Goal: Transaction & Acquisition: Book appointment/travel/reservation

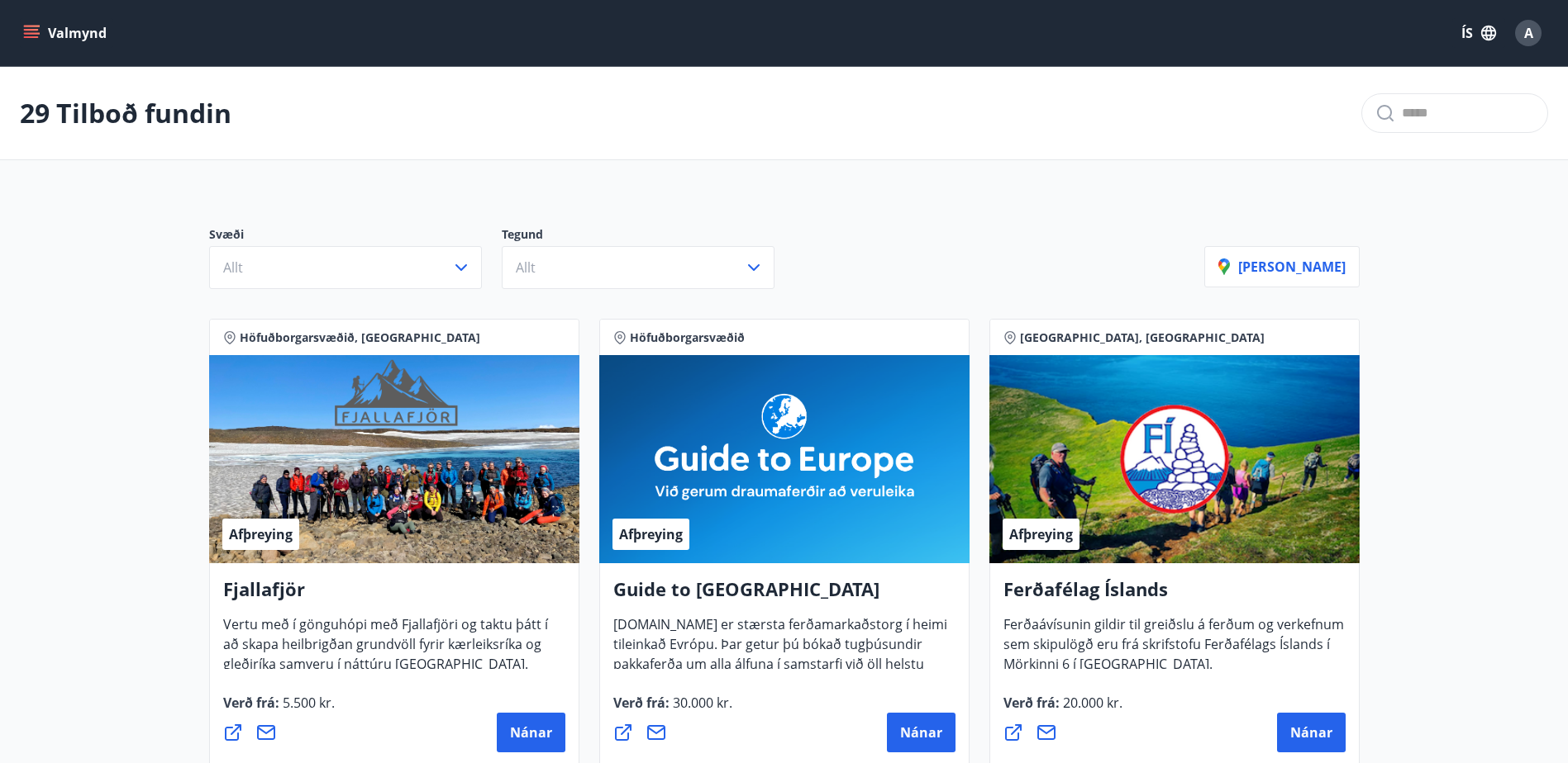
click at [346, 291] on div "Svæði Allt Tegund Allt [PERSON_NAME]" at bounding box center [784, 251] width 1190 height 116
click at [350, 274] on button "Allt" at bounding box center [345, 268] width 273 height 43
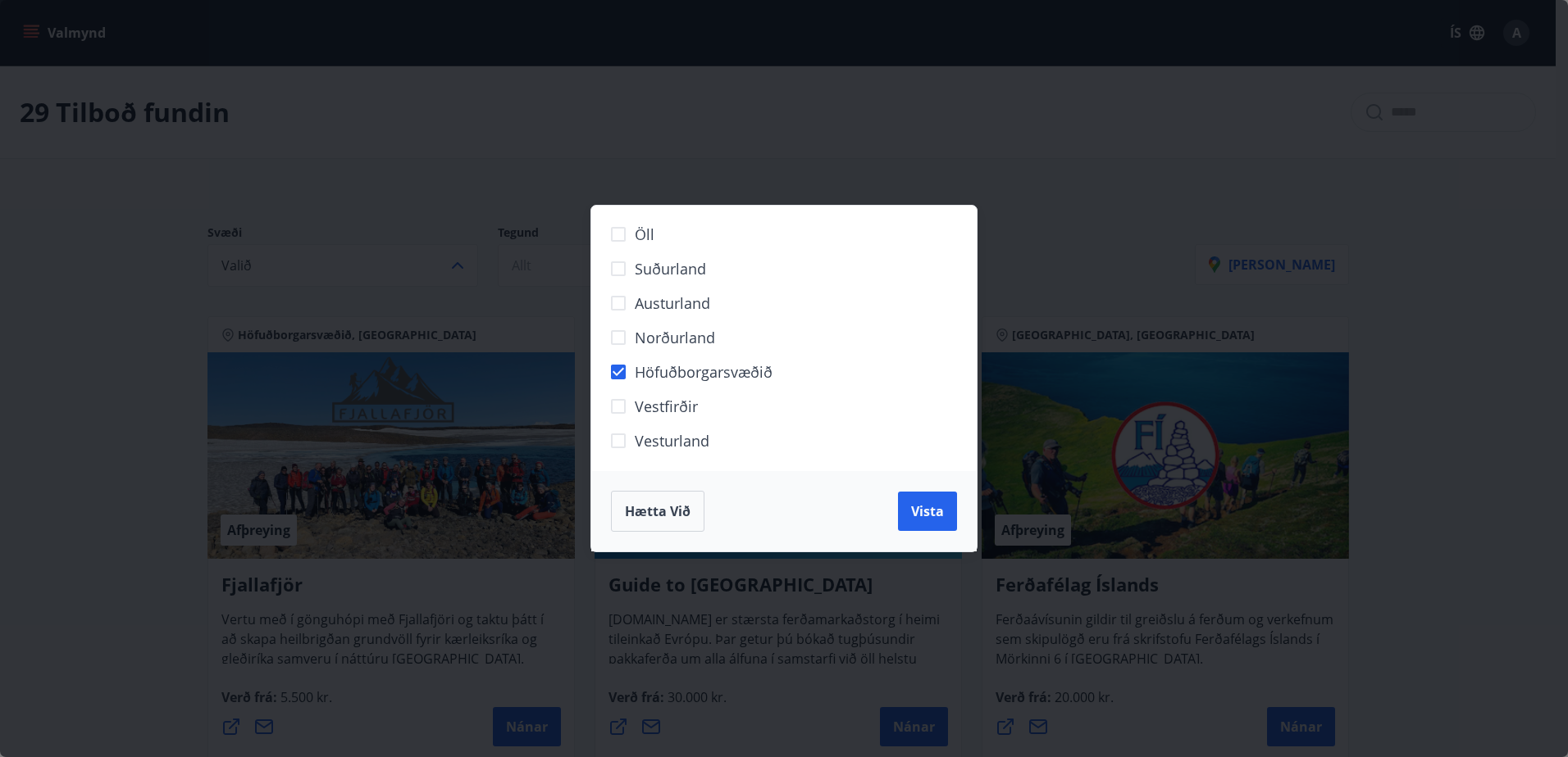
click at [942, 511] on span "Vista" at bounding box center [927, 511] width 33 height 18
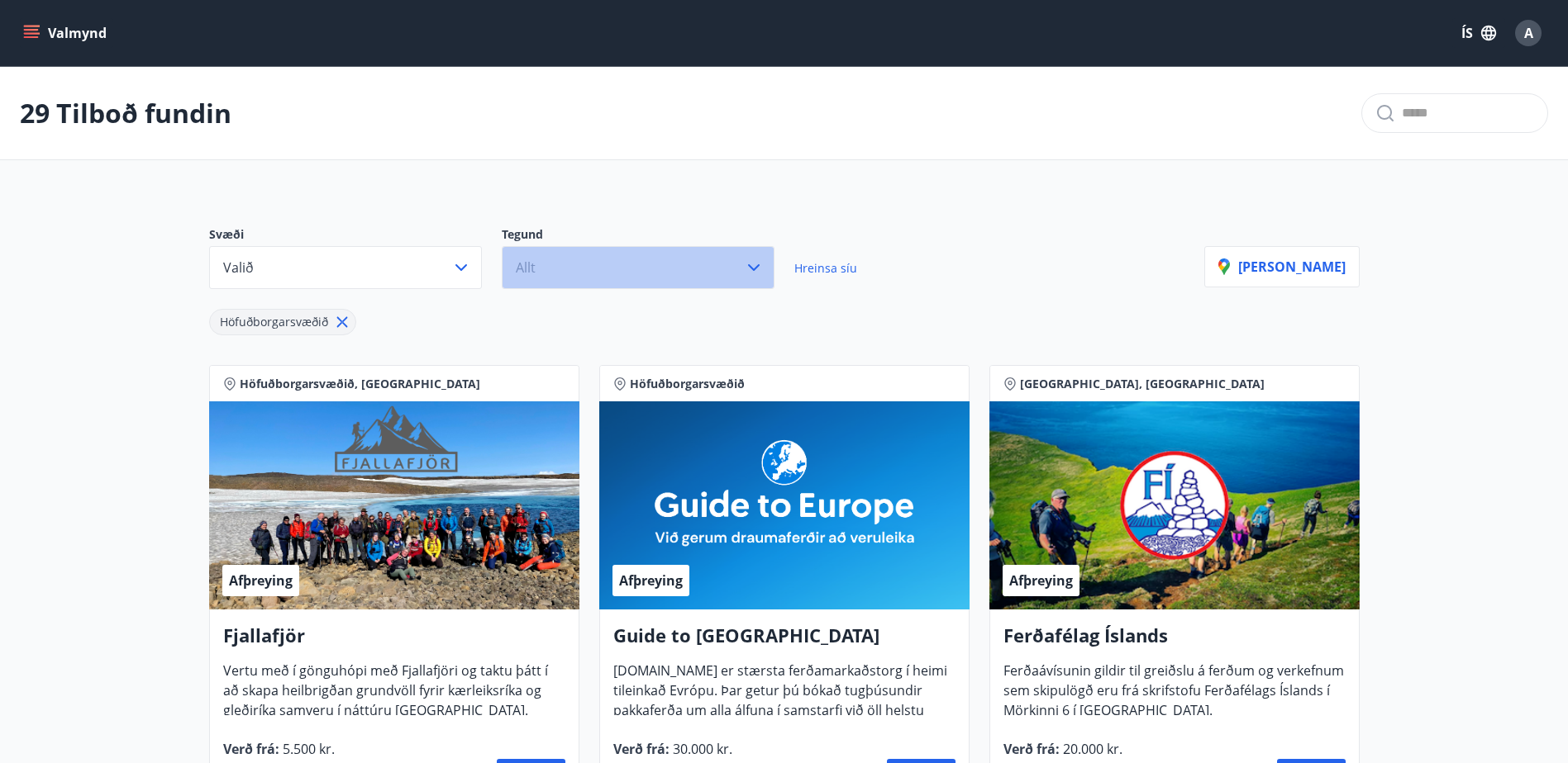
click at [658, 264] on button "Allt" at bounding box center [638, 268] width 273 height 43
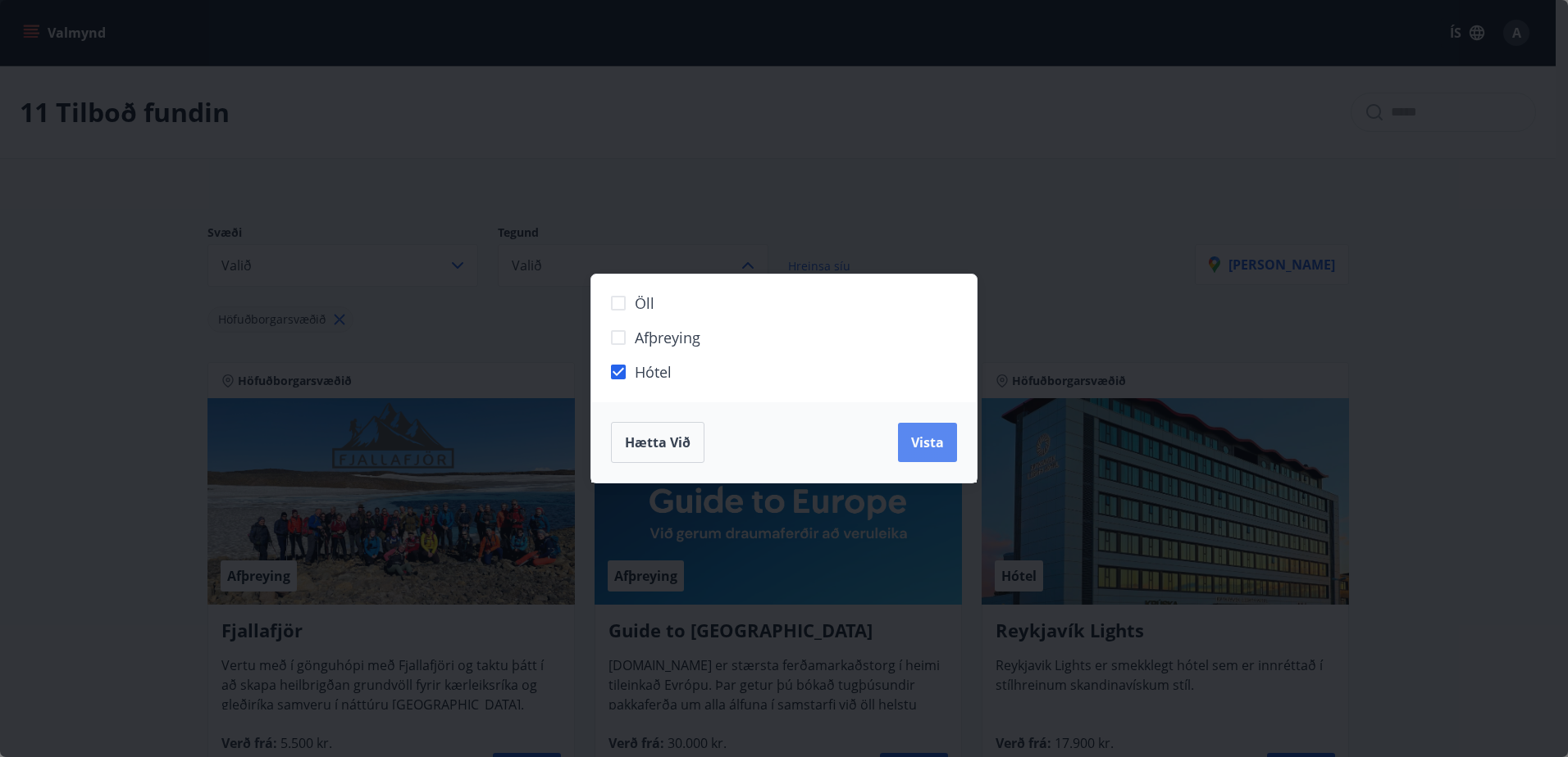
click at [935, 438] on span "Vista" at bounding box center [927, 442] width 33 height 18
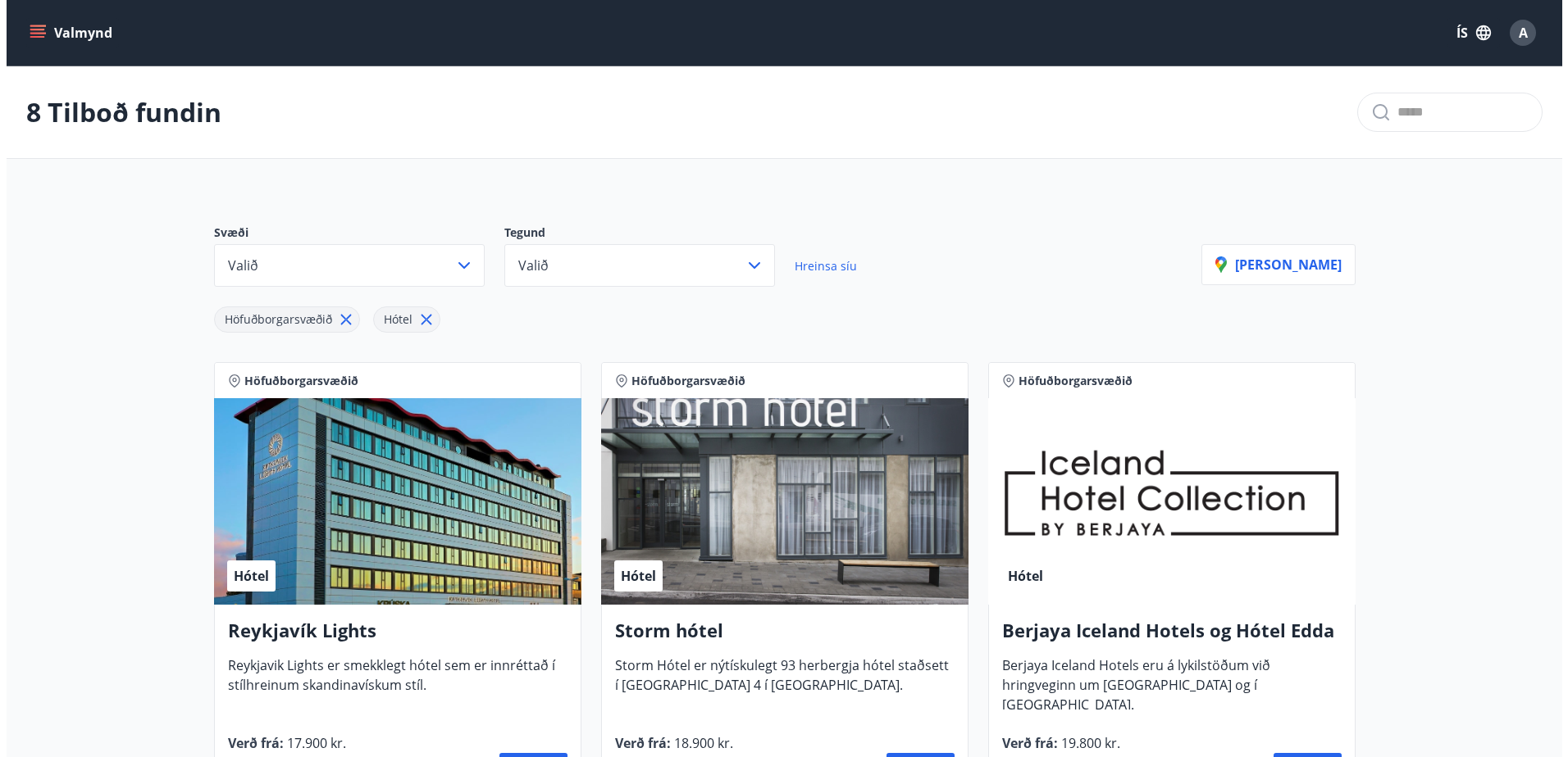
scroll to position [82, 0]
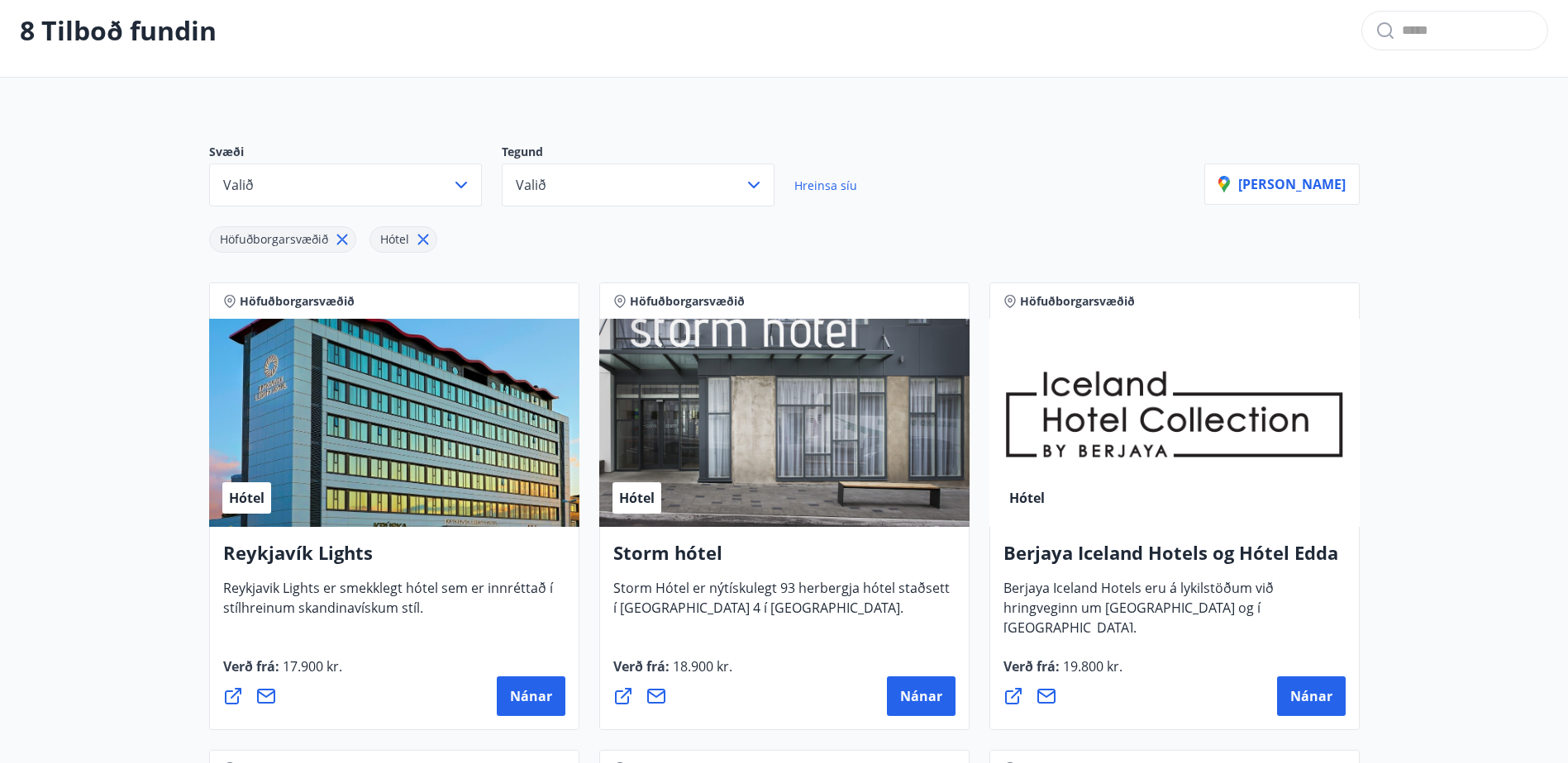
click at [346, 462] on div "Hótel" at bounding box center [394, 423] width 370 height 208
click at [534, 692] on span "Nánar" at bounding box center [530, 696] width 42 height 18
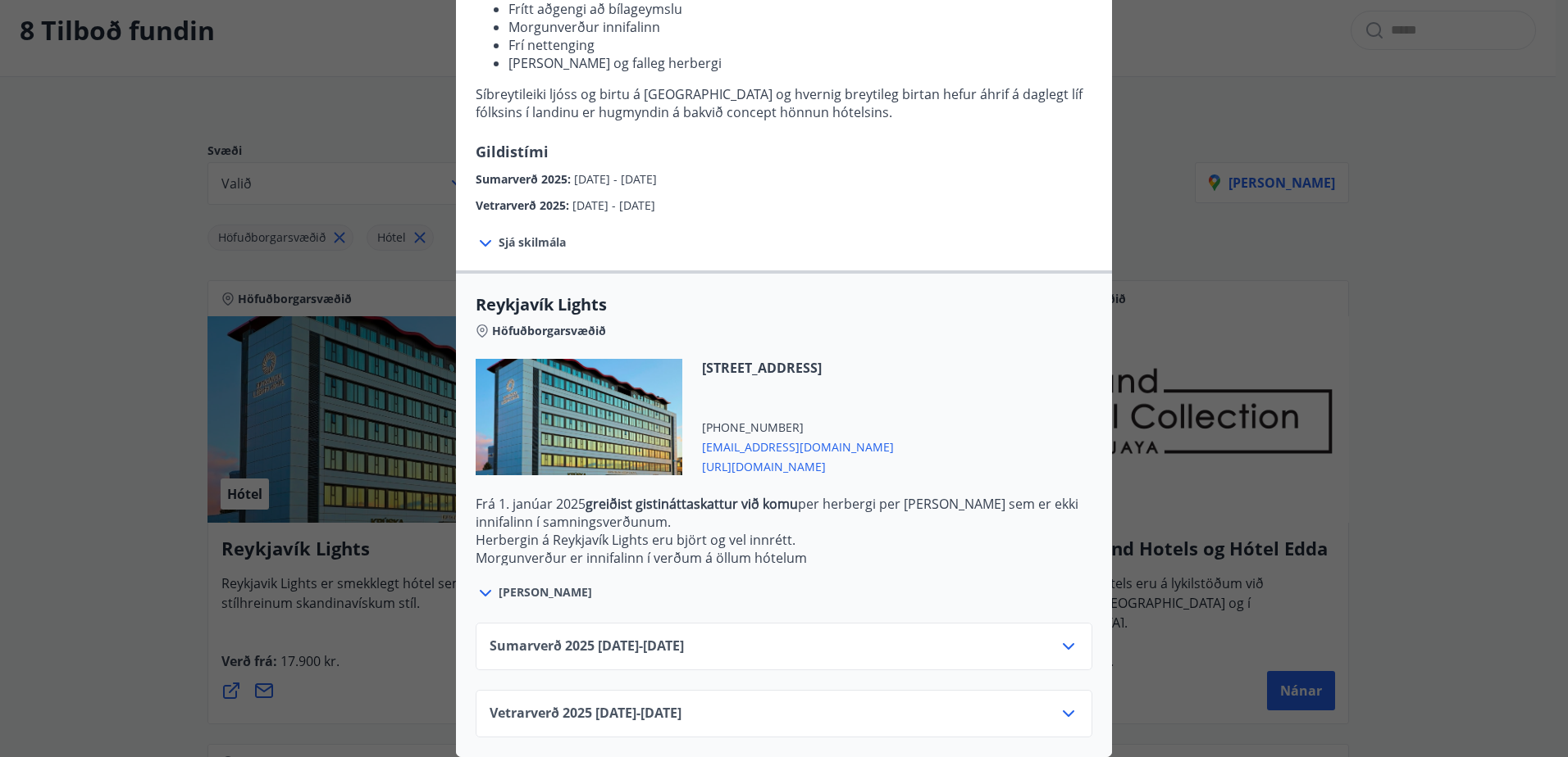
scroll to position [276, 0]
click at [797, 707] on div "Vetrarverð [PHONE_NUMBER][DATE] - [DATE]" at bounding box center [784, 720] width 589 height 33
click at [1070, 704] on icon at bounding box center [1068, 713] width 20 height 20
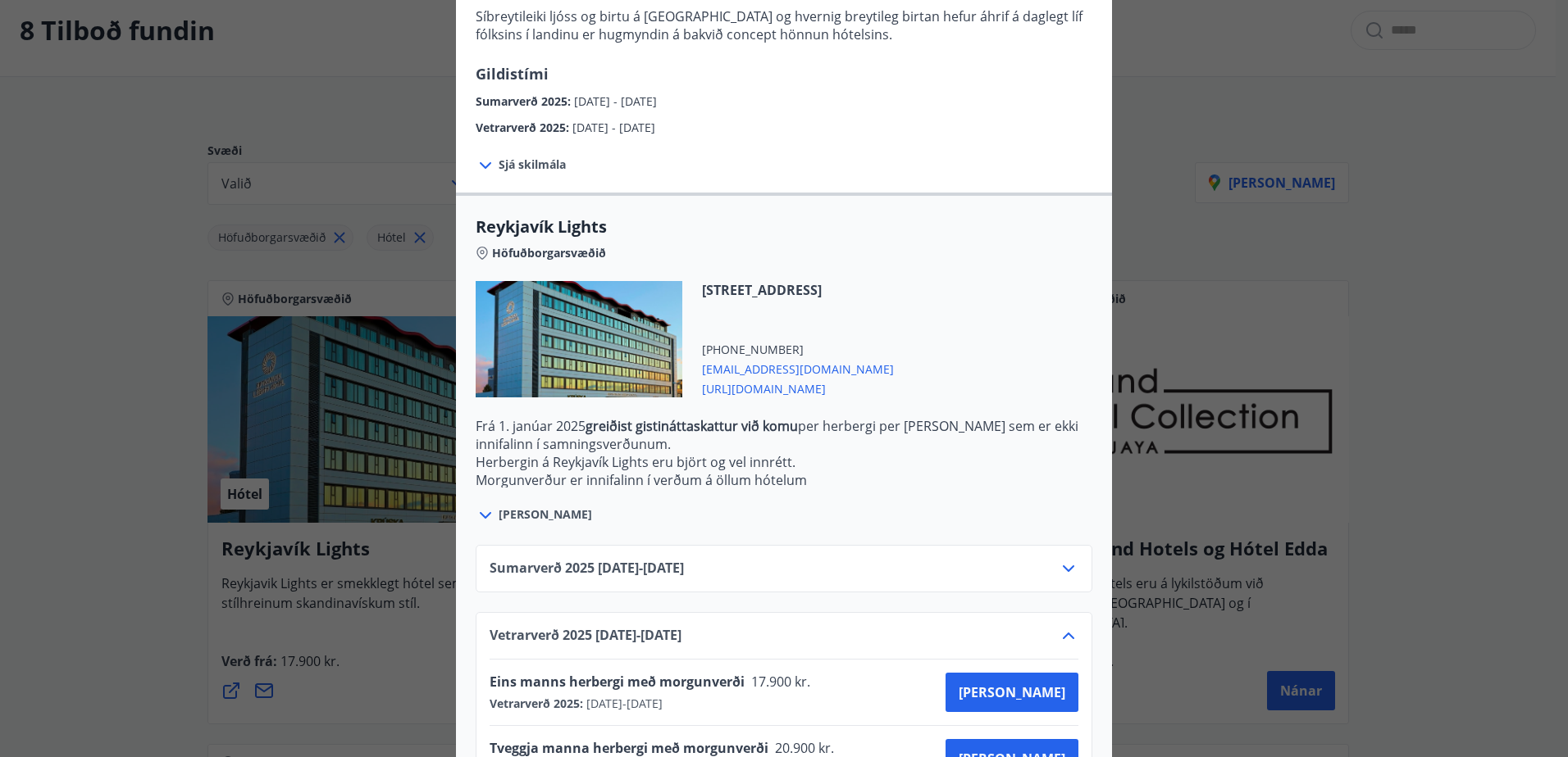
scroll to position [409, 0]
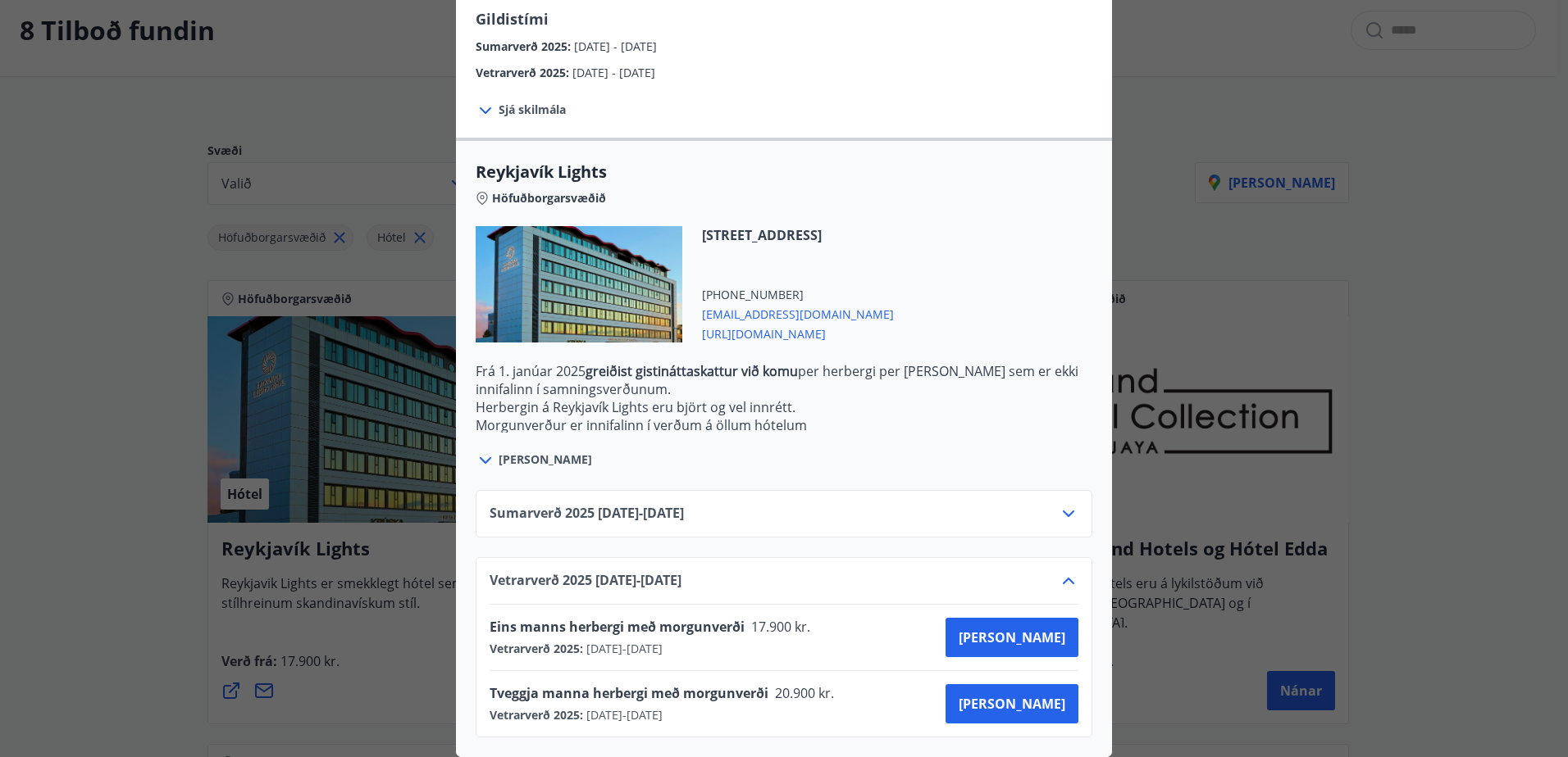
click at [1295, 405] on div "Reykjavík Lights Fyrir bókarnir og frekari upplýsingar vinsamlega senduð póst á…" at bounding box center [784, 378] width 1568 height 757
click at [1468, 426] on div "Reykjavík Lights Fyrir bókarnir og frekari upplýsingar vinsamlega senduð póst á…" at bounding box center [784, 378] width 1568 height 757
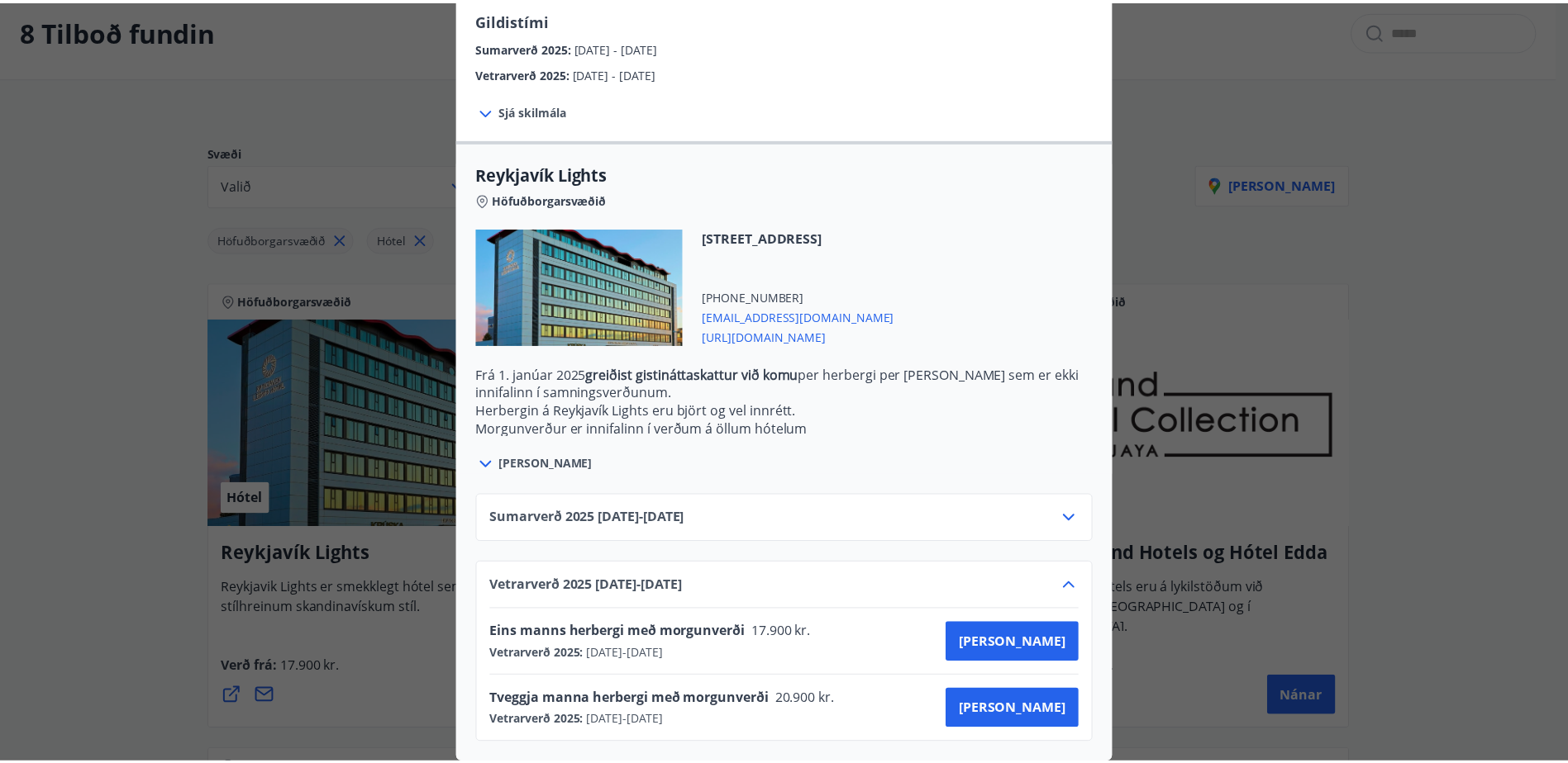
scroll to position [0, 0]
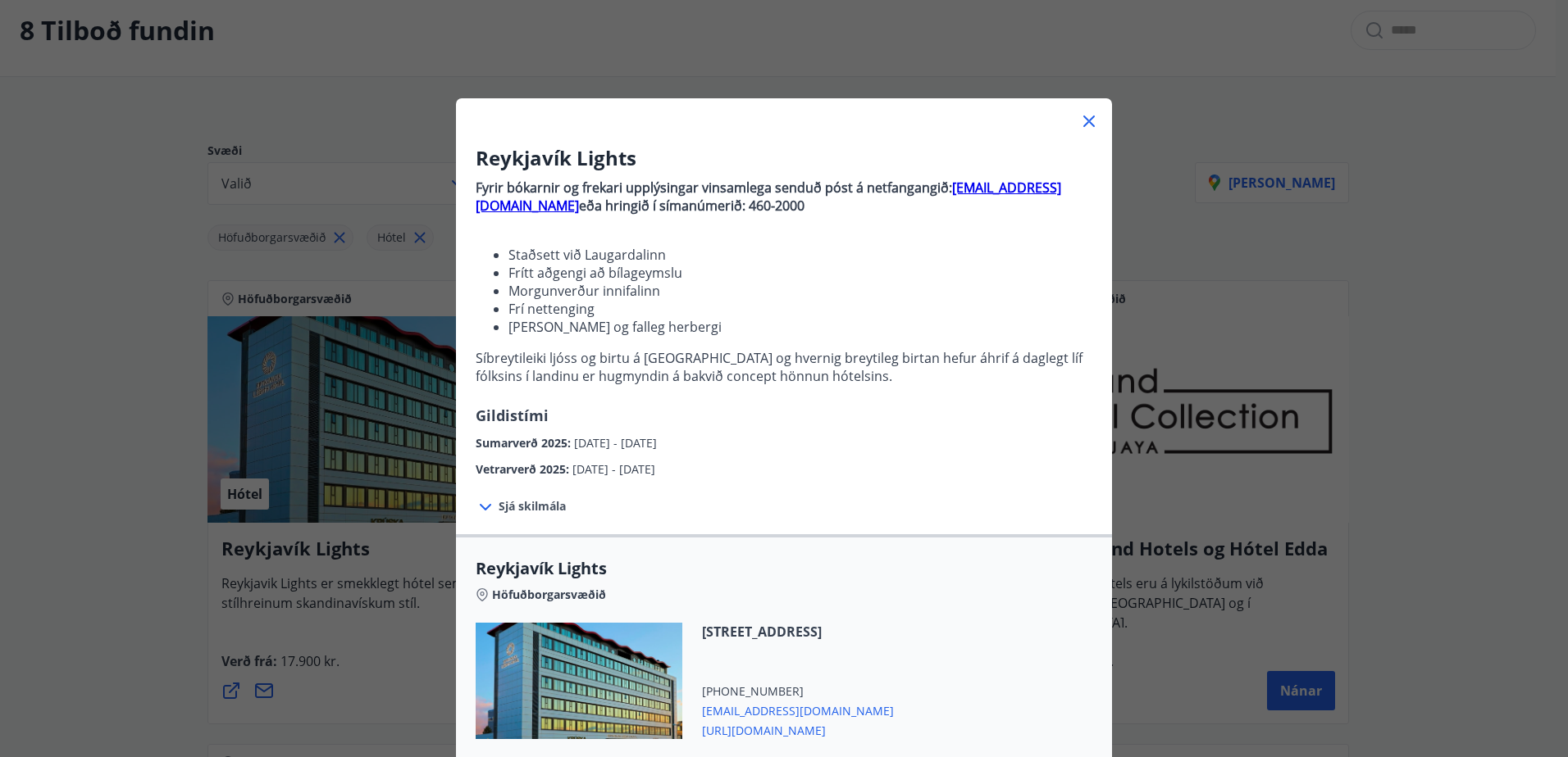
click at [1091, 121] on icon at bounding box center [1089, 121] width 20 height 20
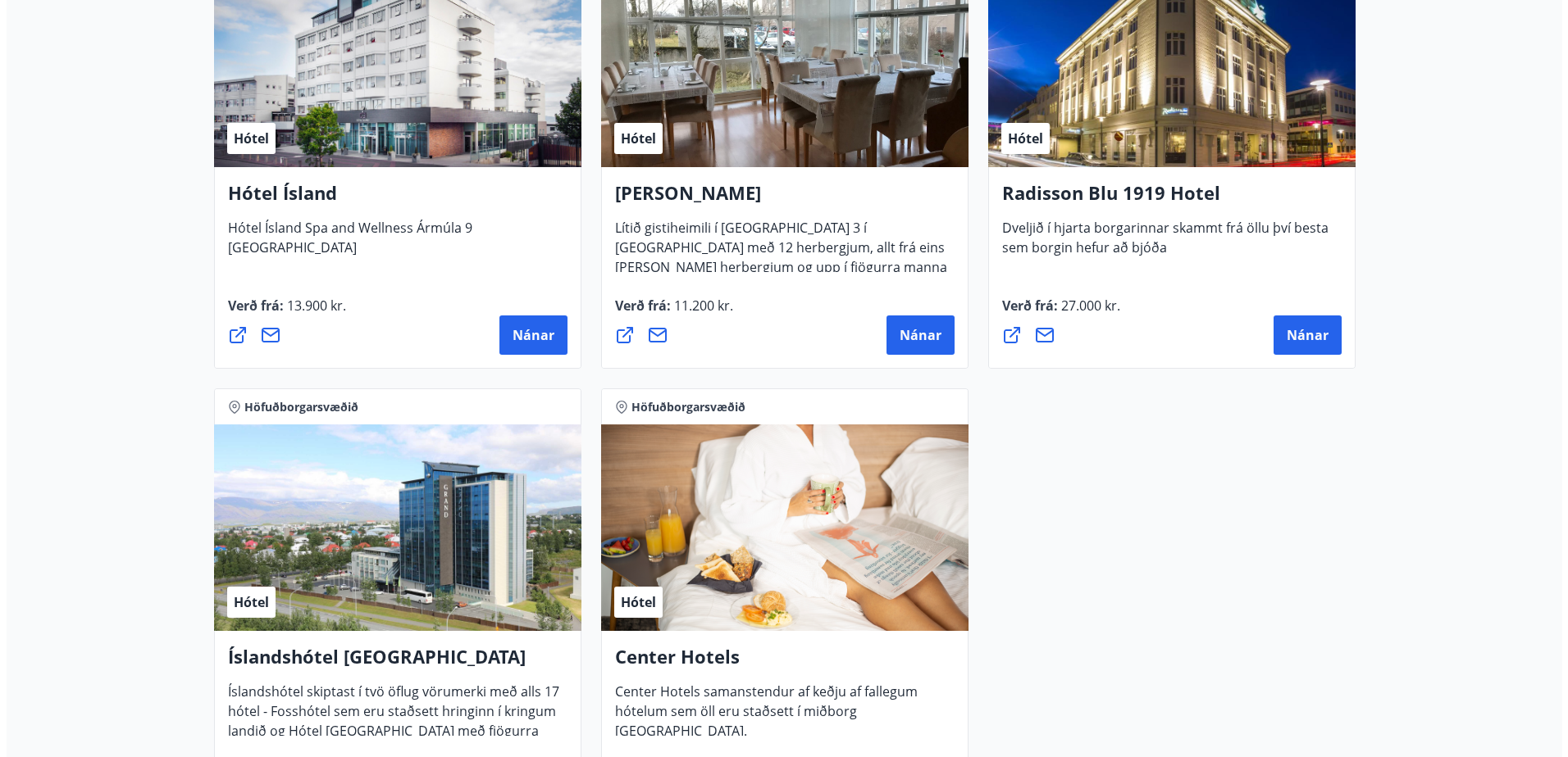
scroll to position [1066, 0]
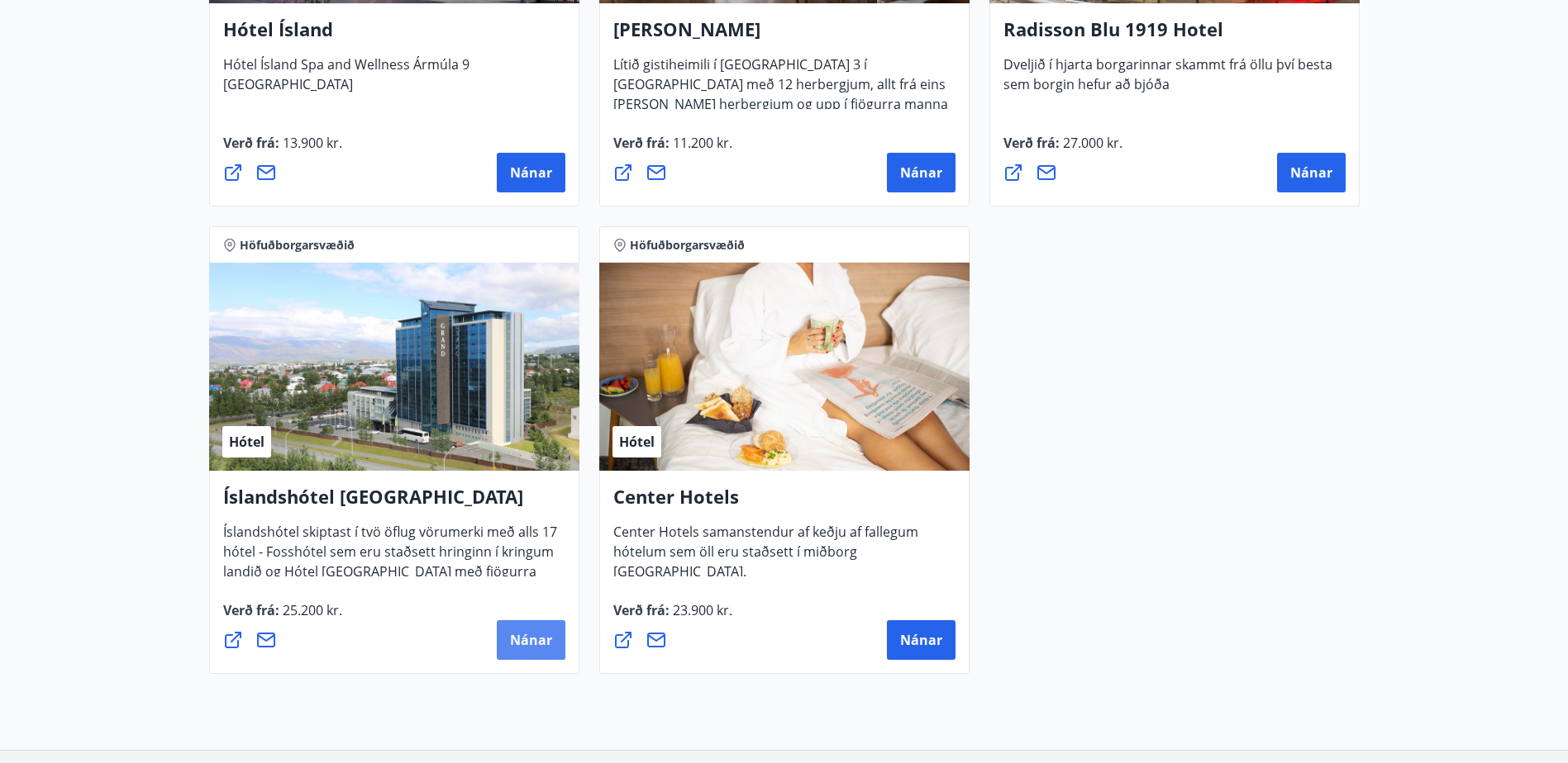
click at [535, 656] on button "Nánar" at bounding box center [530, 640] width 69 height 40
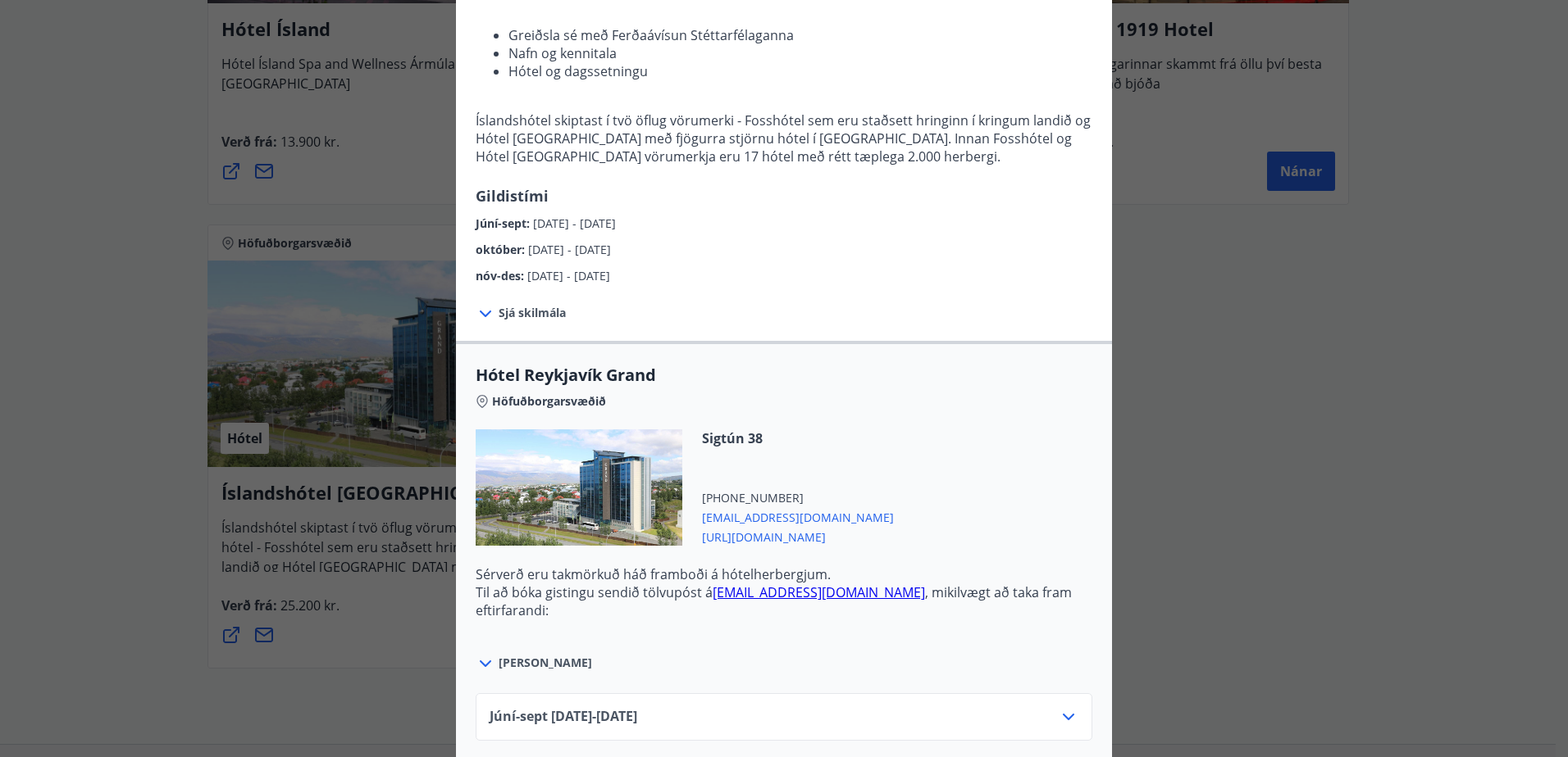
scroll to position [328, 0]
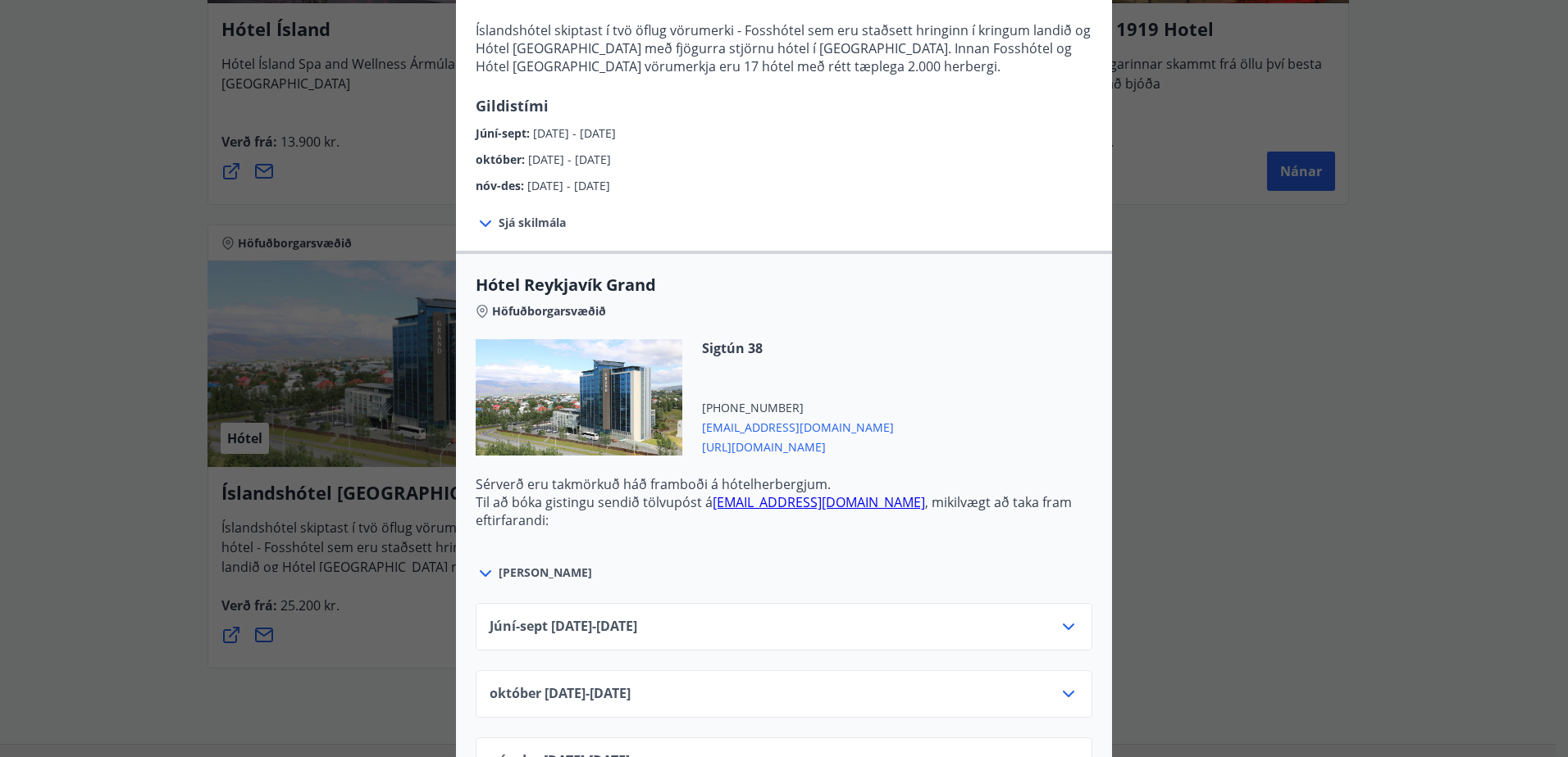
click at [803, 624] on div "Júní-[DATE]06.25 - [DATE]" at bounding box center [784, 633] width 589 height 33
click at [1062, 627] on icon at bounding box center [1068, 627] width 11 height 7
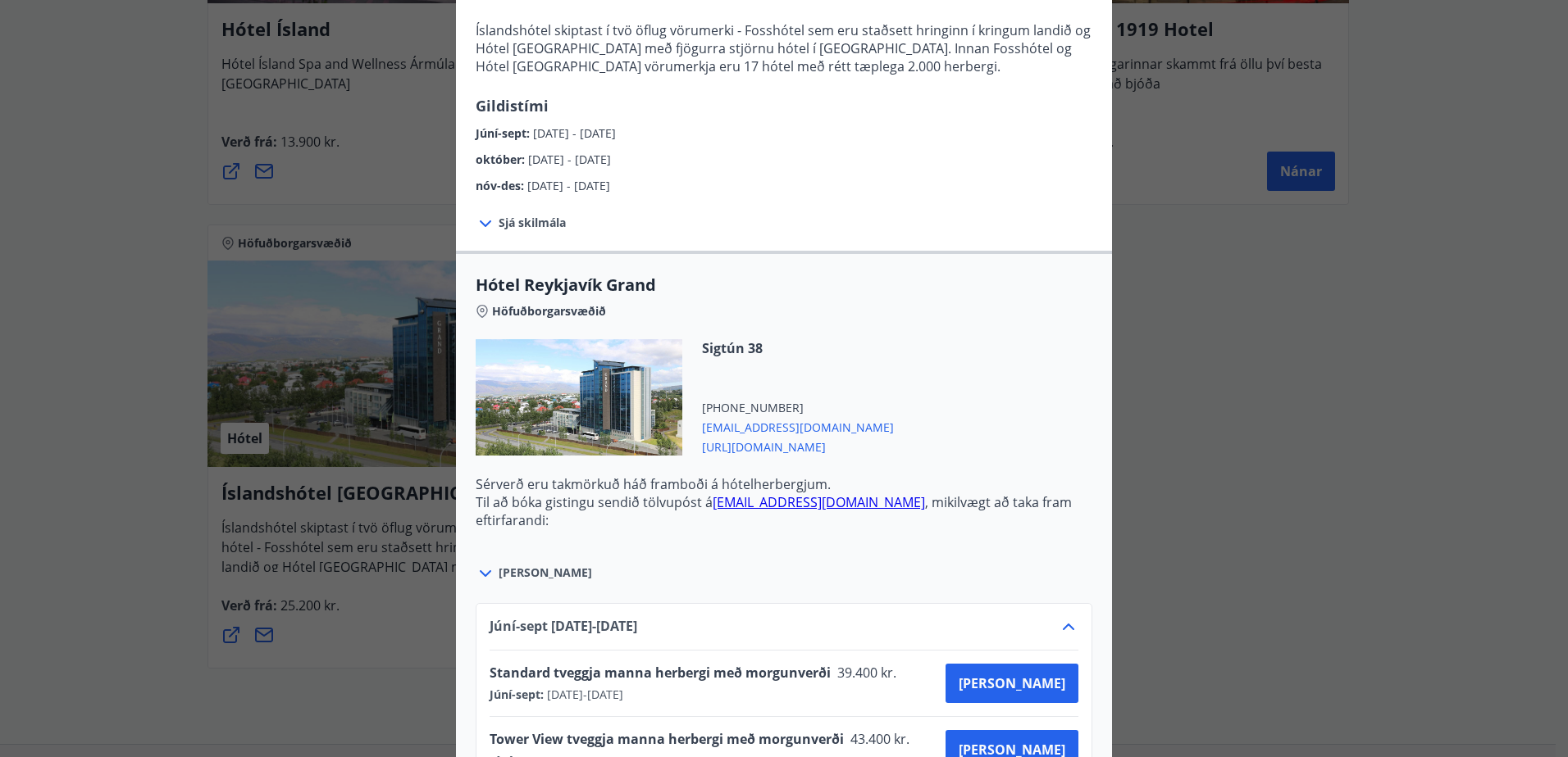
scroll to position [492, 0]
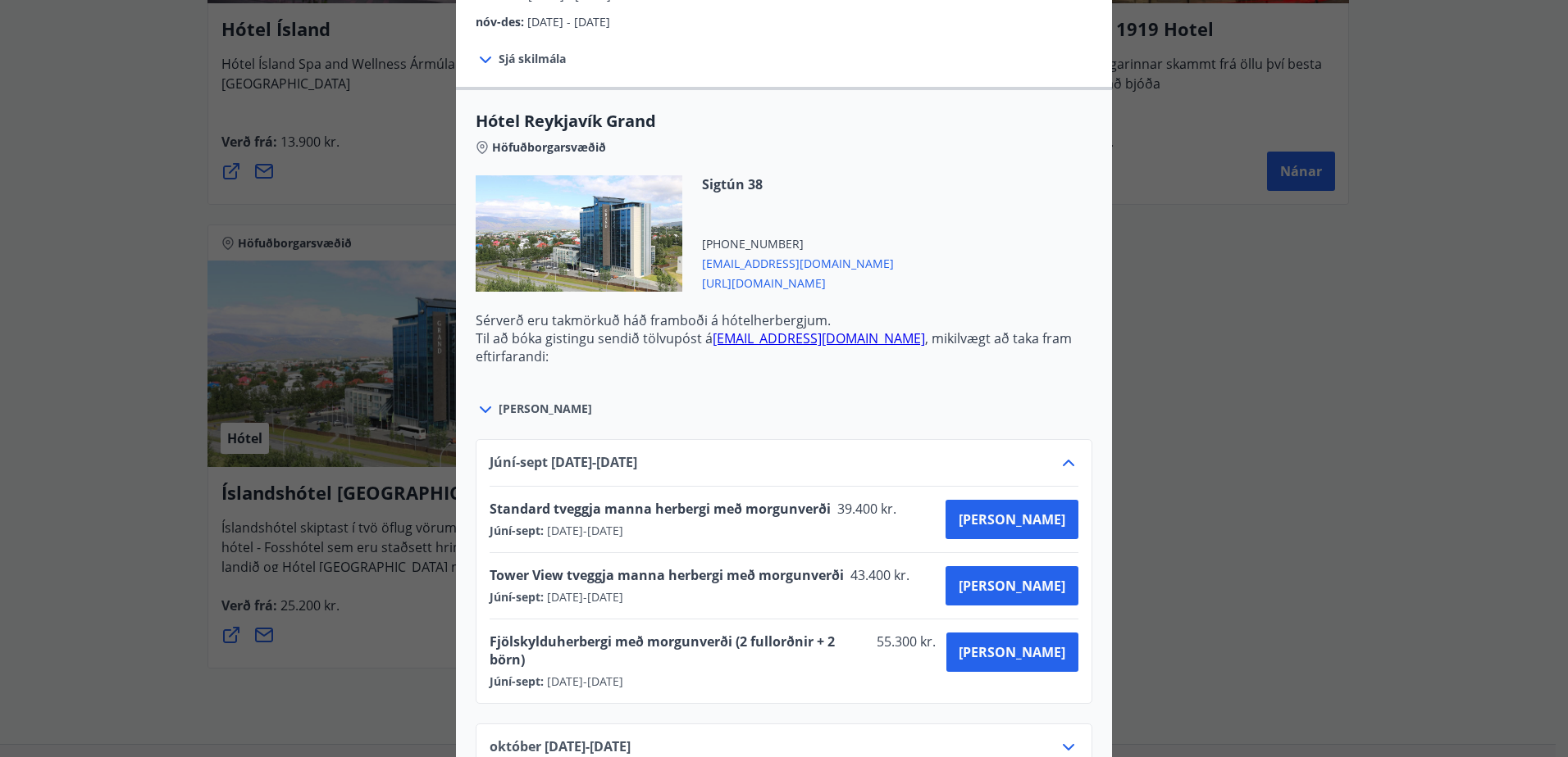
click at [1312, 535] on div "Íslandshótel Reykjavík Ekki er hægt að nýta Ferðaávísun fyrir bókanir sem eru g…" at bounding box center [784, 378] width 1568 height 757
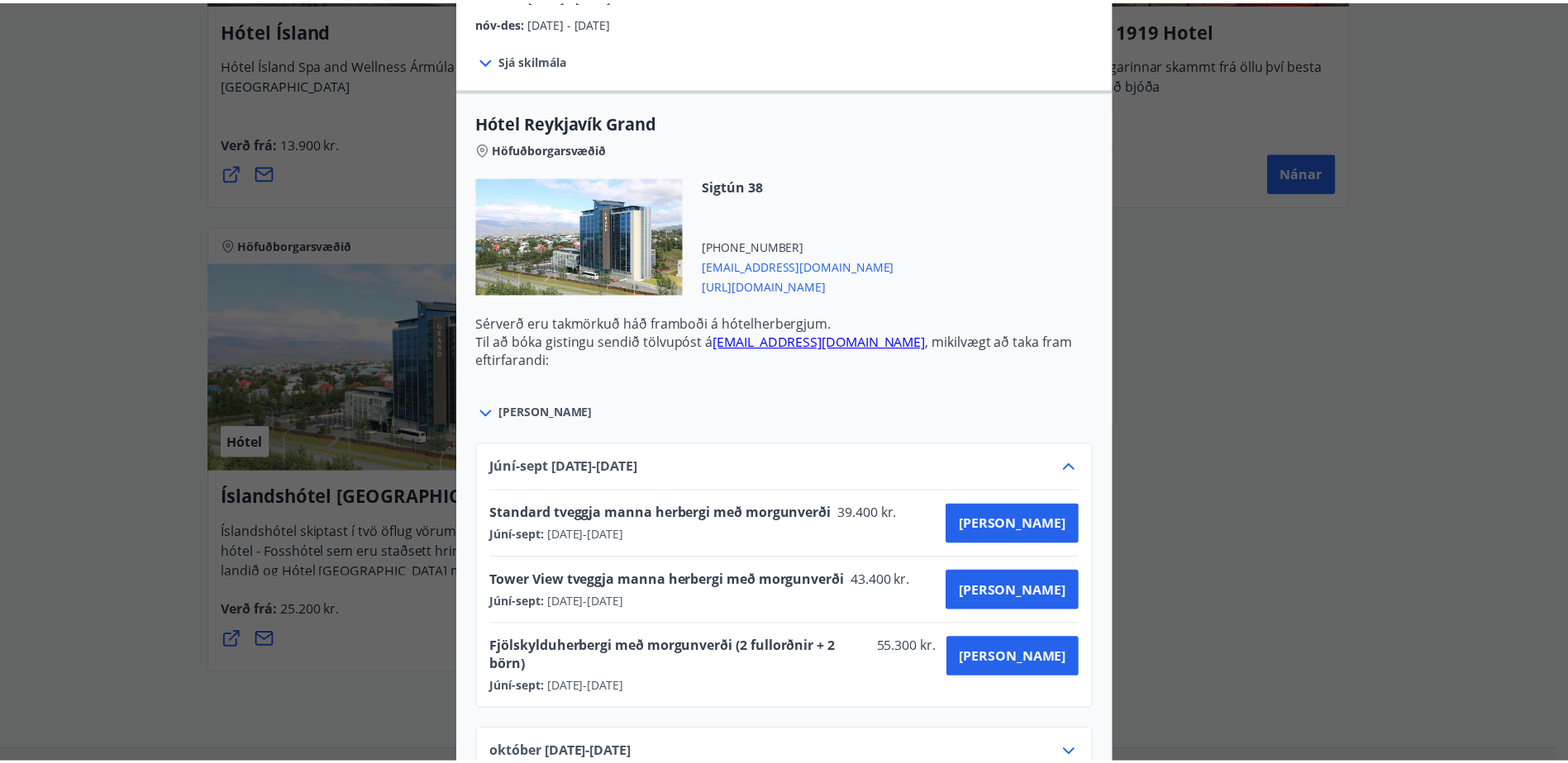
scroll to position [0, 0]
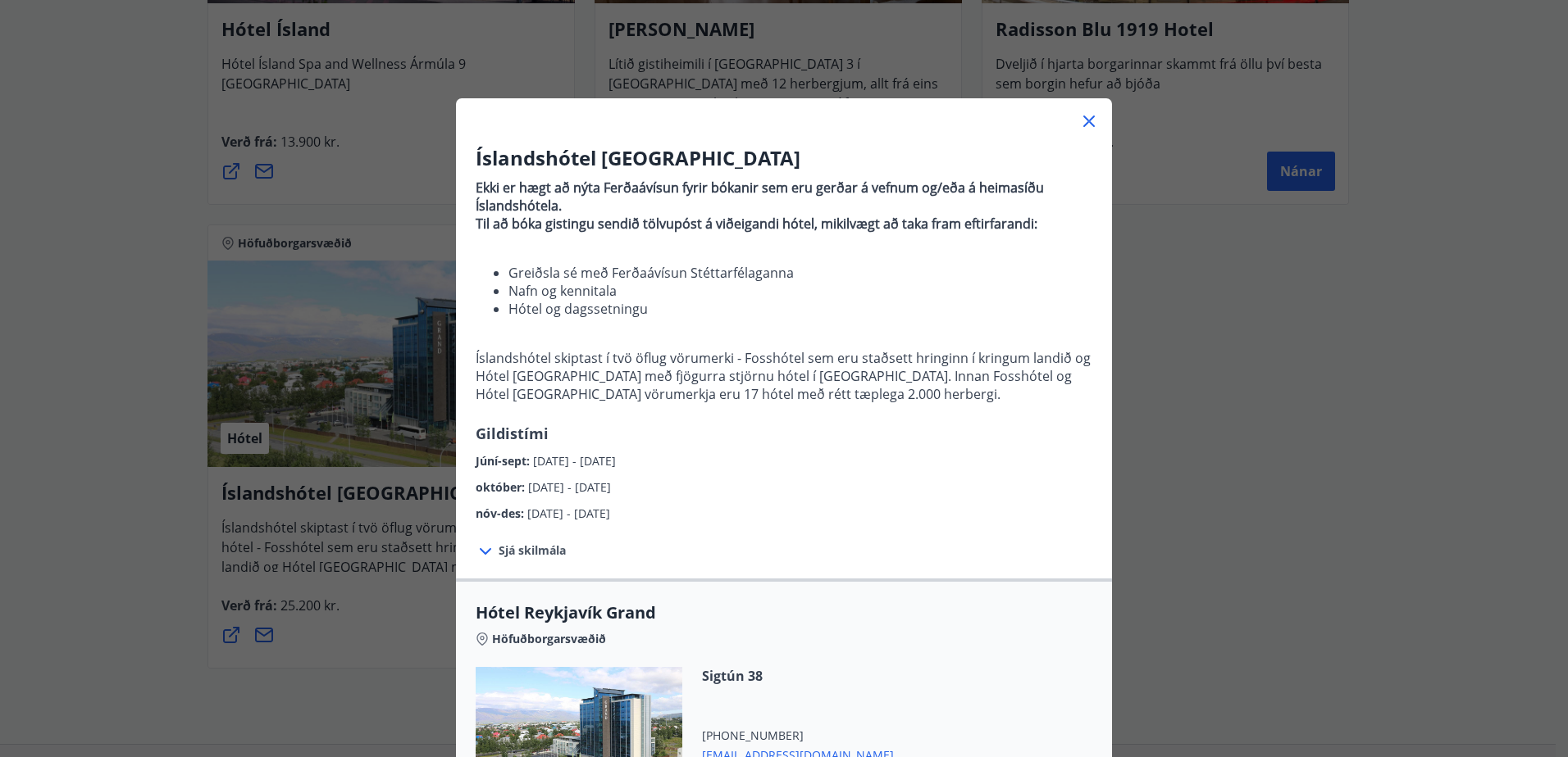
click at [1079, 119] on icon at bounding box center [1089, 121] width 20 height 20
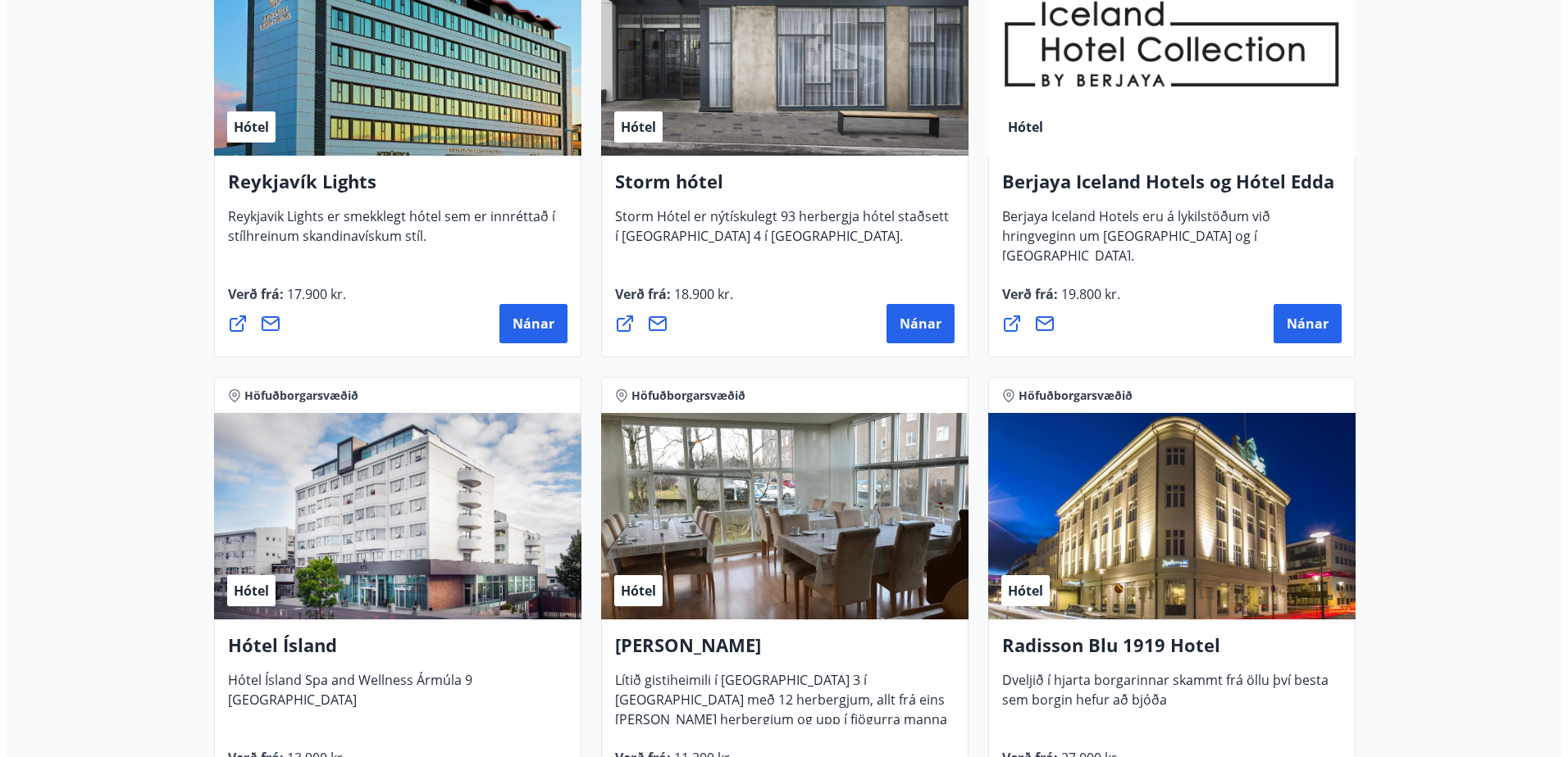
scroll to position [328, 0]
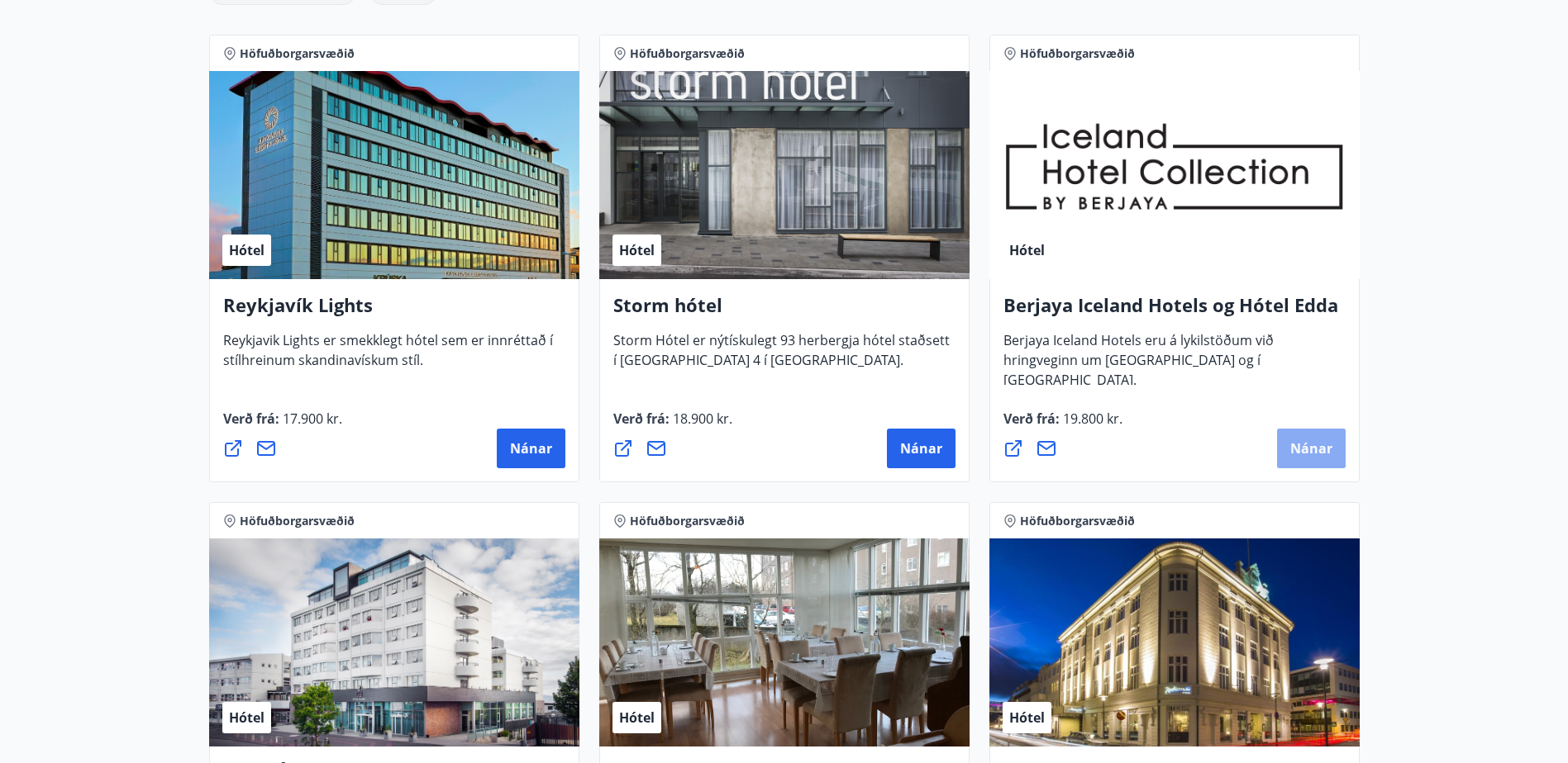
click at [1299, 444] on span "Nánar" at bounding box center [1310, 448] width 42 height 18
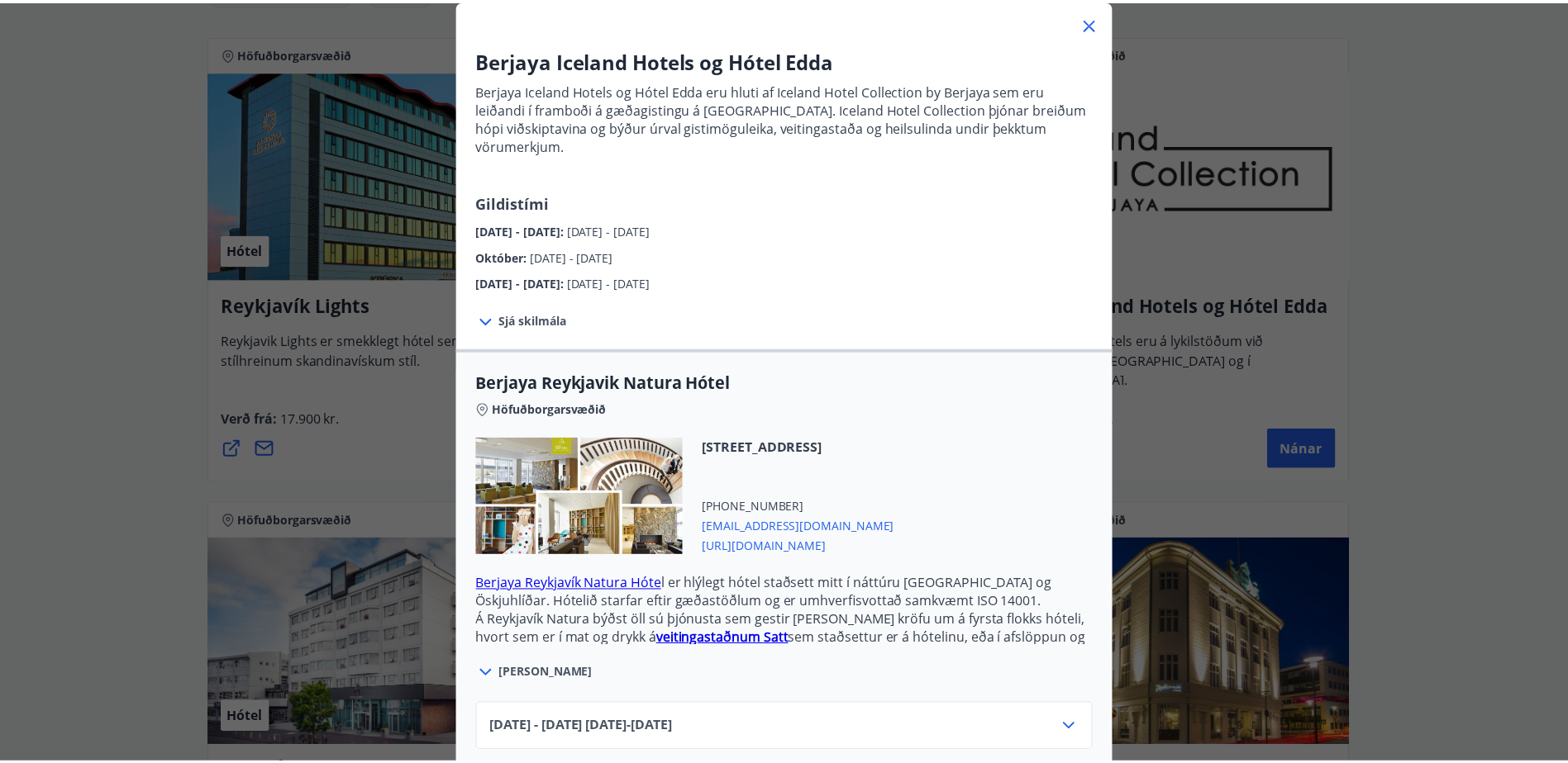
scroll to position [237, 0]
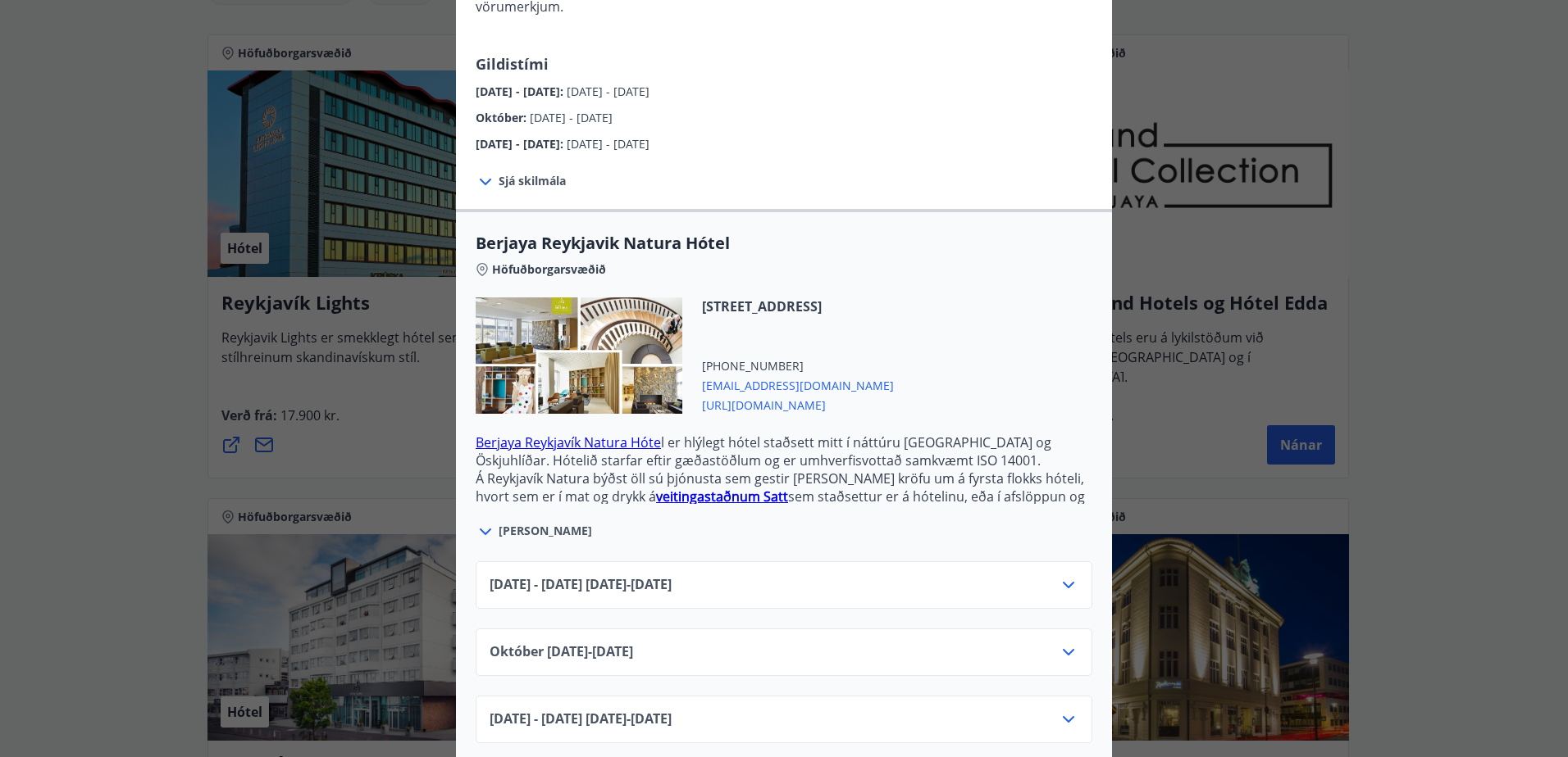
click at [1337, 435] on div "Berjaya Iceland Hotels og Hótel Edda Berjaya Iceland Hotels og Hótel Edda eru h…" at bounding box center [784, 143] width 1568 height 757
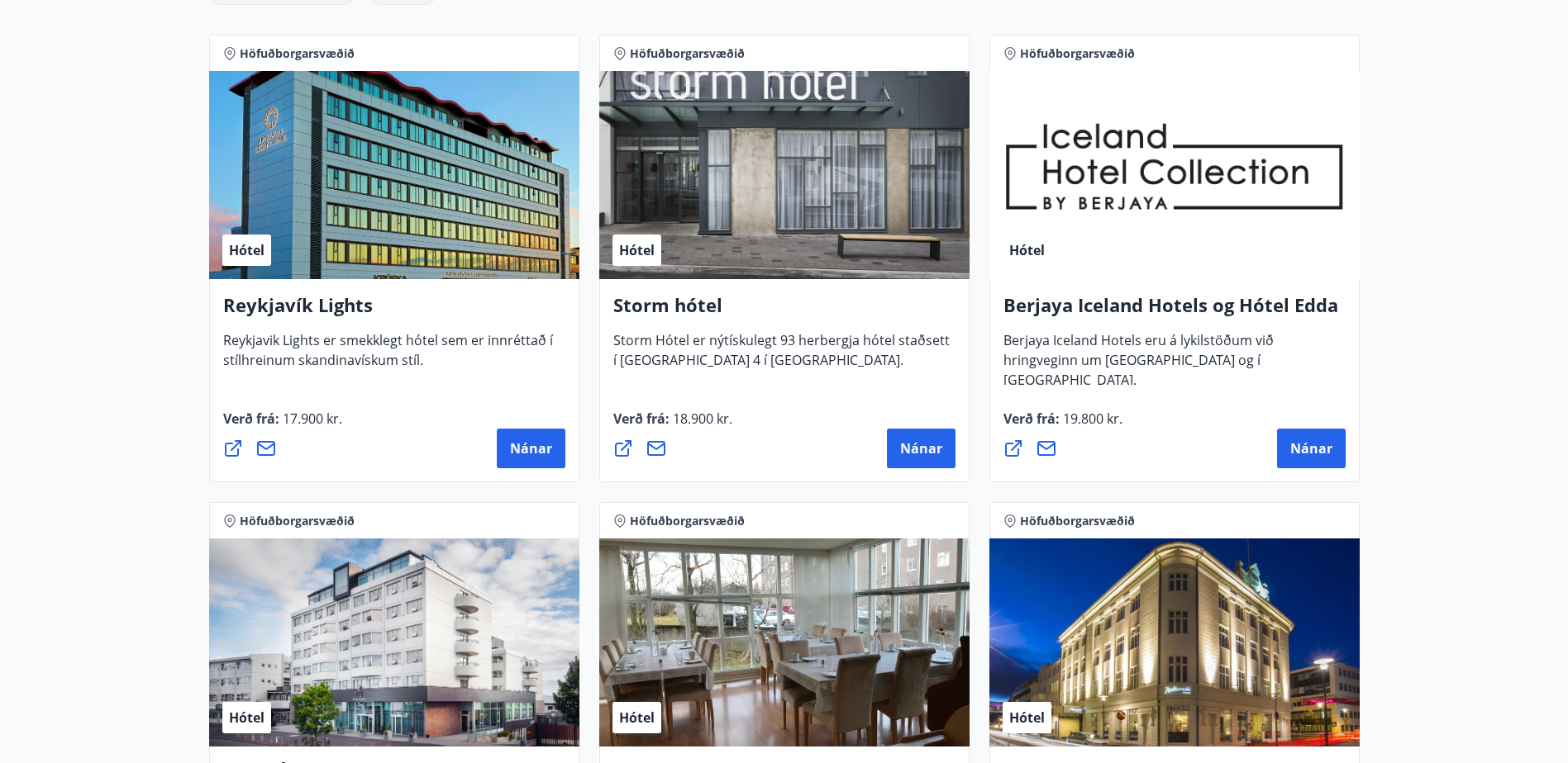
click at [442, 609] on div "Hótel" at bounding box center [394, 642] width 370 height 208
click at [392, 655] on div "Hótel" at bounding box center [394, 642] width 370 height 208
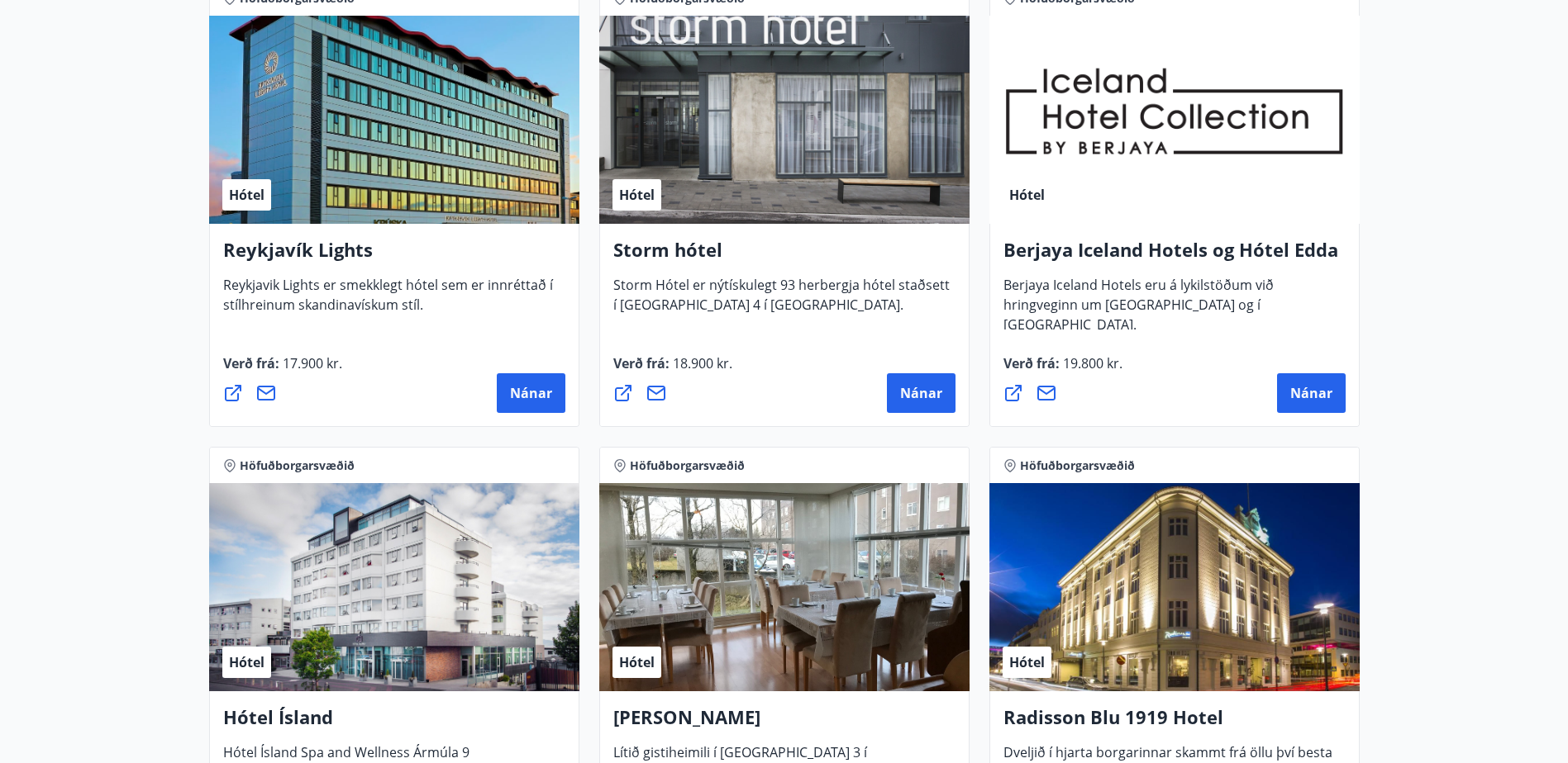
scroll to position [413, 0]
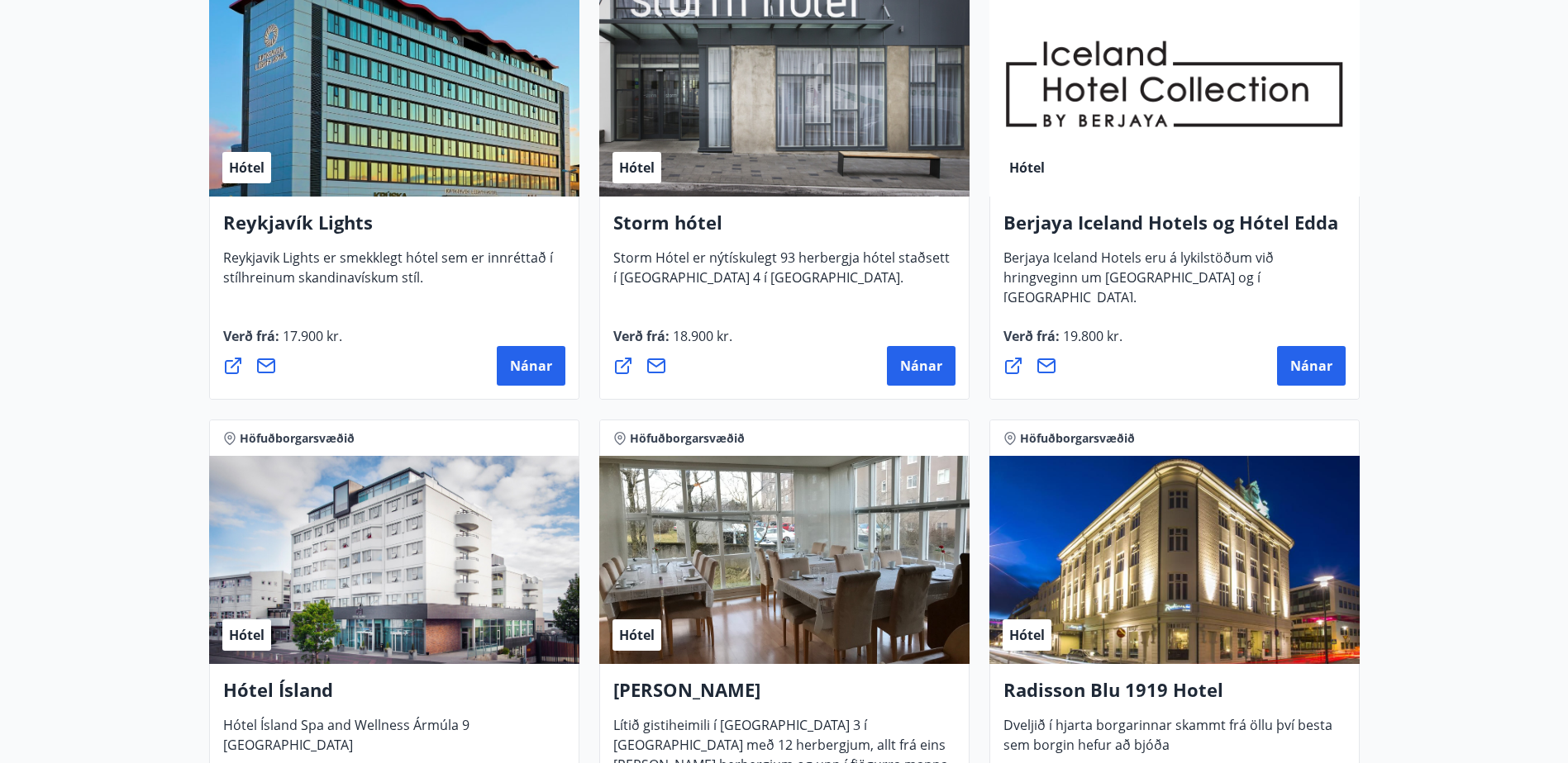
click at [239, 637] on span "Hótel" at bounding box center [247, 635] width 36 height 18
click at [385, 597] on div "Hótel" at bounding box center [394, 560] width 370 height 208
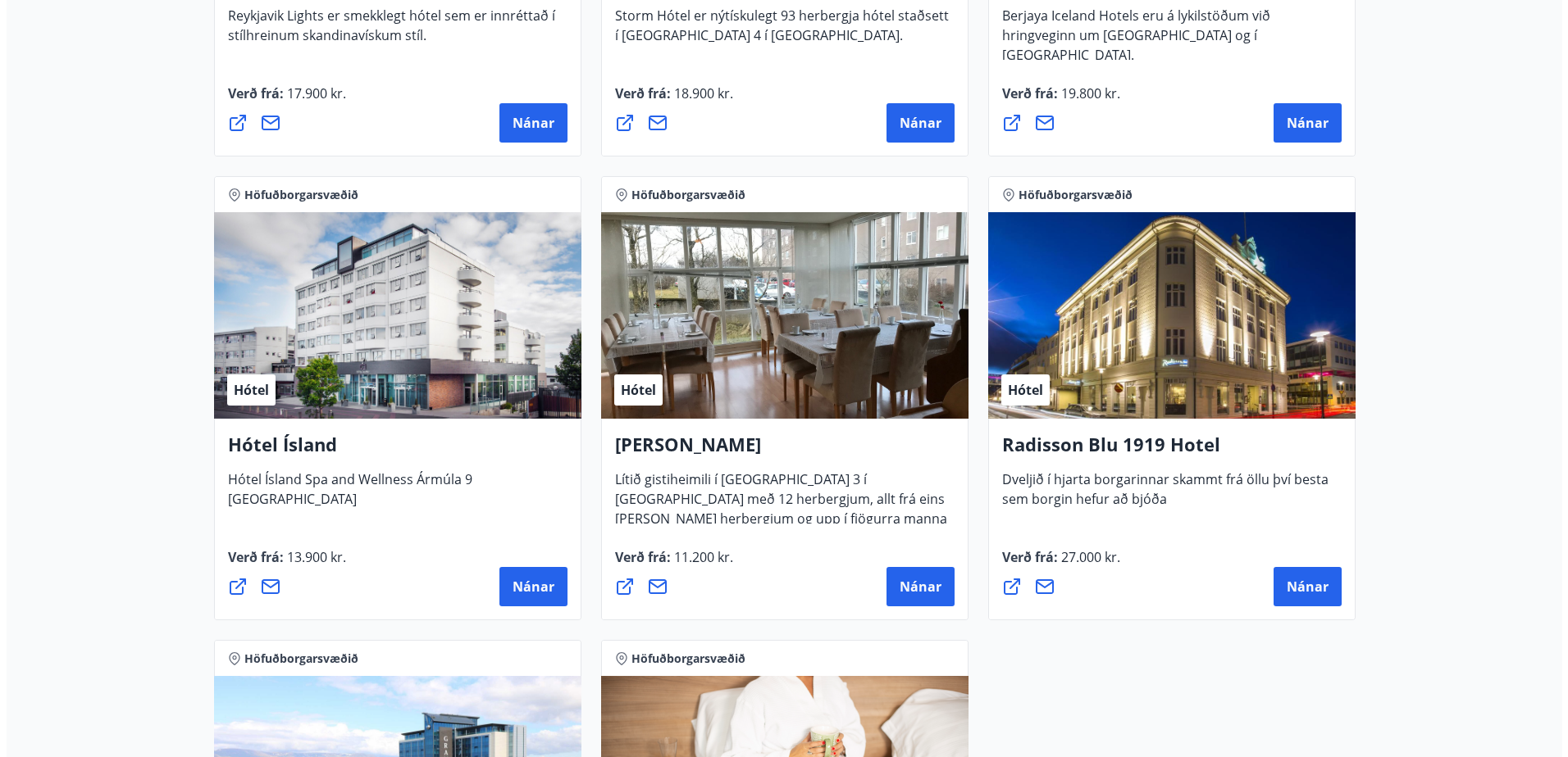
scroll to position [656, 0]
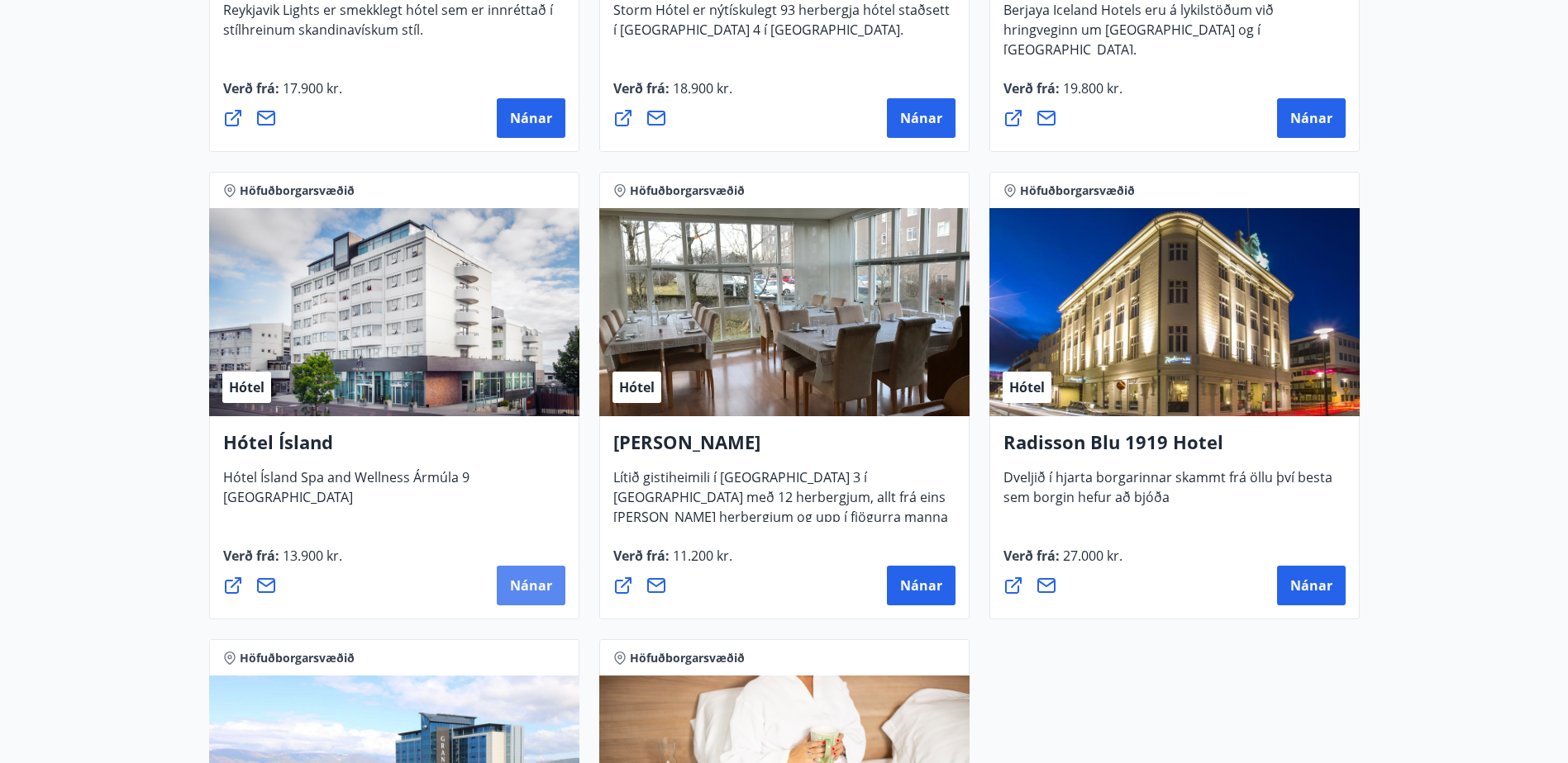
click at [524, 581] on span "Nánar" at bounding box center [530, 585] width 42 height 18
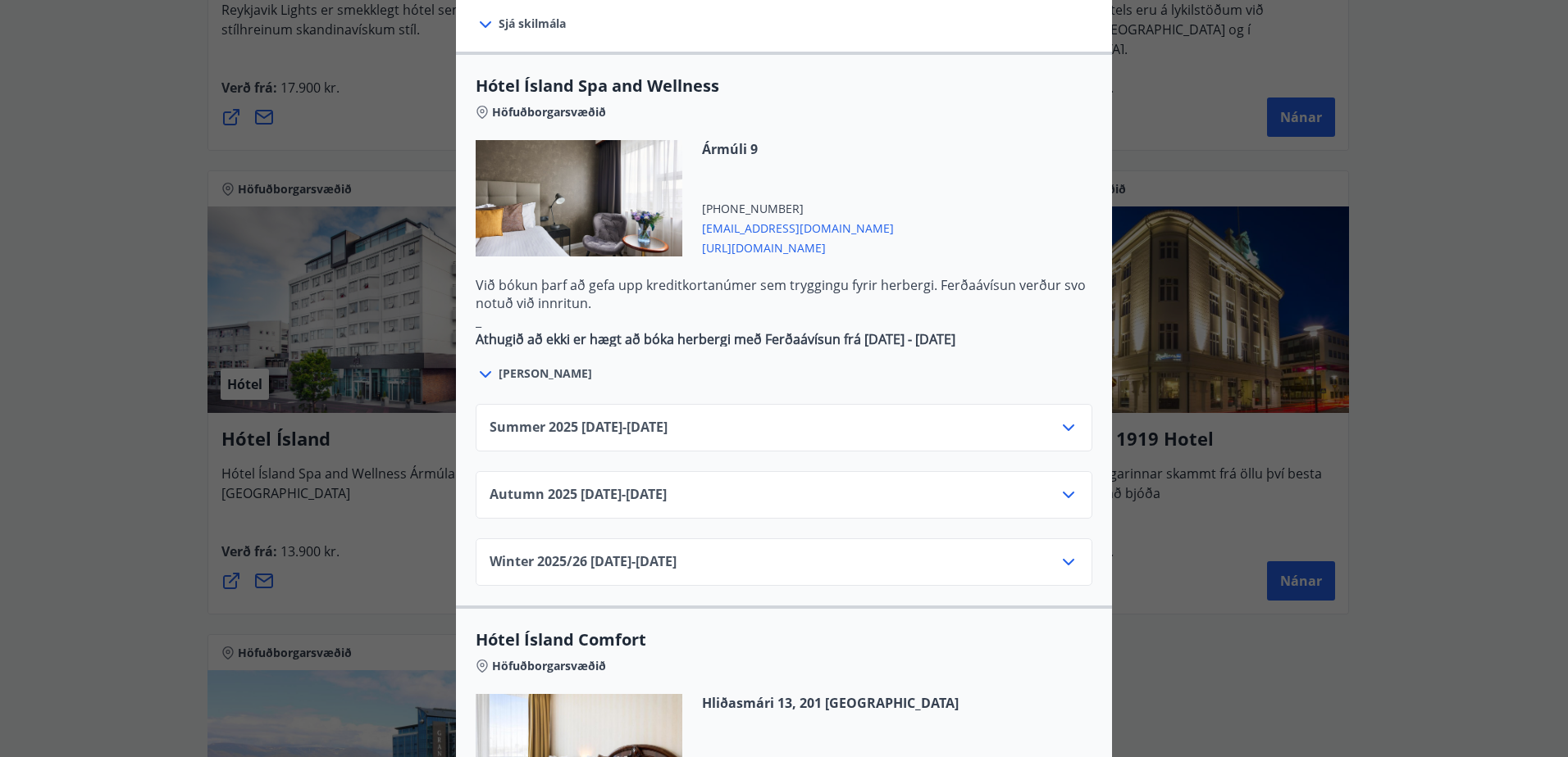
scroll to position [665, 0]
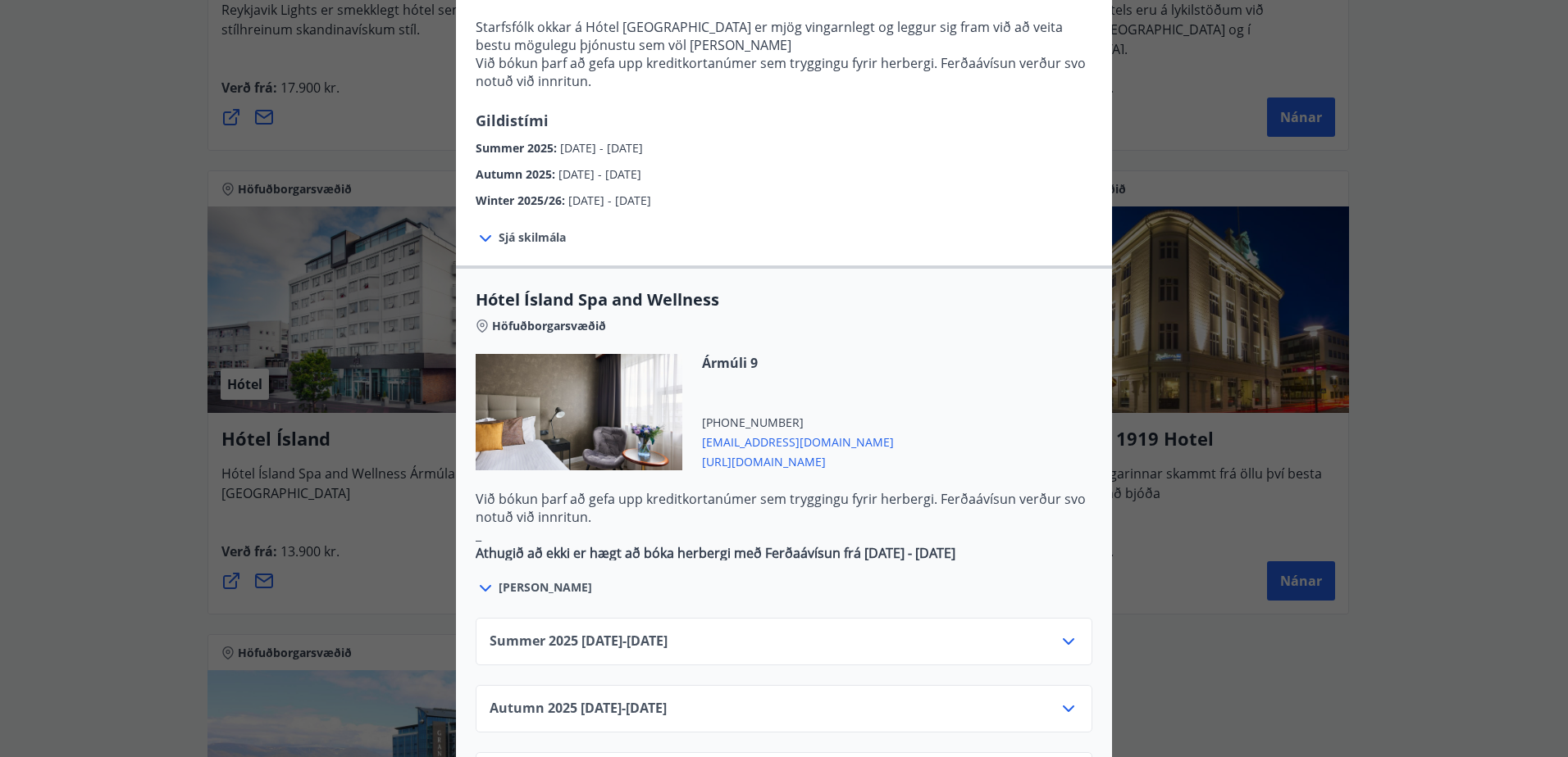
click at [936, 632] on div "Summer [PHONE_NUMBER][DATE] - [DATE]" at bounding box center [784, 648] width 589 height 33
click at [947, 632] on div "Summer [PHONE_NUMBER][DATE] - [DATE]" at bounding box center [784, 648] width 589 height 33
click at [1065, 632] on icon at bounding box center [1068, 641] width 20 height 20
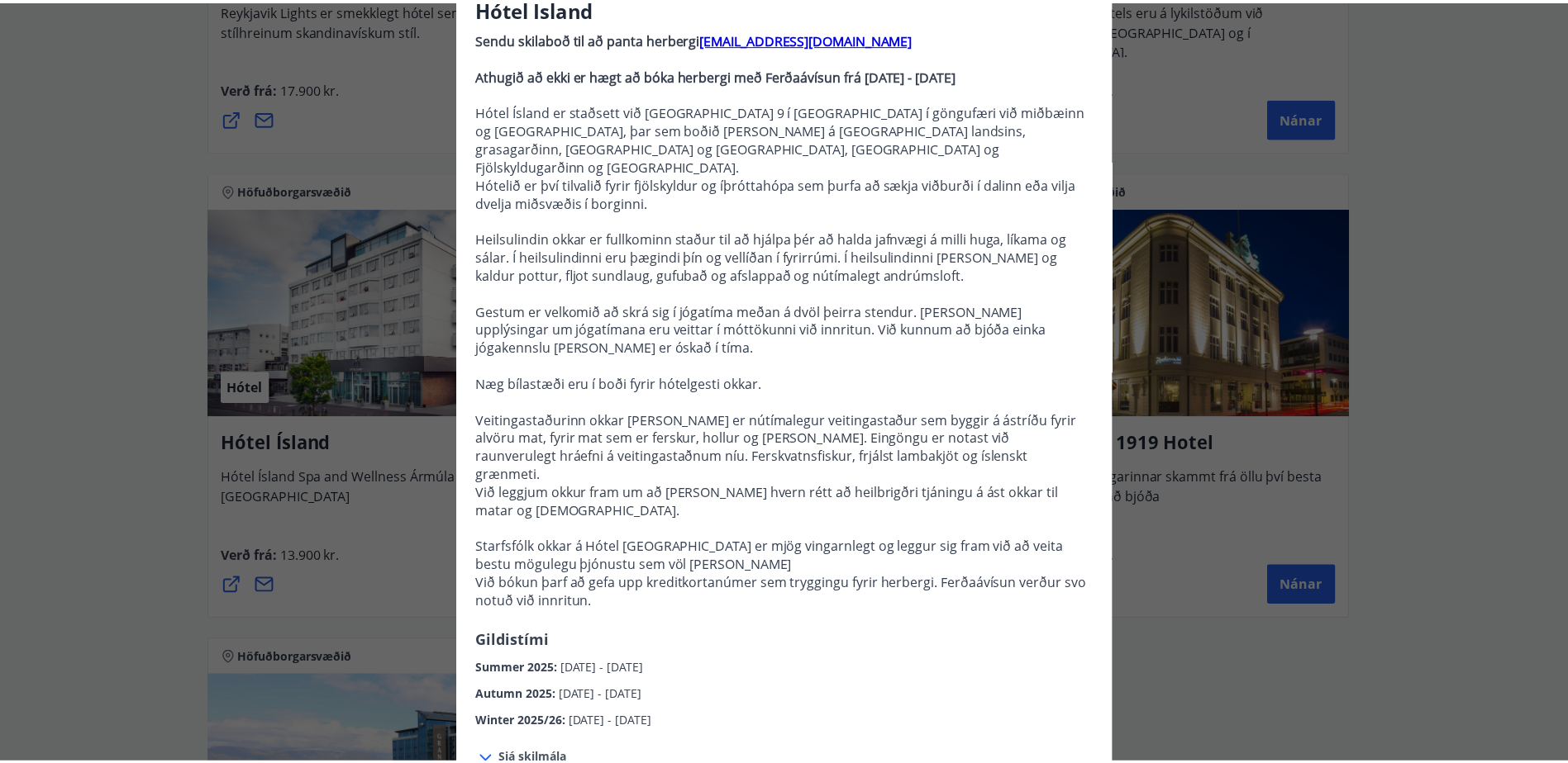
scroll to position [92, 0]
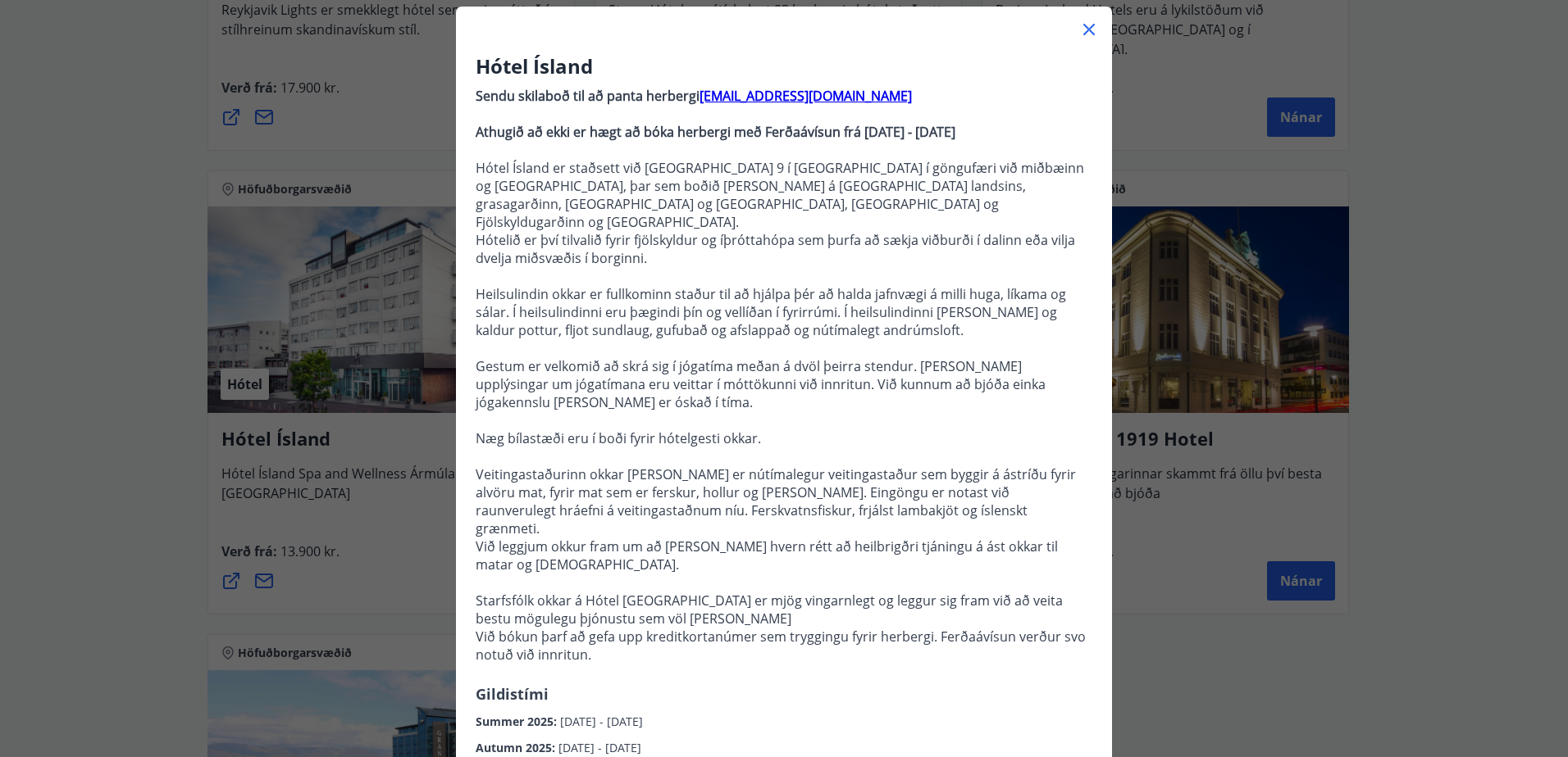
click at [1395, 261] on div "Hótel Ísland Sendu skilaboð til að panta herbergi [EMAIL_ADDRESS][DOMAIN_NAME] …" at bounding box center [784, 286] width 1568 height 757
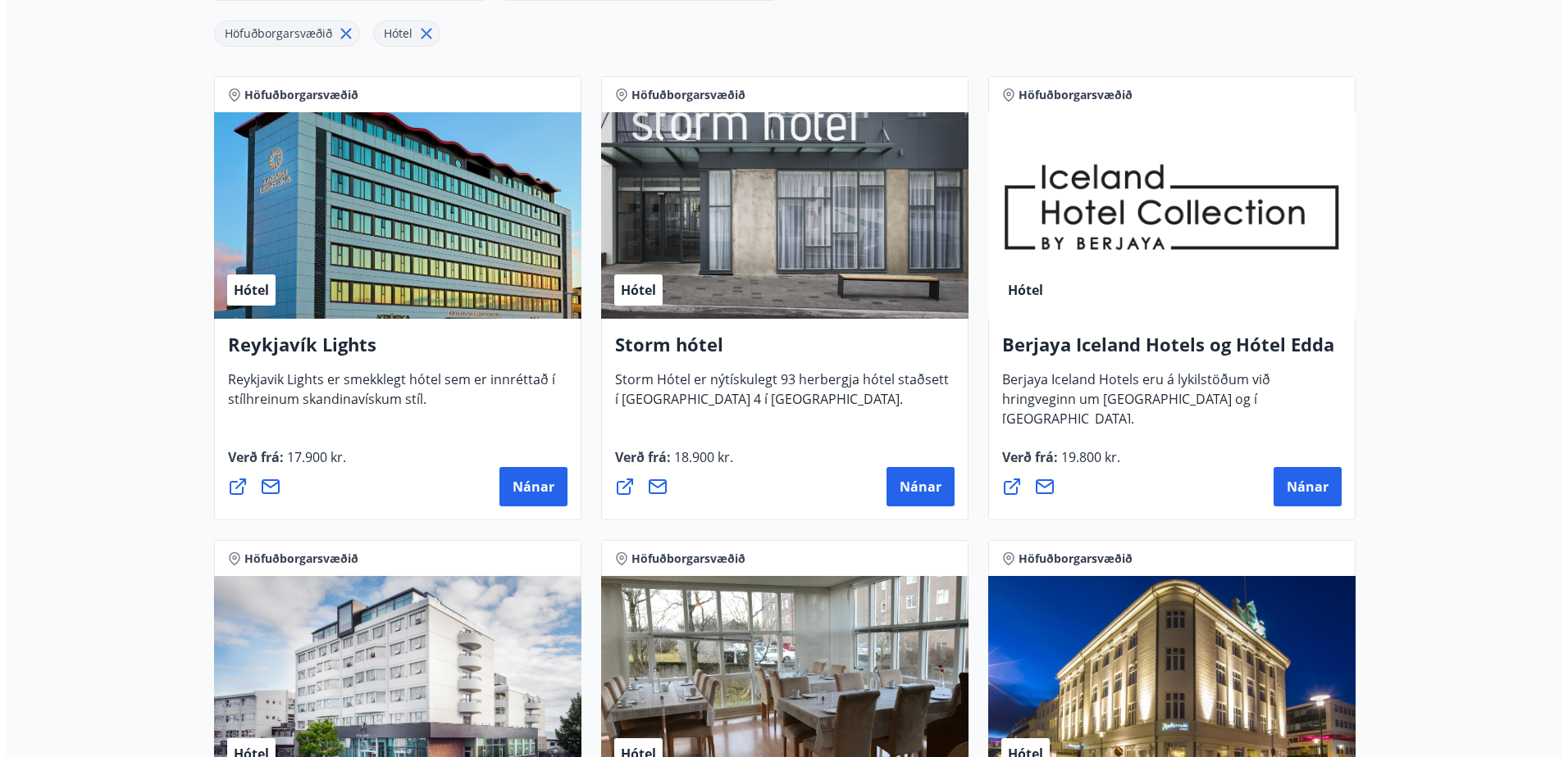
scroll to position [246, 0]
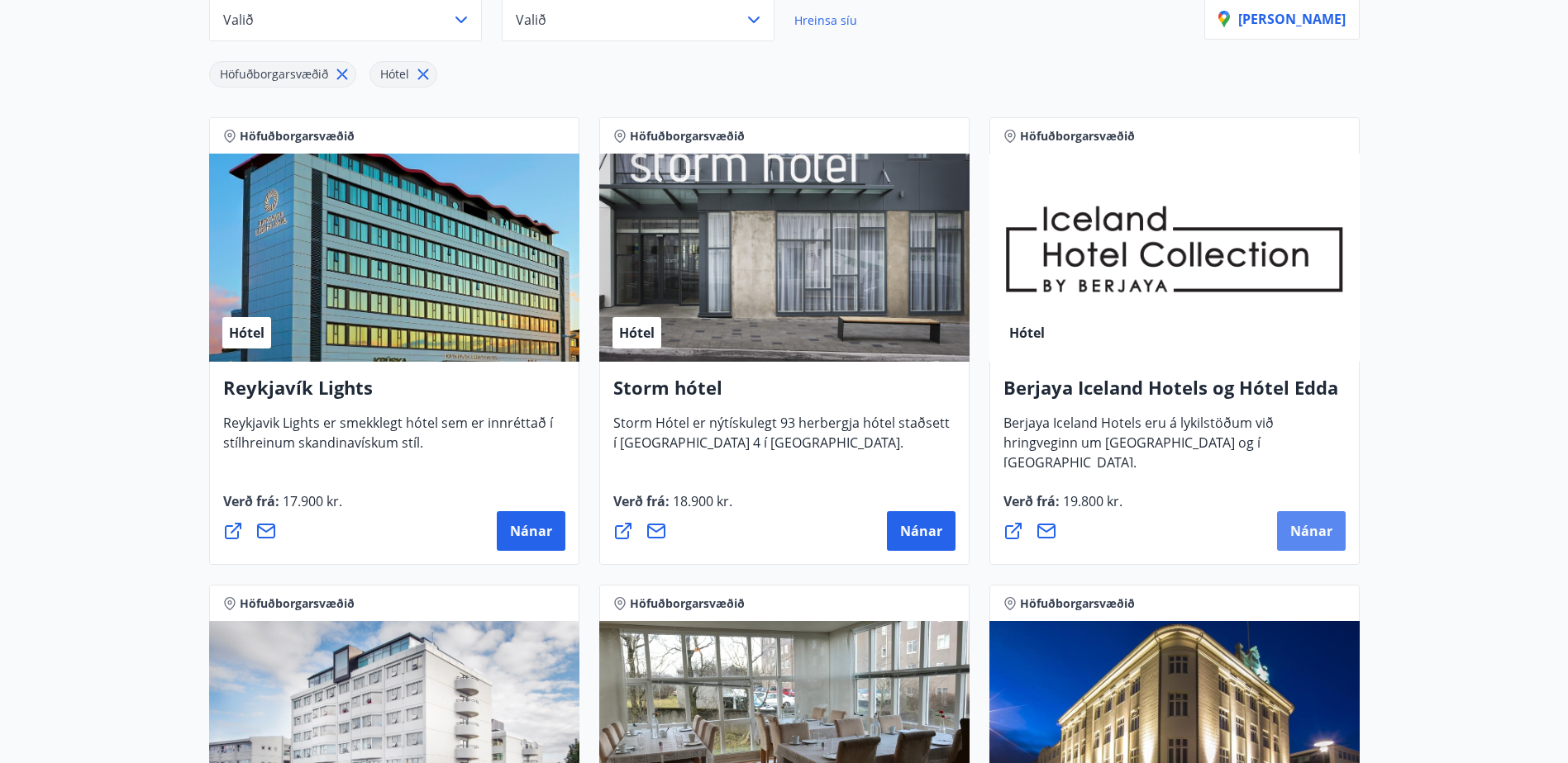
click at [1302, 522] on span "Nánar" at bounding box center [1310, 531] width 42 height 18
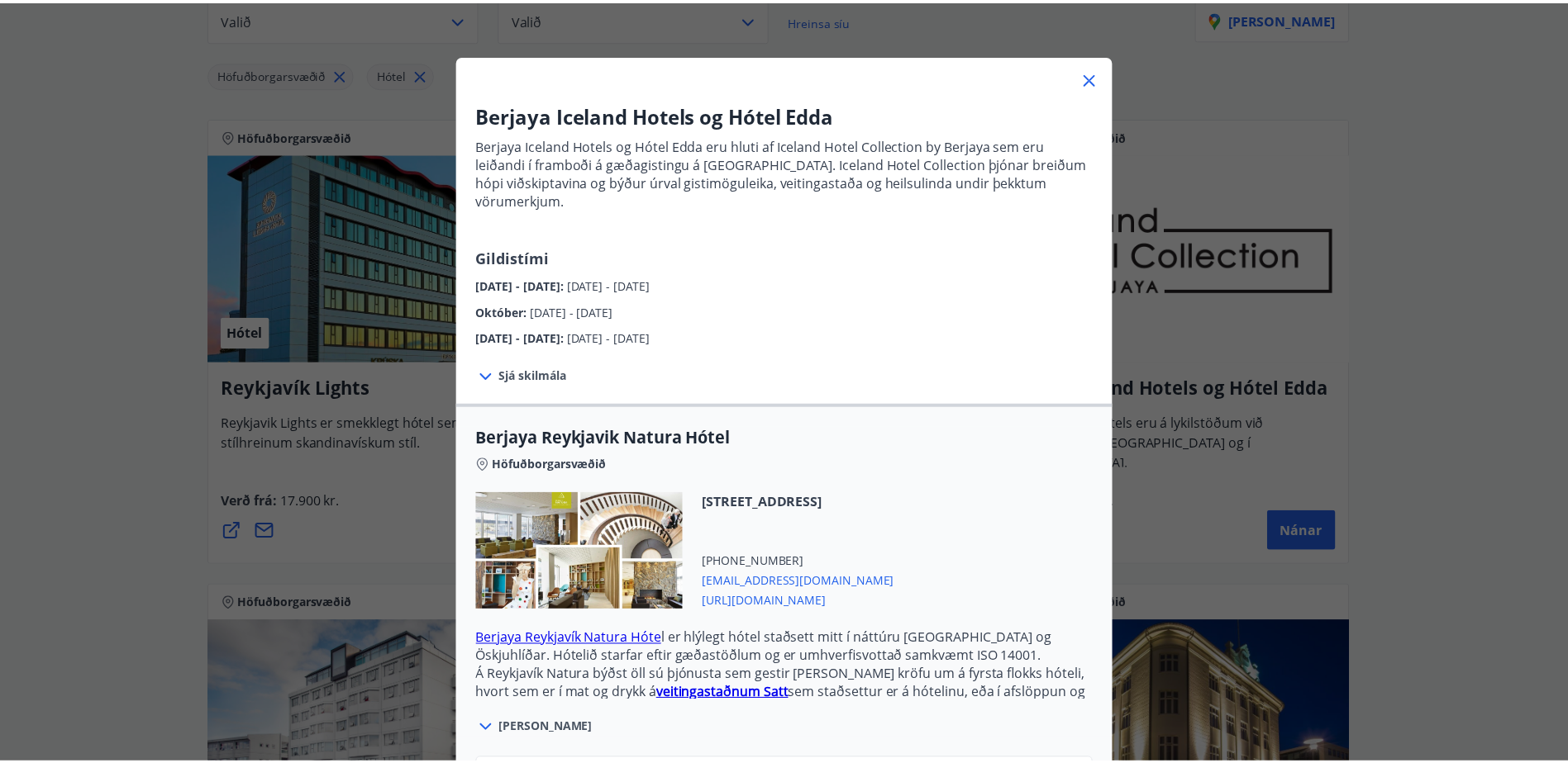
scroll to position [0, 0]
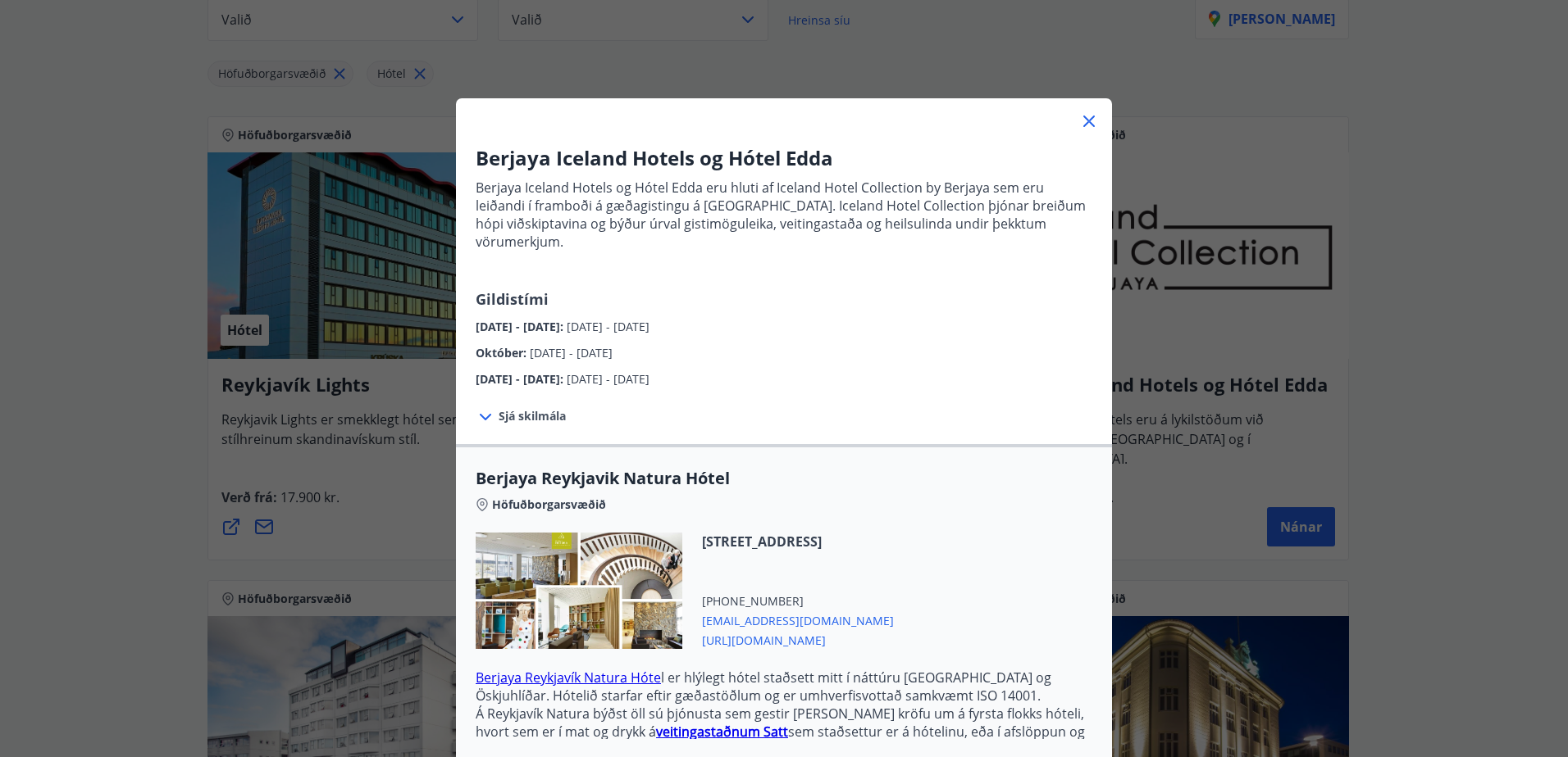
click at [1083, 118] on icon at bounding box center [1089, 122] width 11 height 11
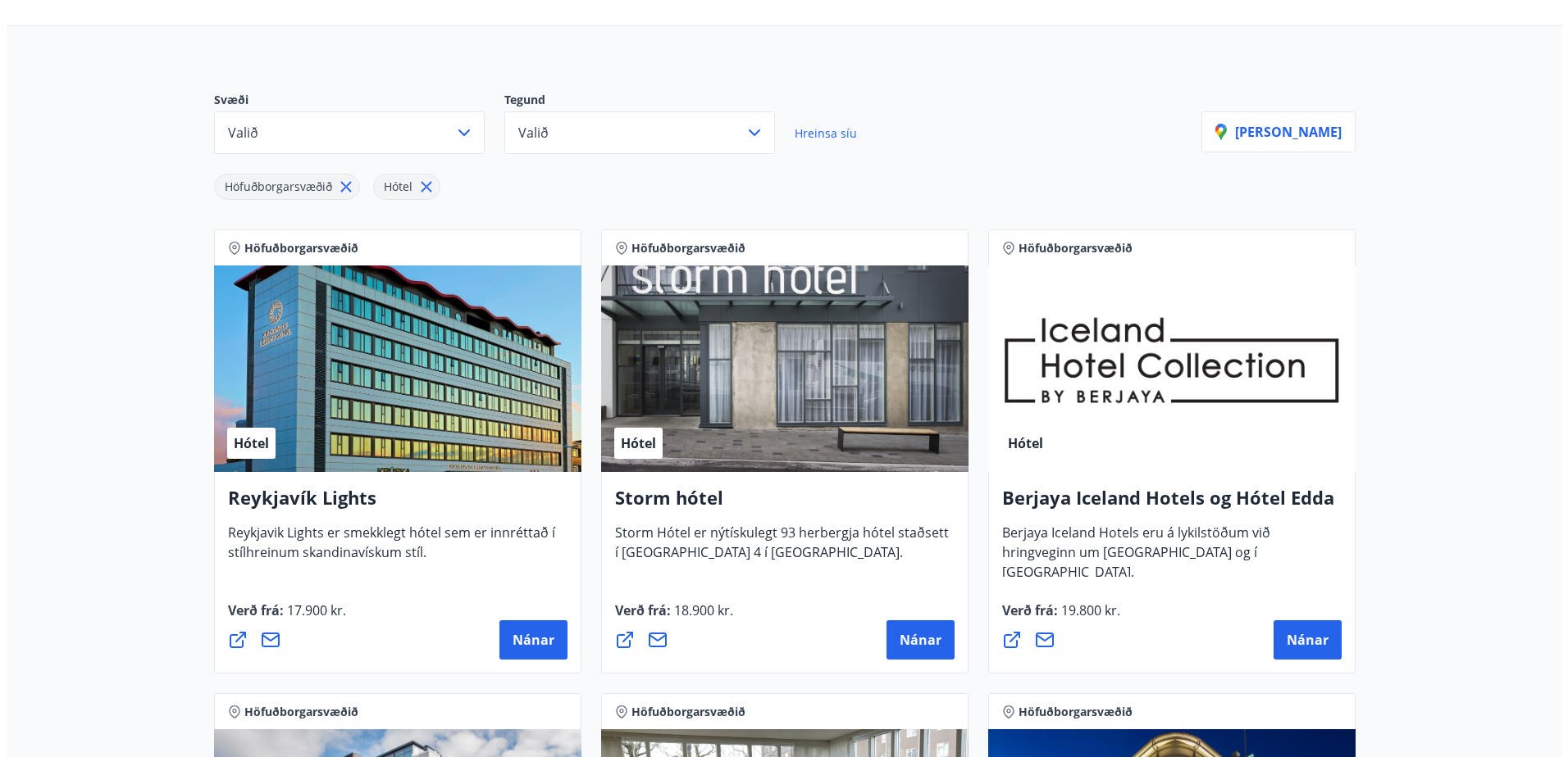
scroll to position [246, 0]
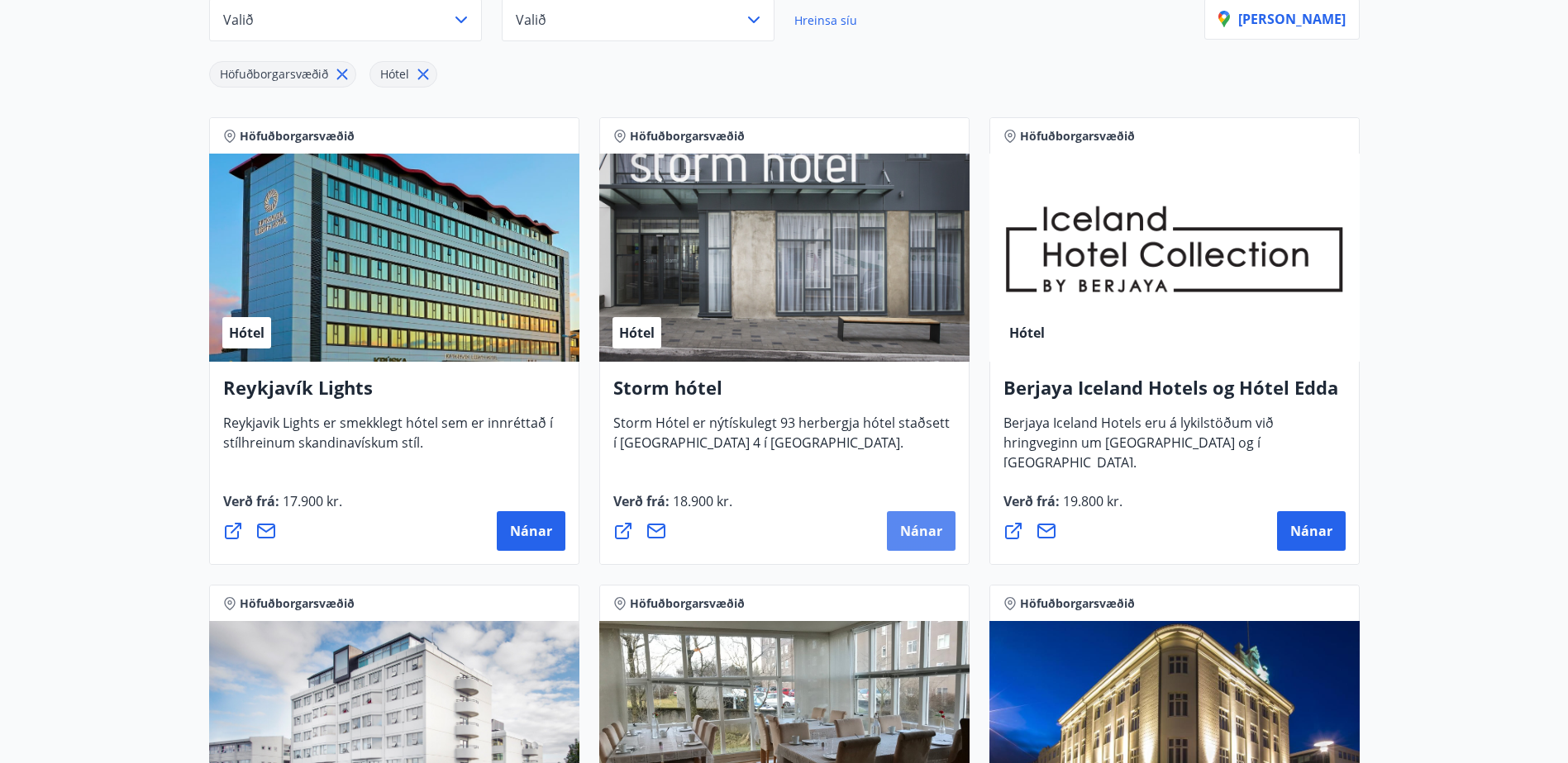
click at [937, 534] on span "Nánar" at bounding box center [921, 531] width 42 height 18
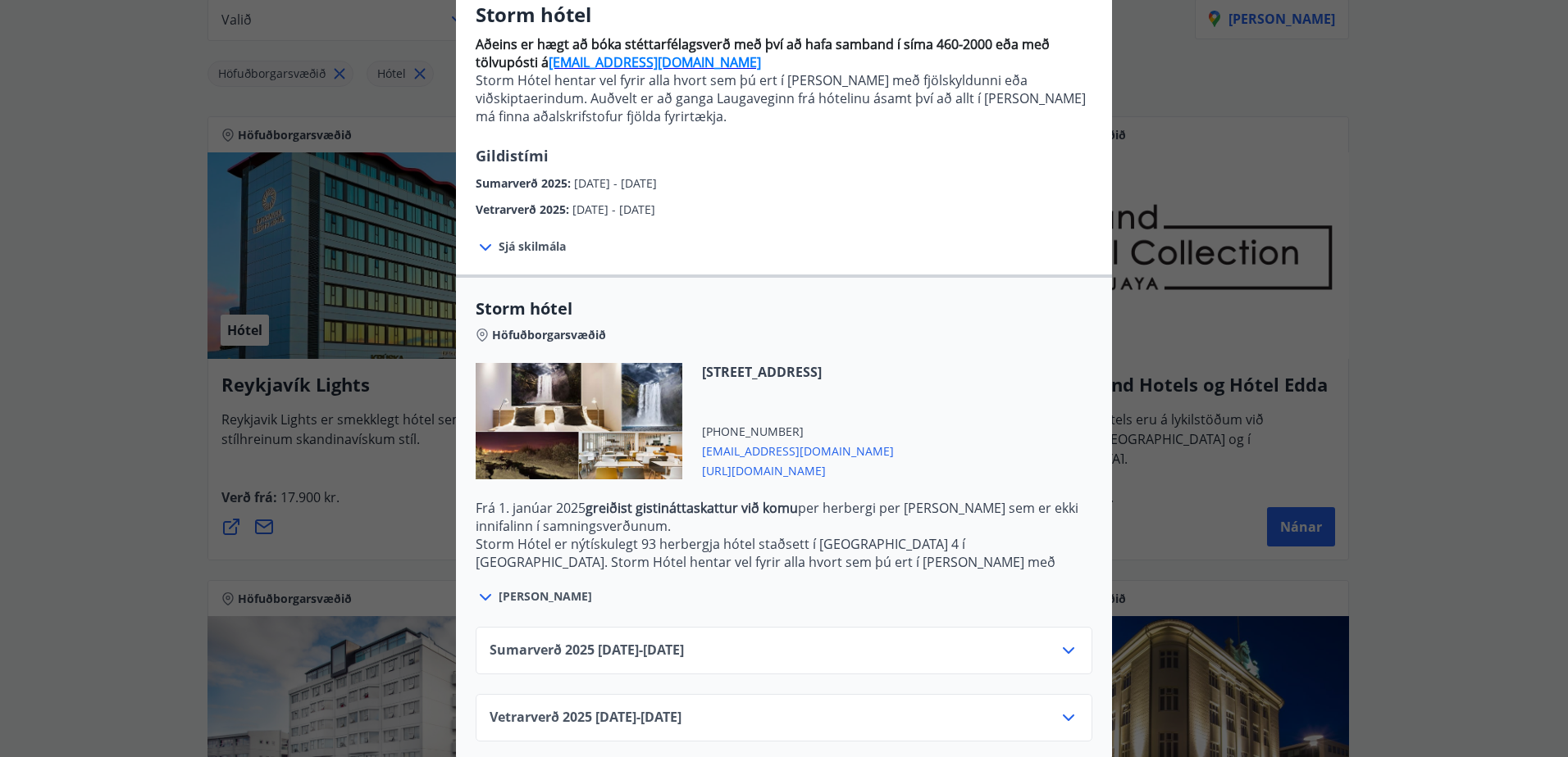
scroll to position [160, 0]
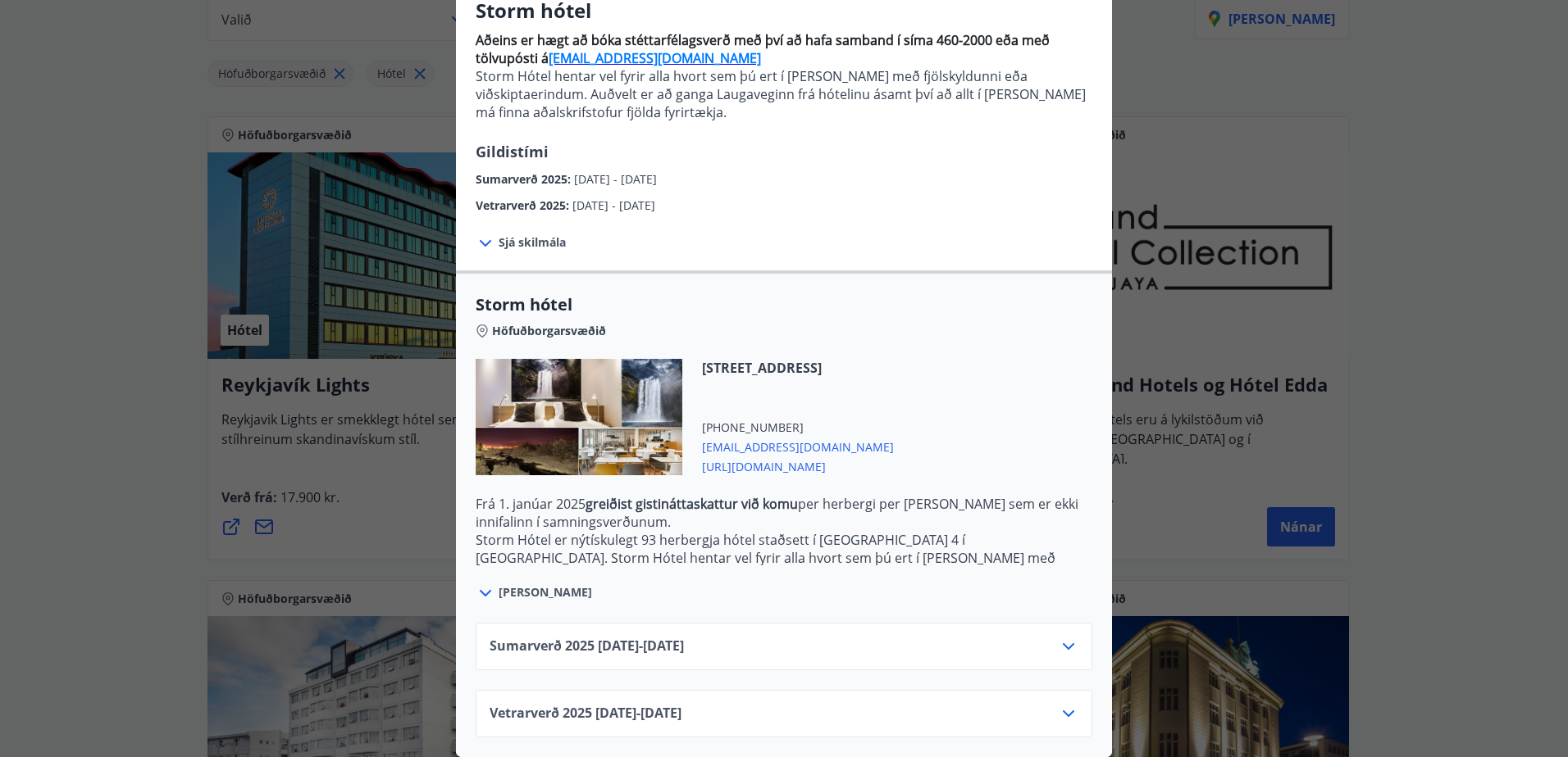
click at [1019, 704] on div "Vetrarverð [PHONE_NUMBER][DATE] - [DATE]" at bounding box center [784, 720] width 589 height 33
click at [1067, 704] on icon at bounding box center [1068, 713] width 20 height 20
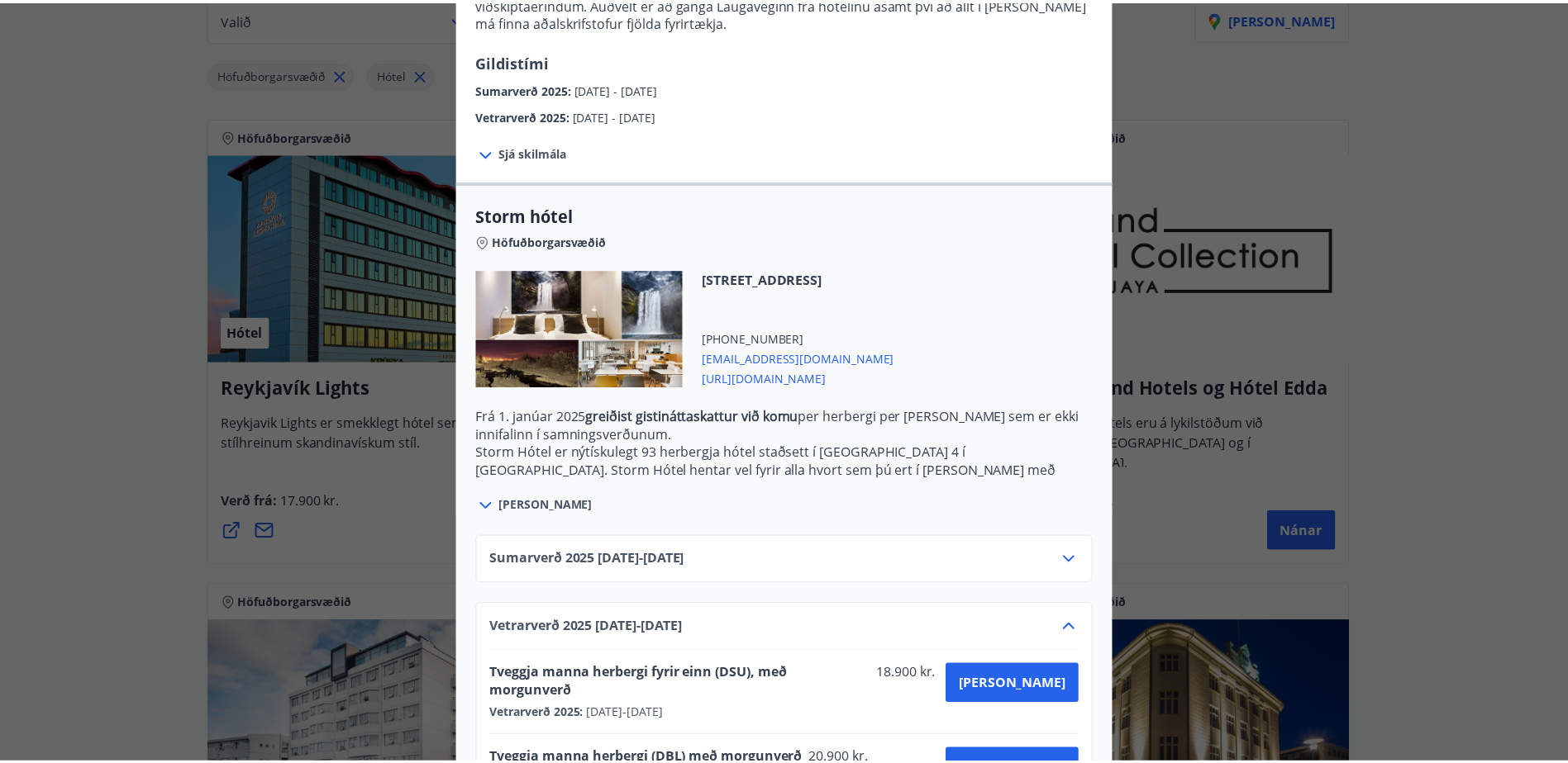
scroll to position [295, 0]
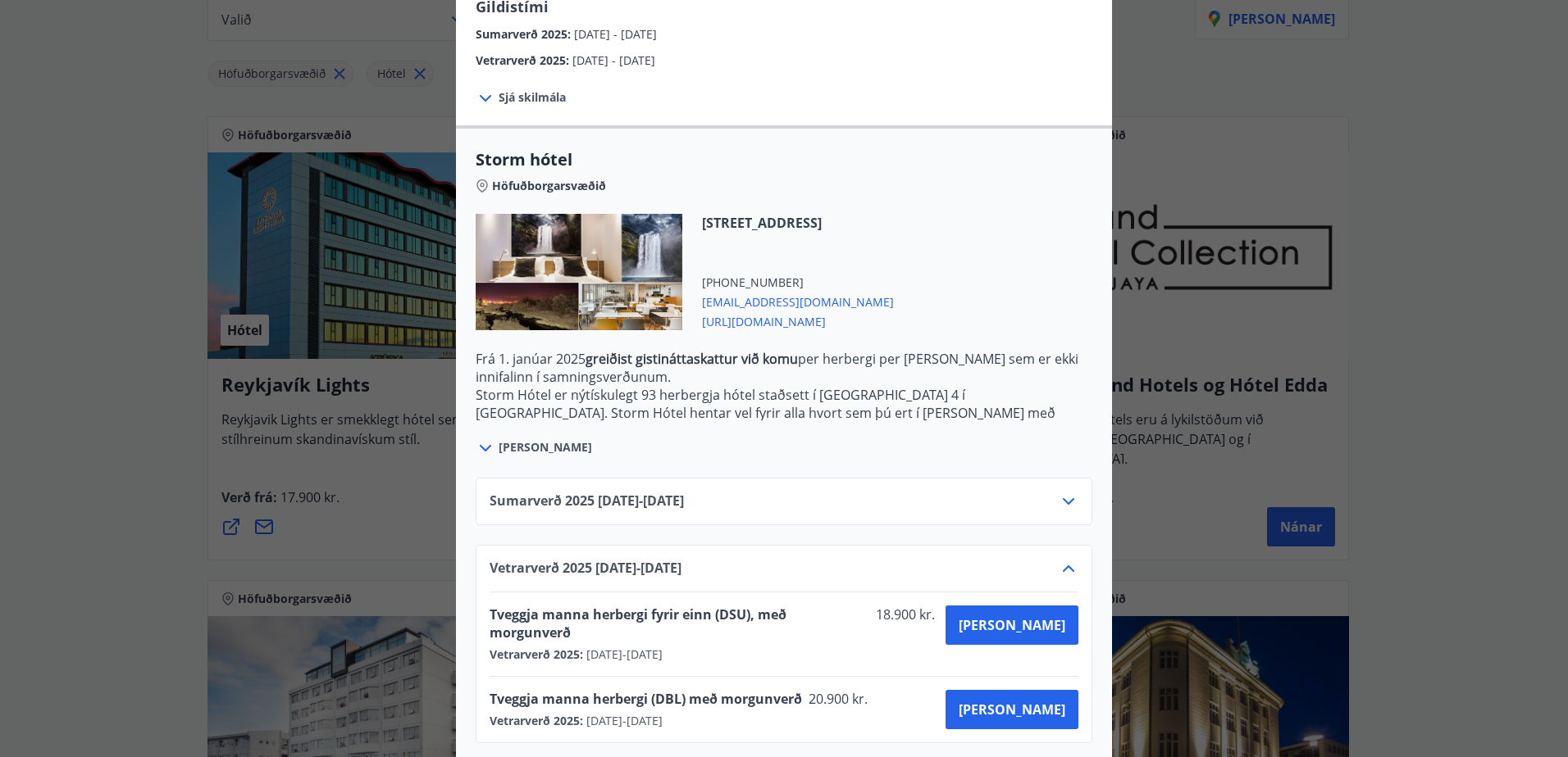
click at [1421, 434] on div "Storm hótel Aðeins er hægt að bóka stéttarfélagsverð með því að hafa samband í …" at bounding box center [784, 85] width 1568 height 757
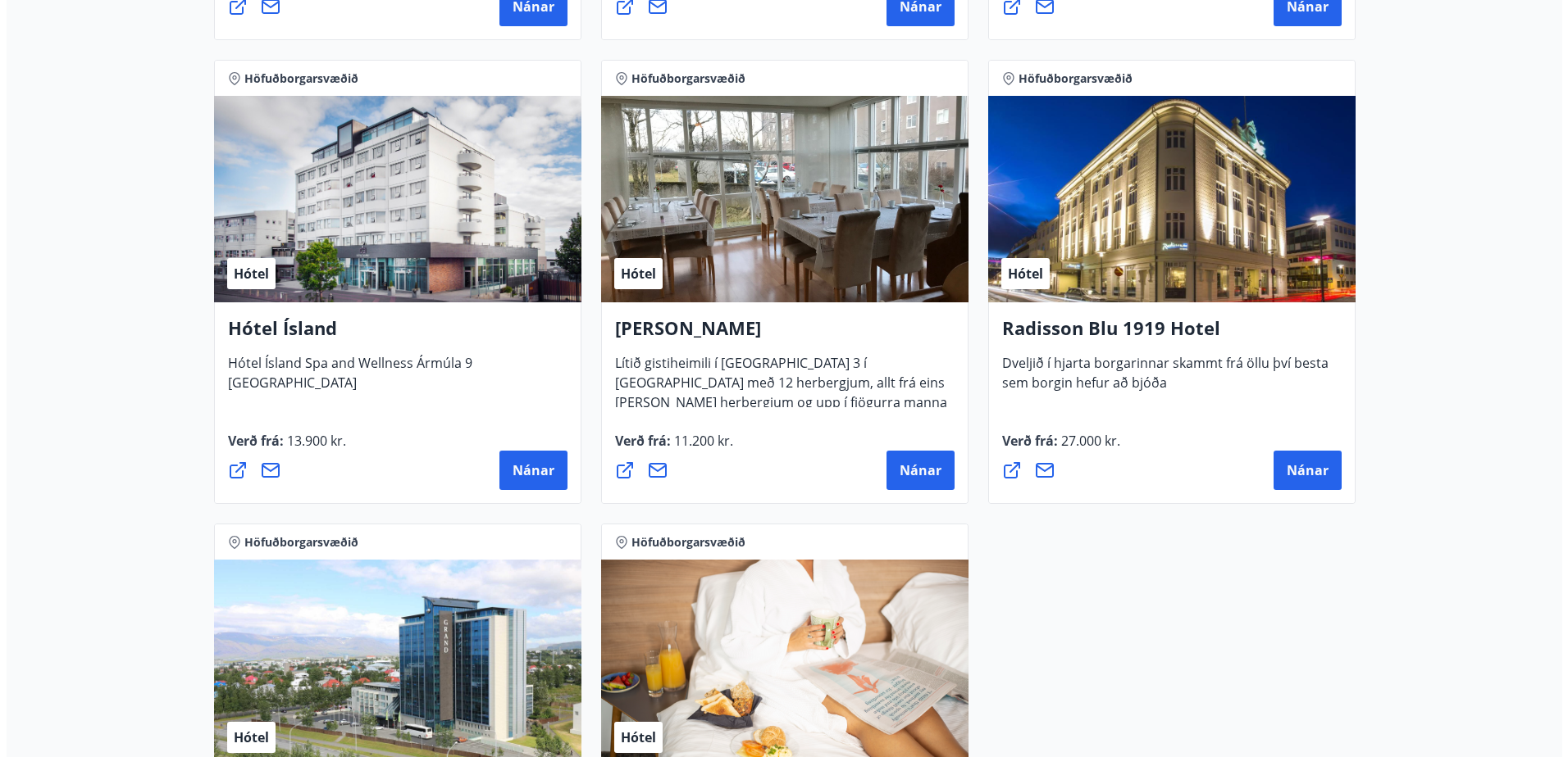
scroll to position [1066, 0]
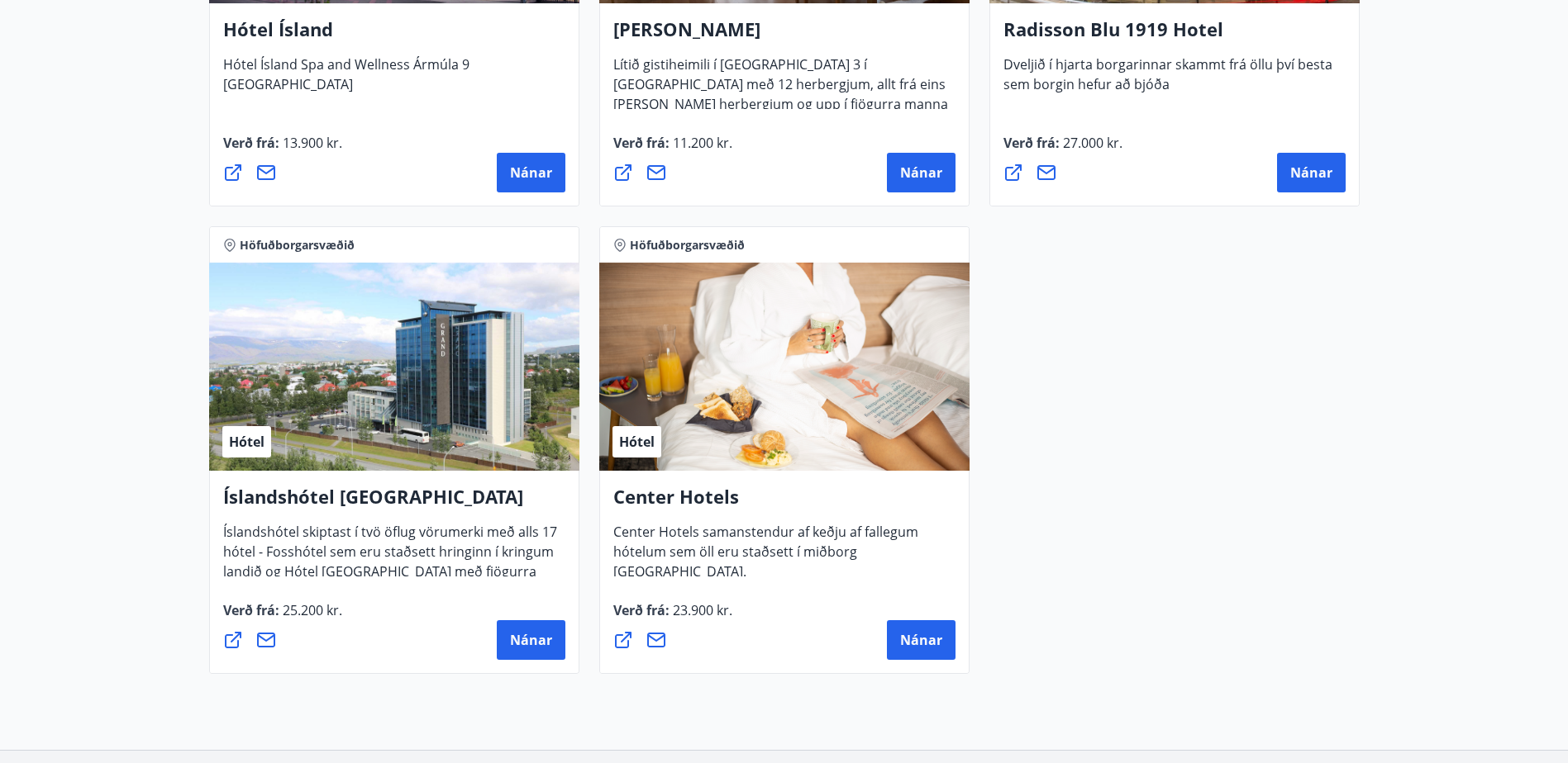
click at [791, 362] on div "Hótel" at bounding box center [784, 367] width 370 height 208
click at [953, 654] on button "Nánar" at bounding box center [921, 640] width 69 height 40
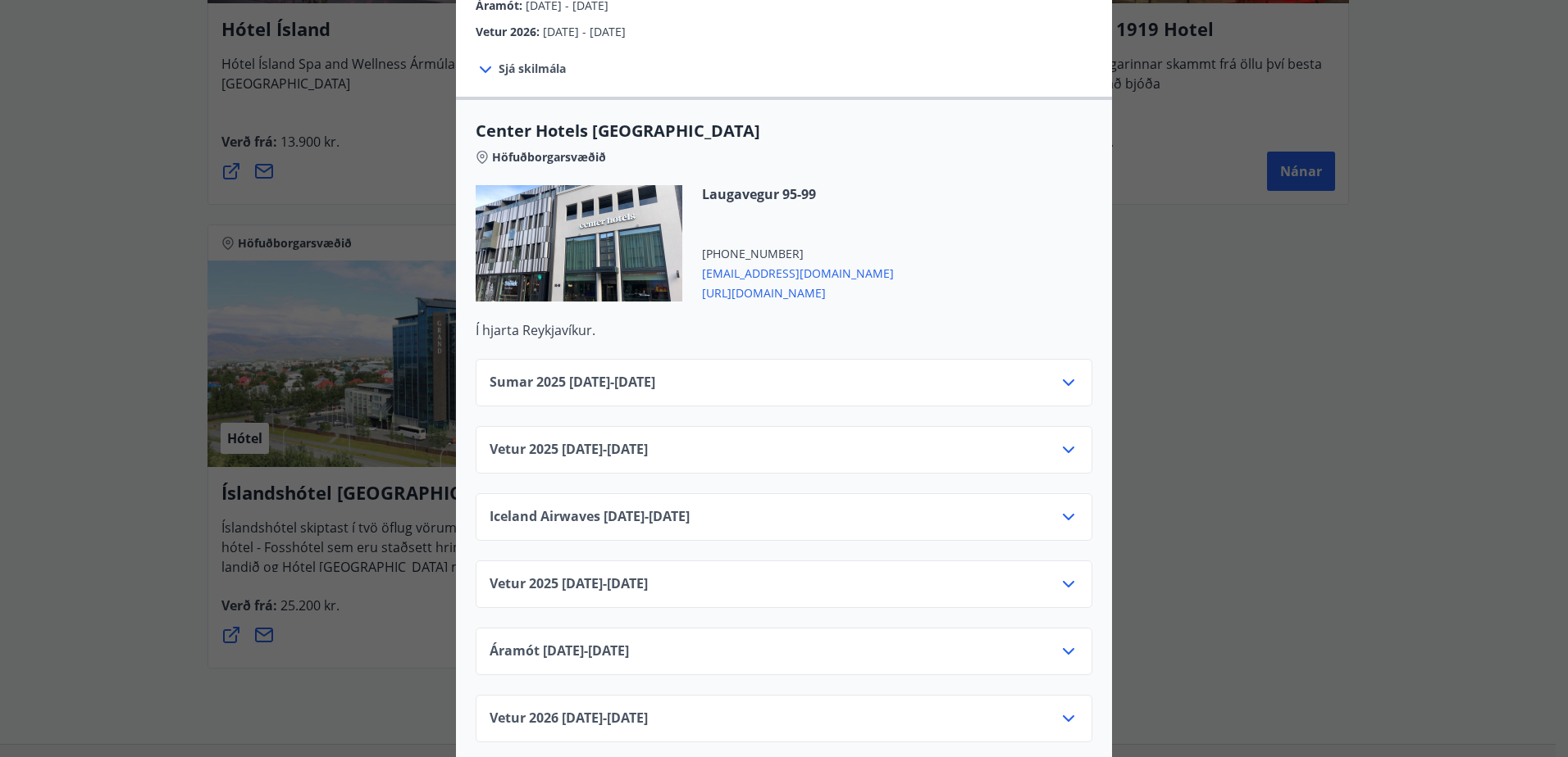
scroll to position [492, 0]
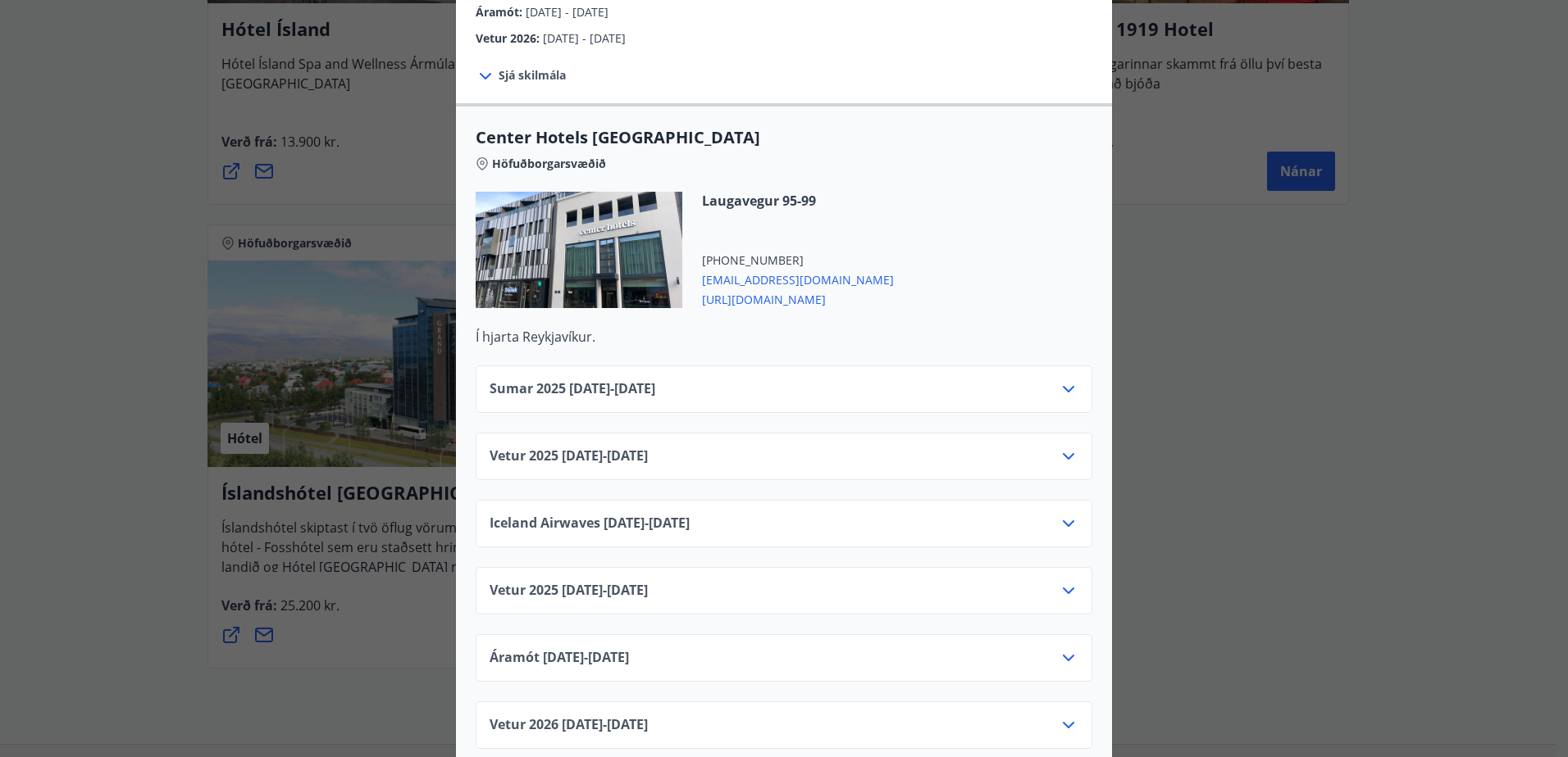
click at [1059, 514] on icon at bounding box center [1068, 523] width 20 height 20
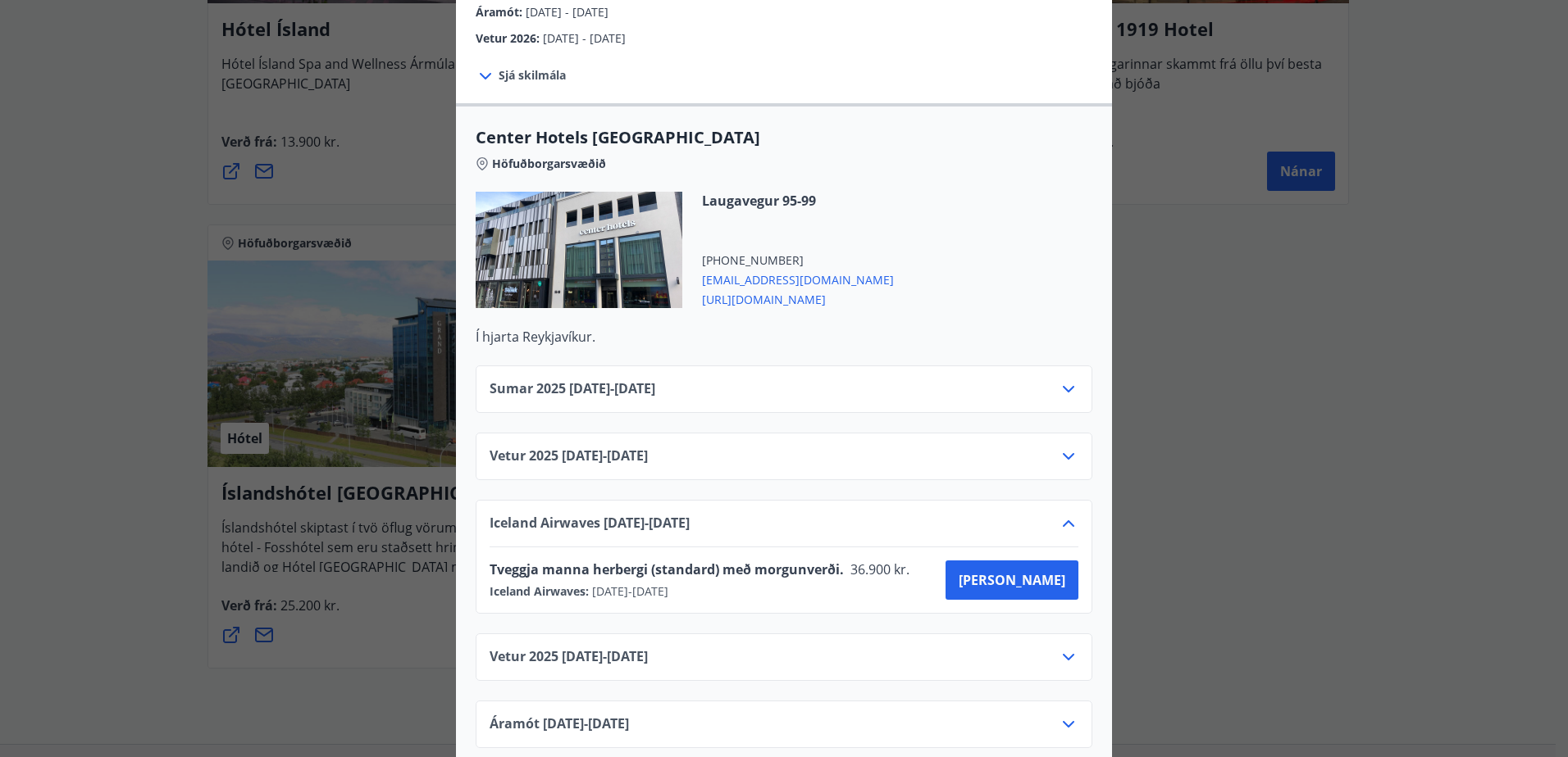
click at [1060, 380] on icon at bounding box center [1068, 389] width 20 height 20
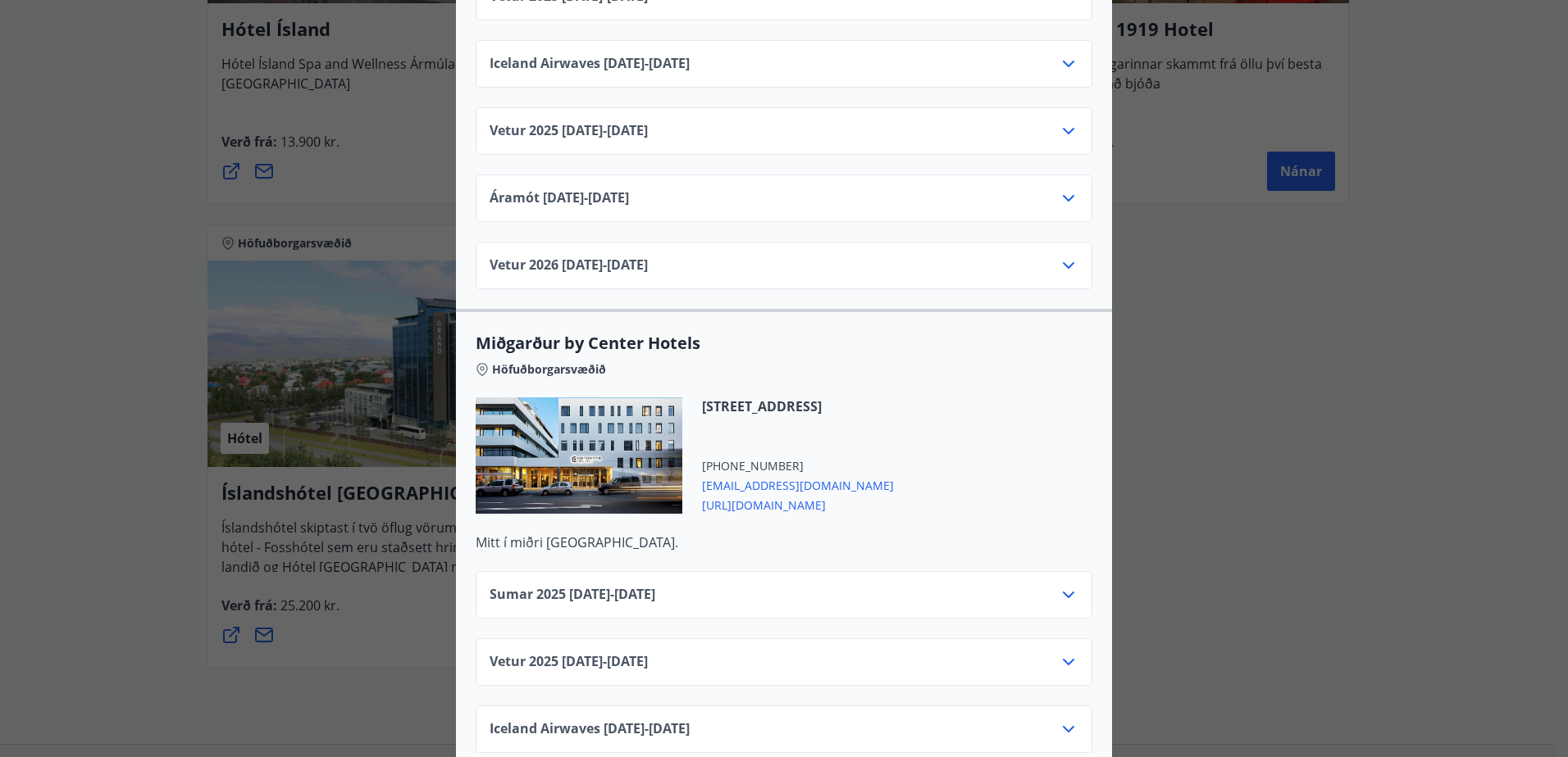
scroll to position [3852, 0]
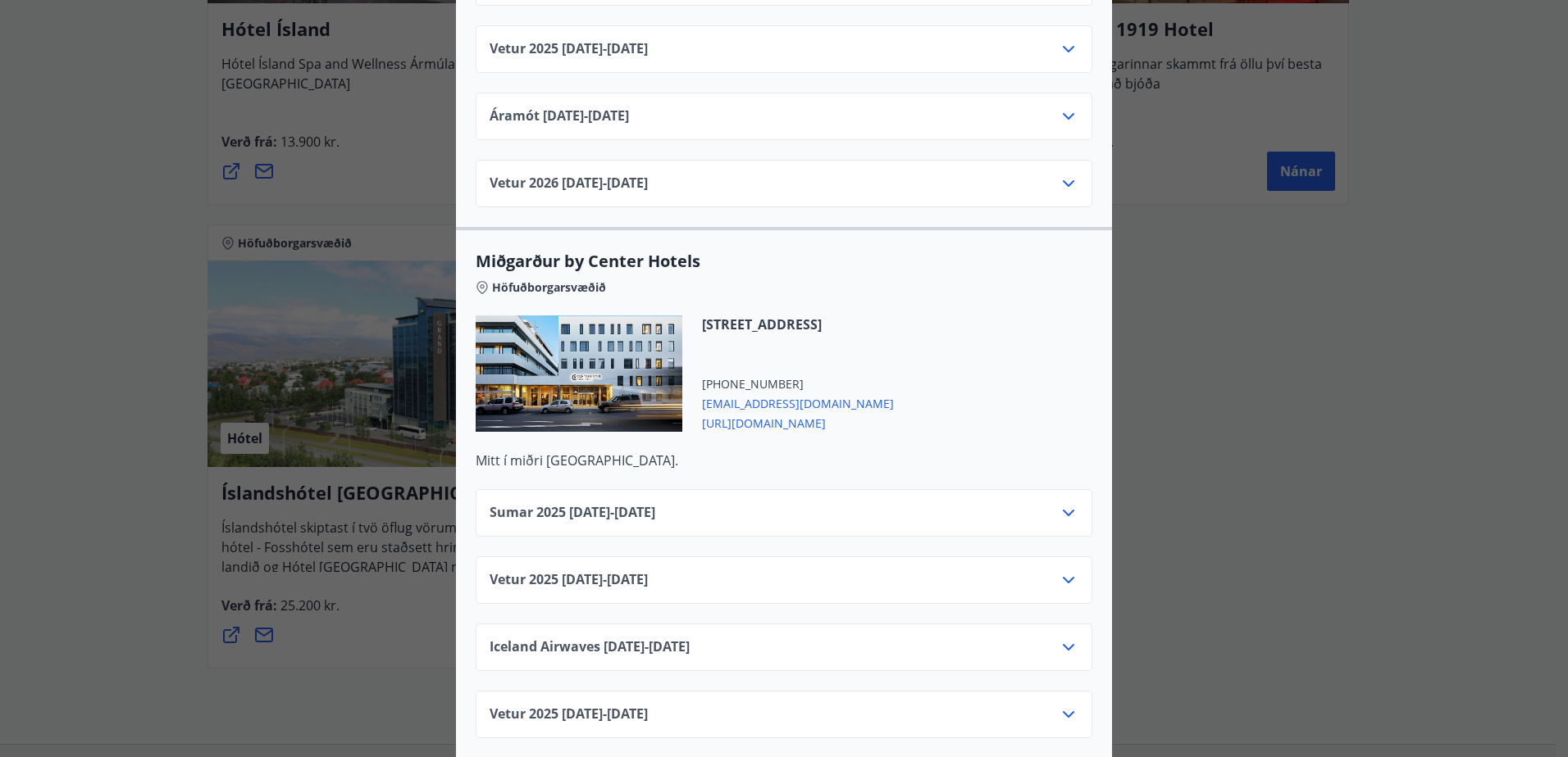
click at [1066, 510] on icon at bounding box center [1068, 513] width 11 height 7
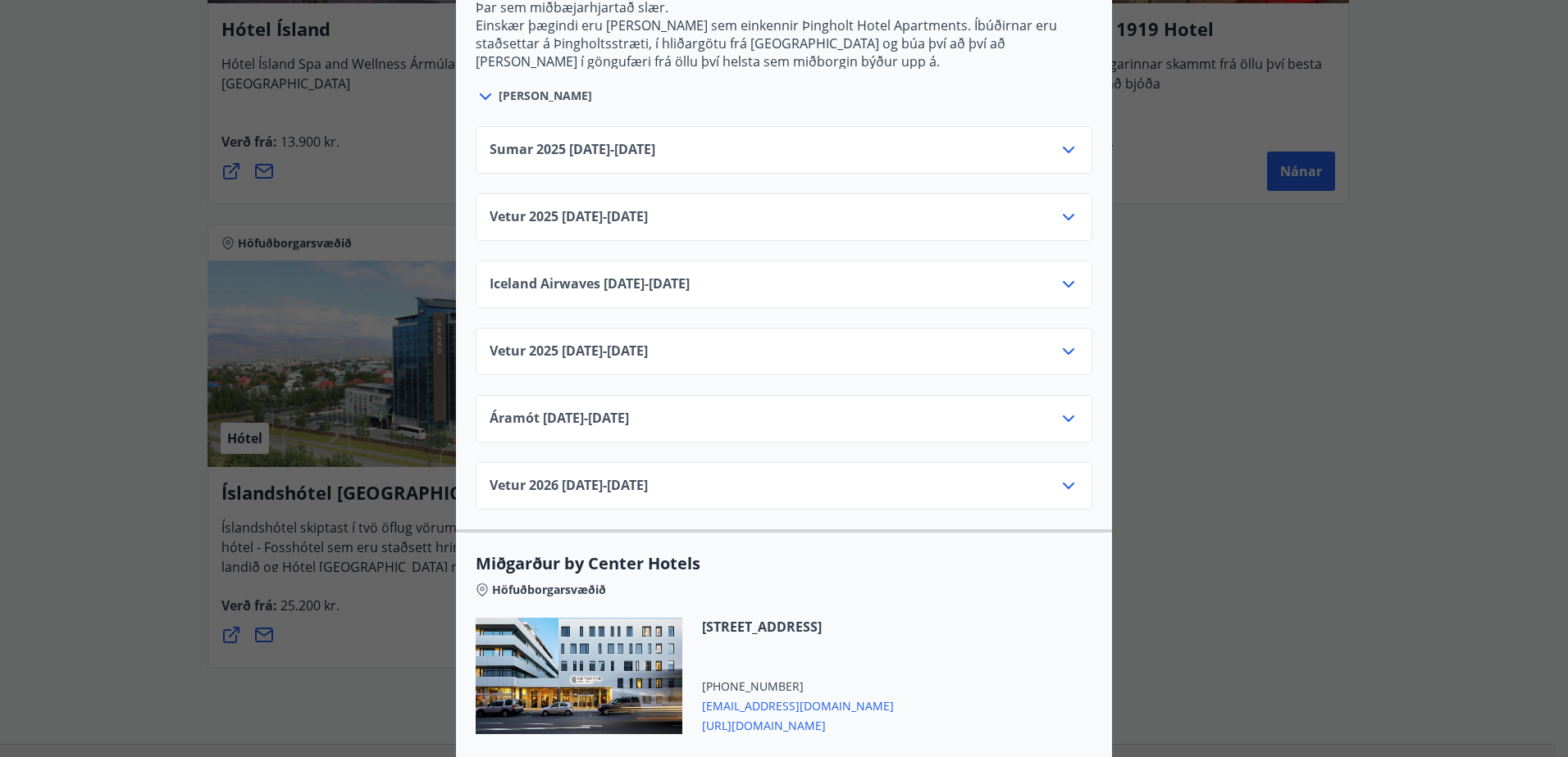
scroll to position [3494, 0]
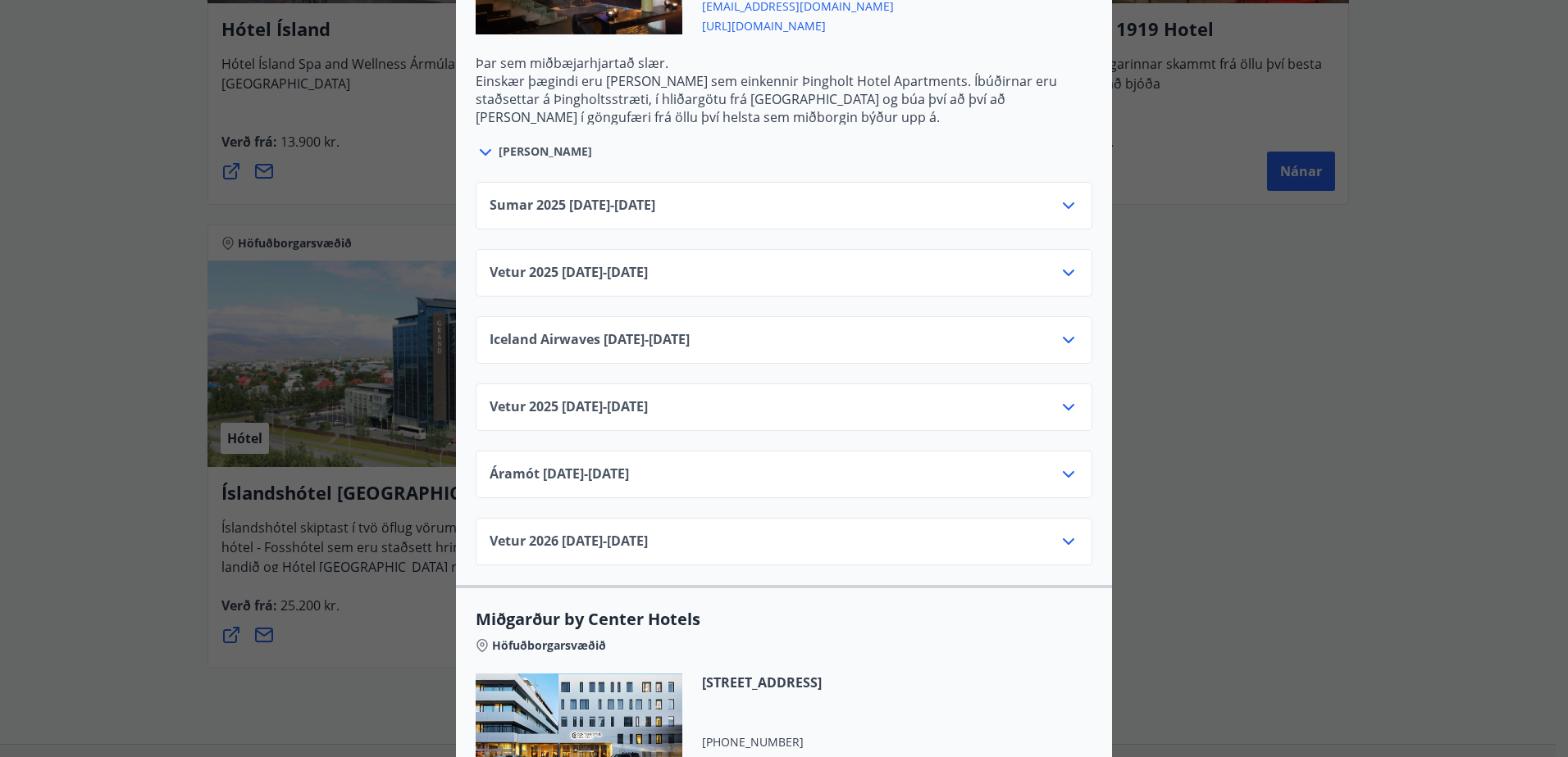
click at [1305, 490] on div "Center Hotels Verð er með morgunverði inniföldum og miðast við Standard Double/…" at bounding box center [784, 378] width 1568 height 757
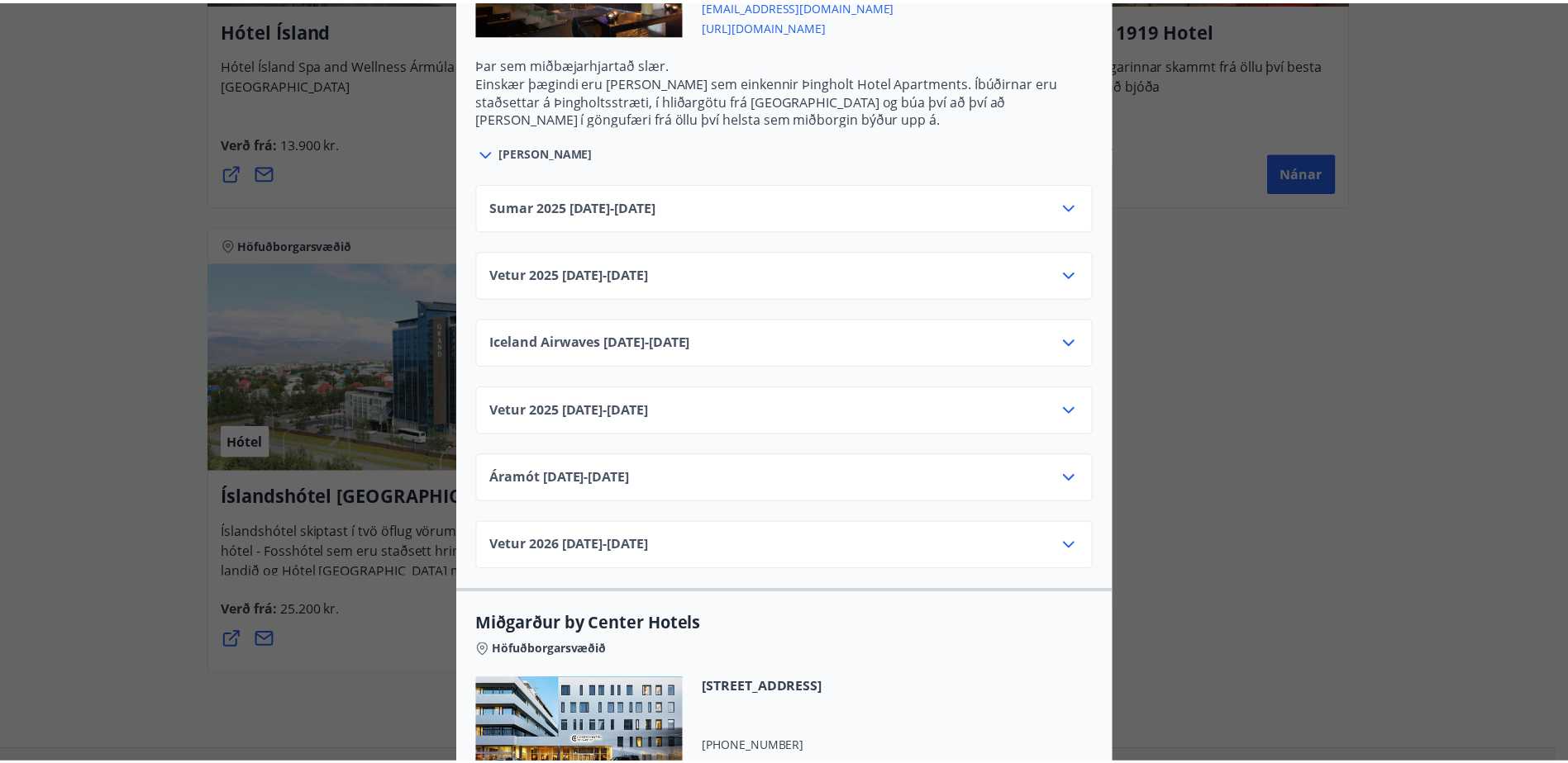
scroll to position [0, 0]
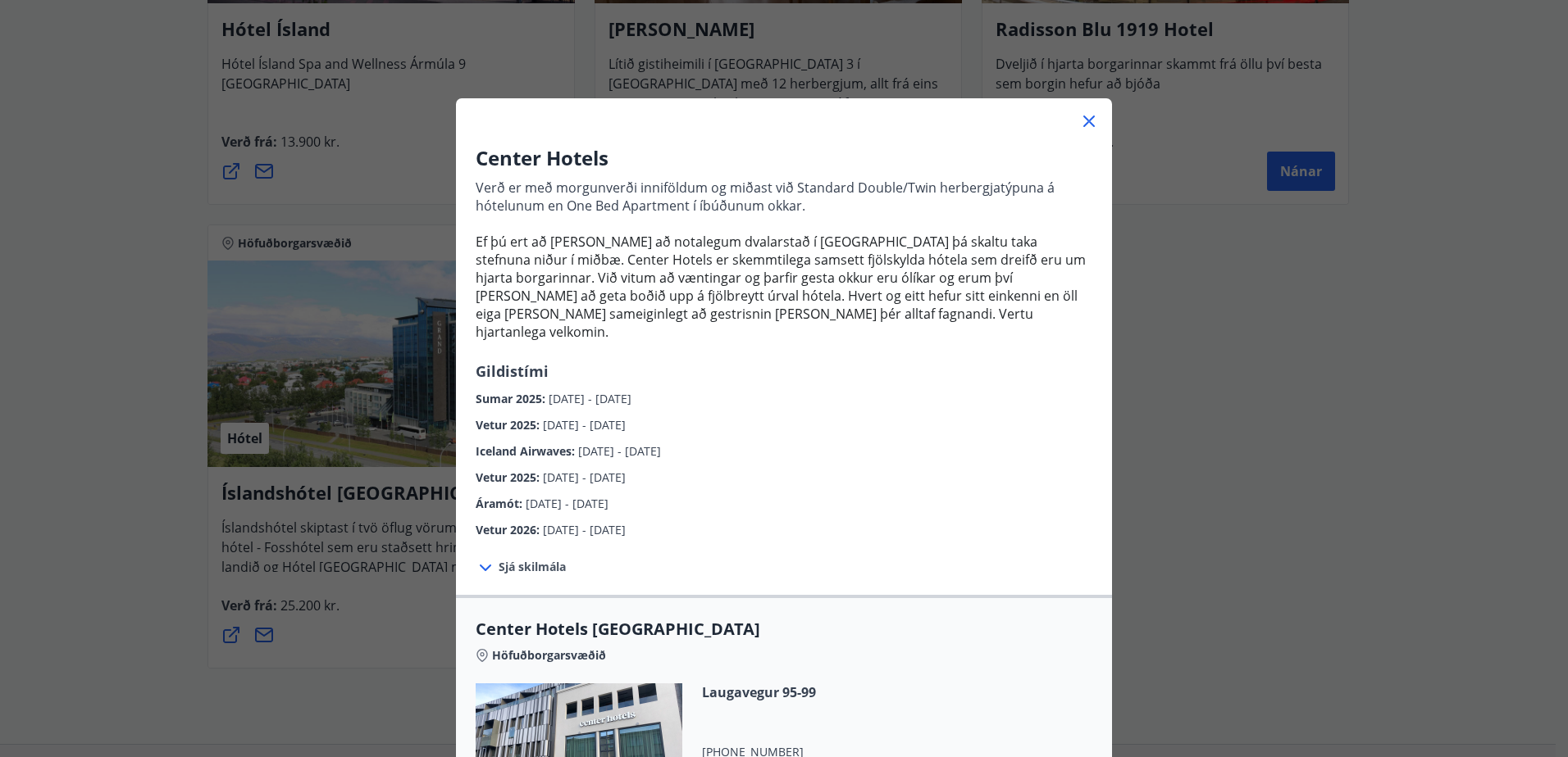
click at [1079, 125] on icon at bounding box center [1089, 121] width 20 height 20
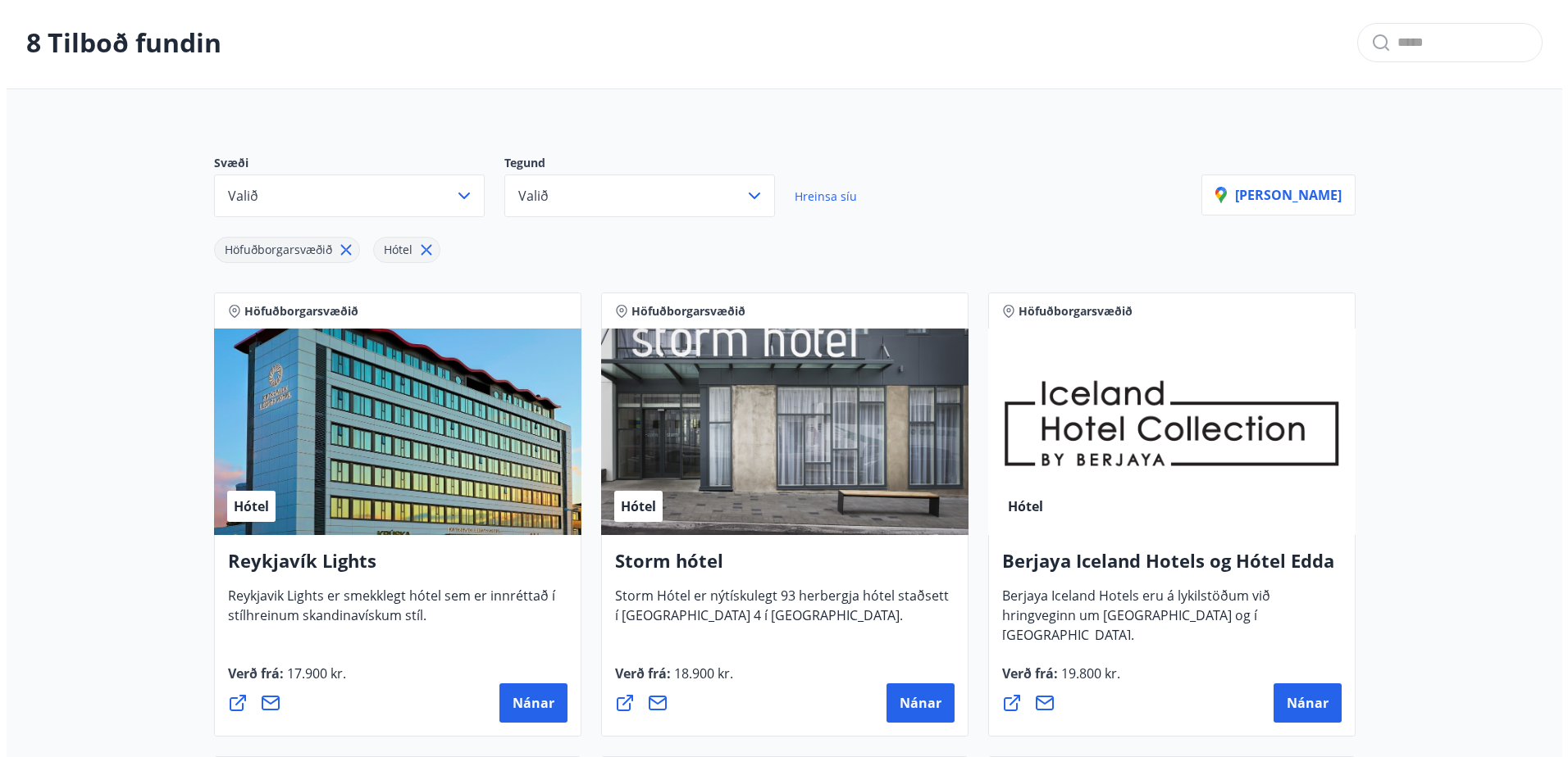
scroll to position [164, 0]
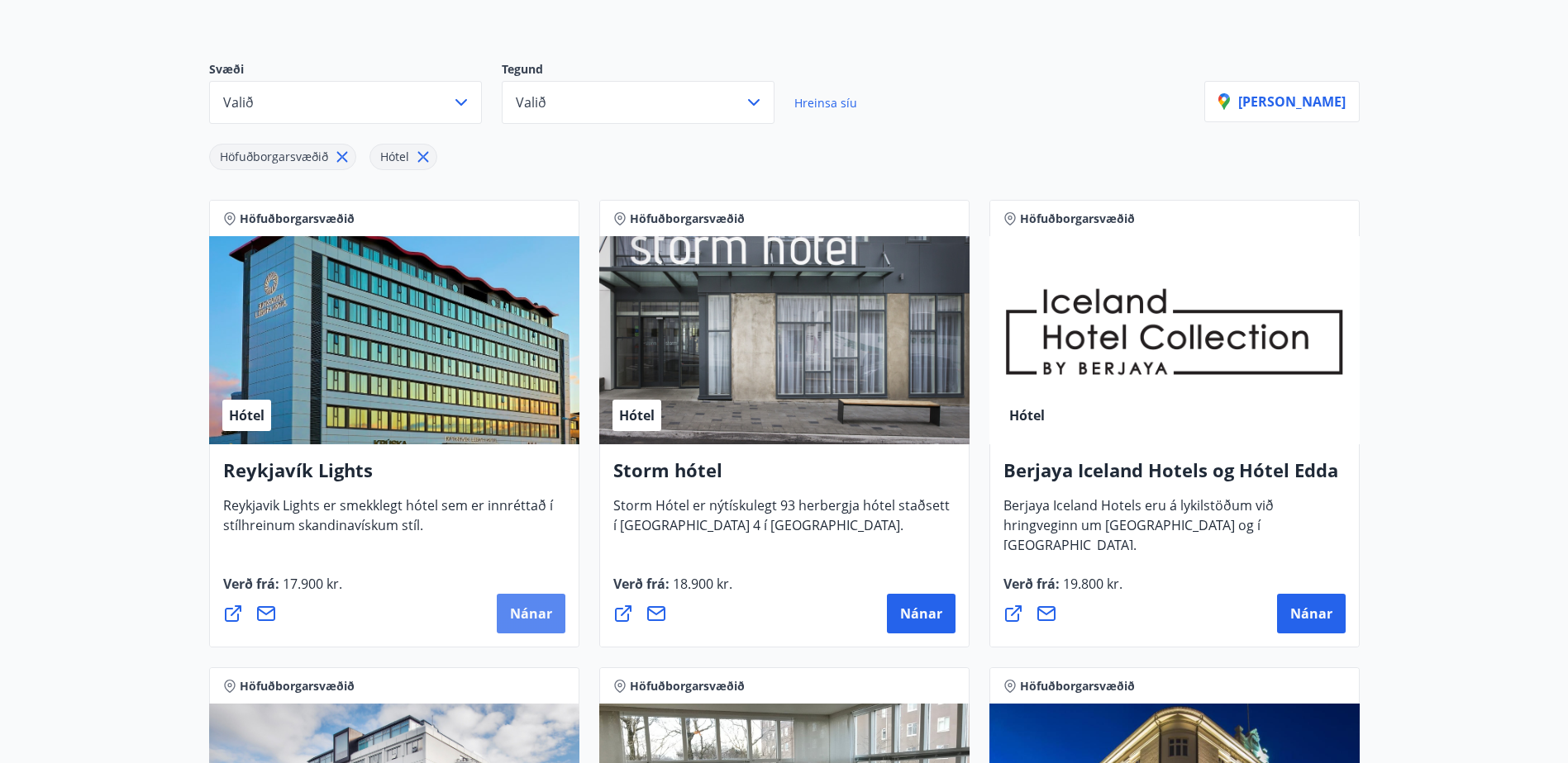
click at [542, 614] on span "Nánar" at bounding box center [530, 613] width 42 height 18
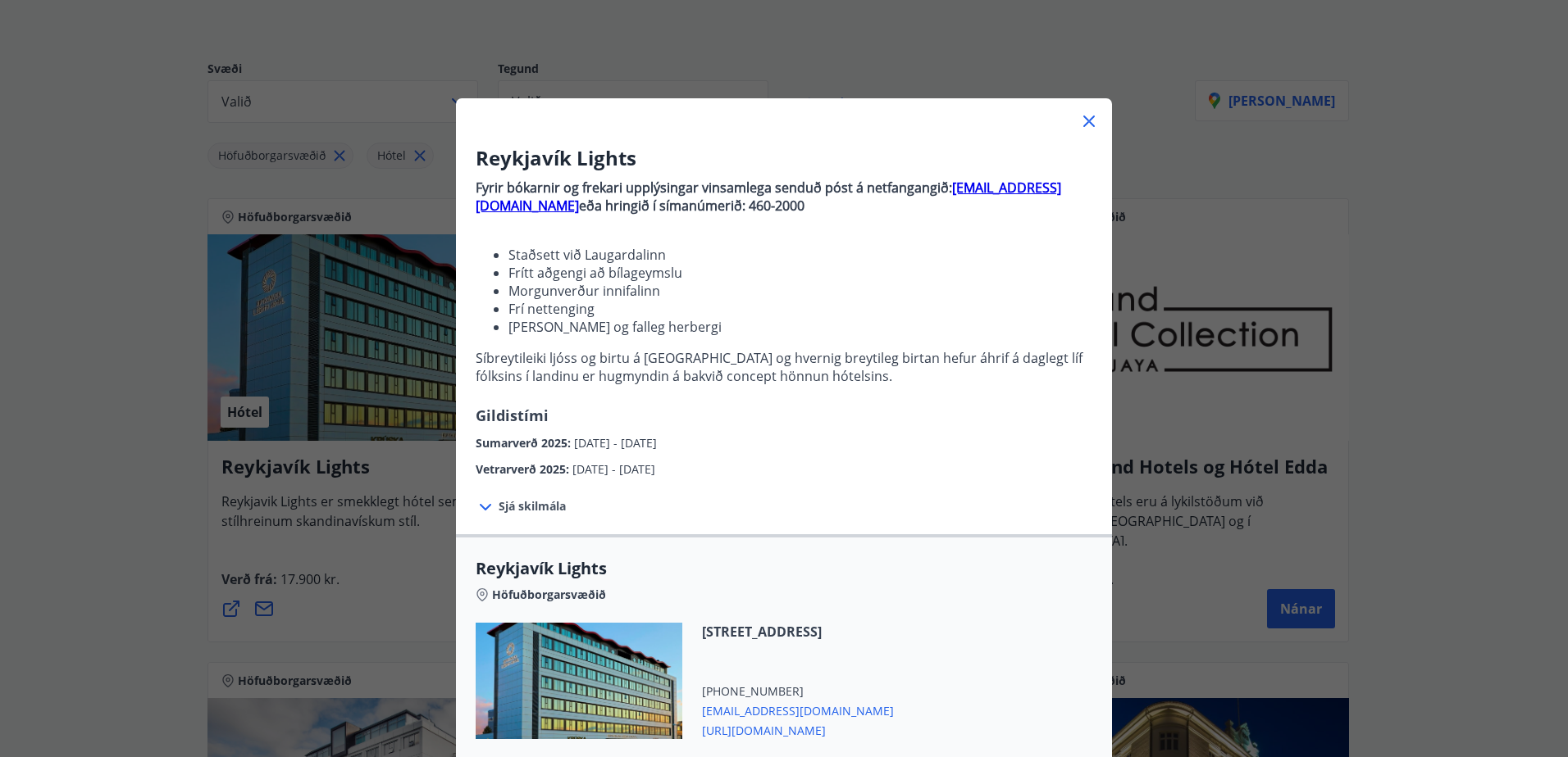
scroll to position [276, 0]
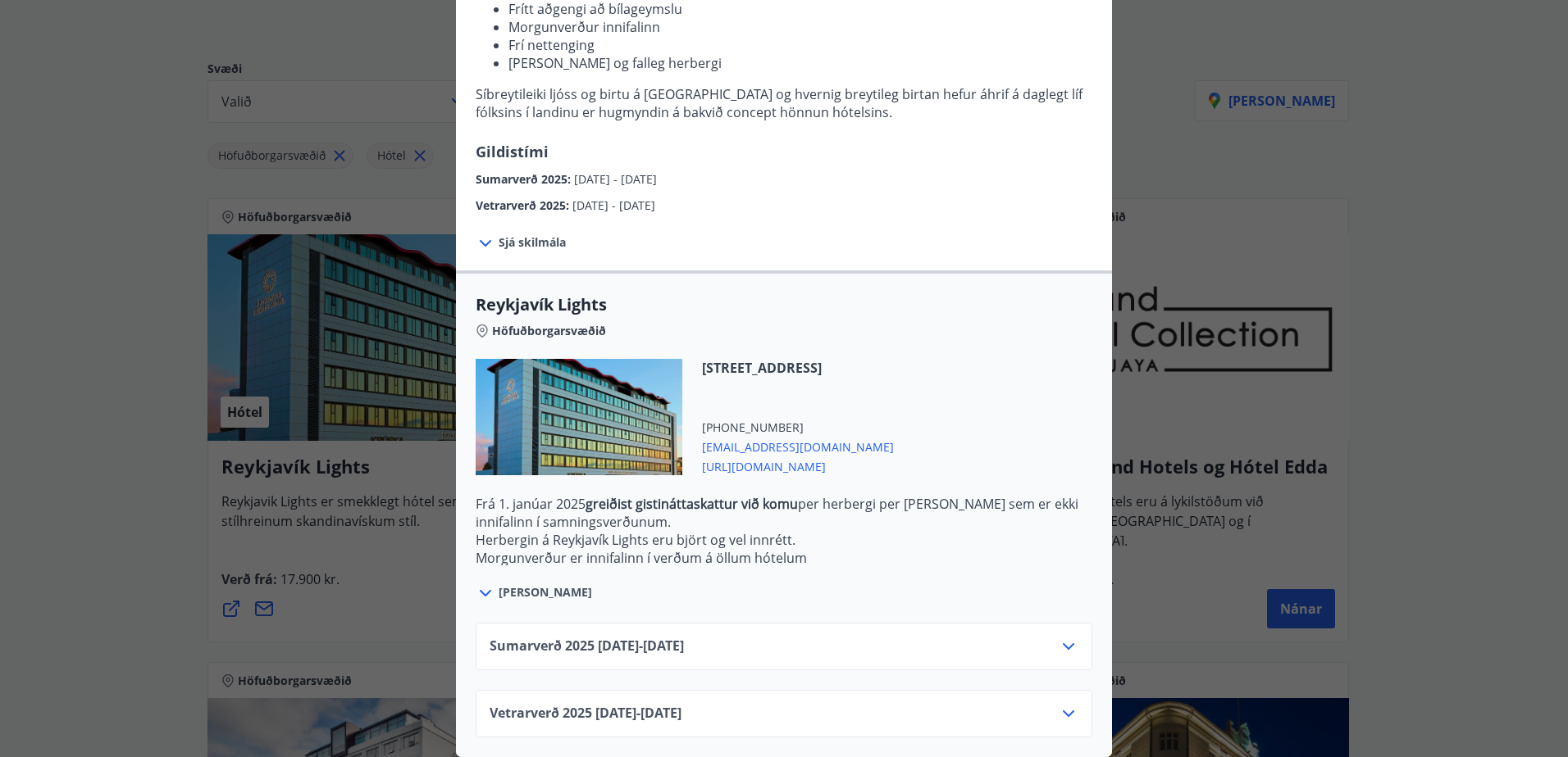
click at [782, 637] on div "Sumarverð [PHONE_NUMBER][DATE] - [DATE]" at bounding box center [784, 653] width 589 height 33
click at [1061, 637] on icon at bounding box center [1068, 647] width 20 height 20
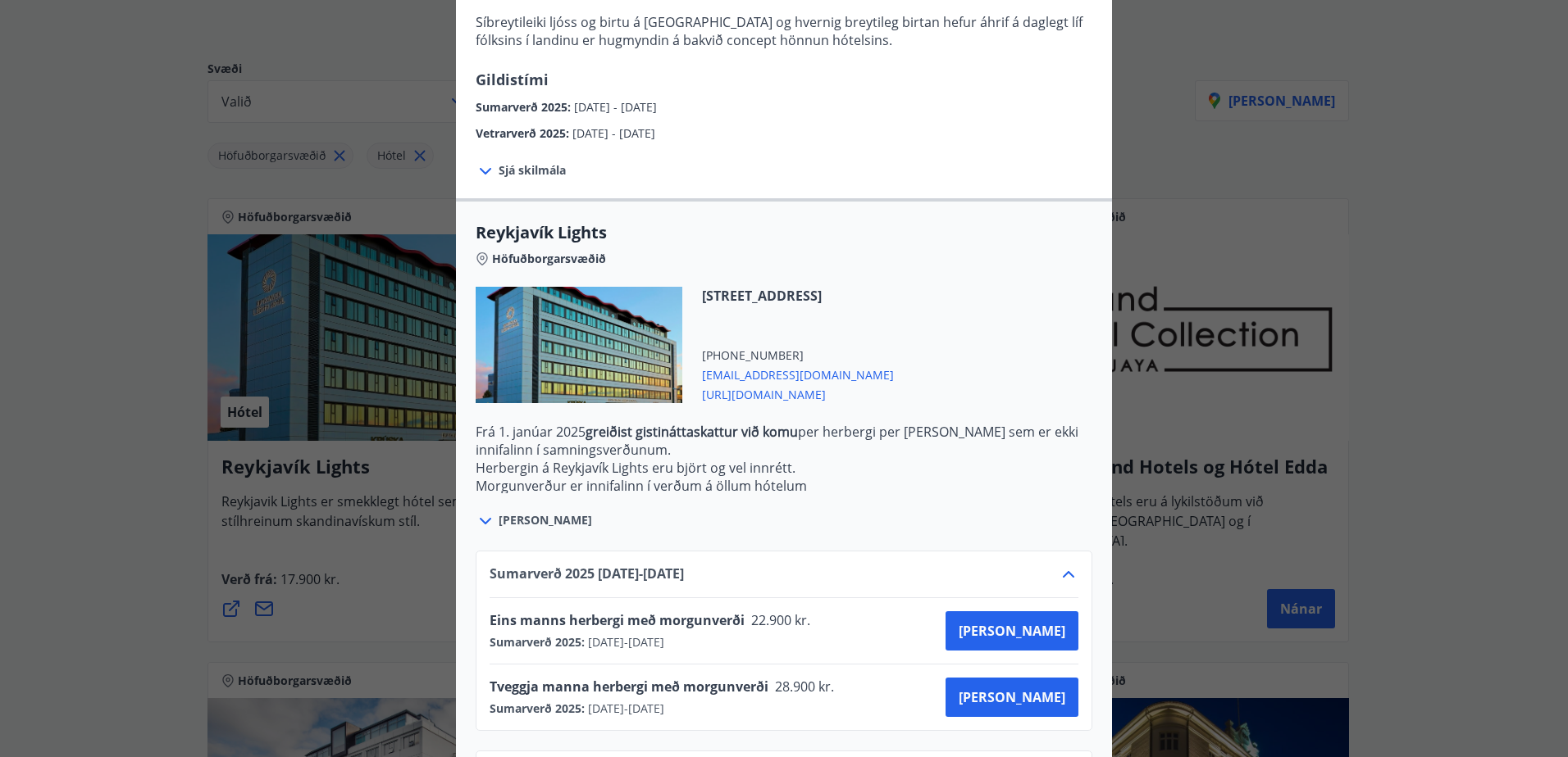
scroll to position [409, 0]
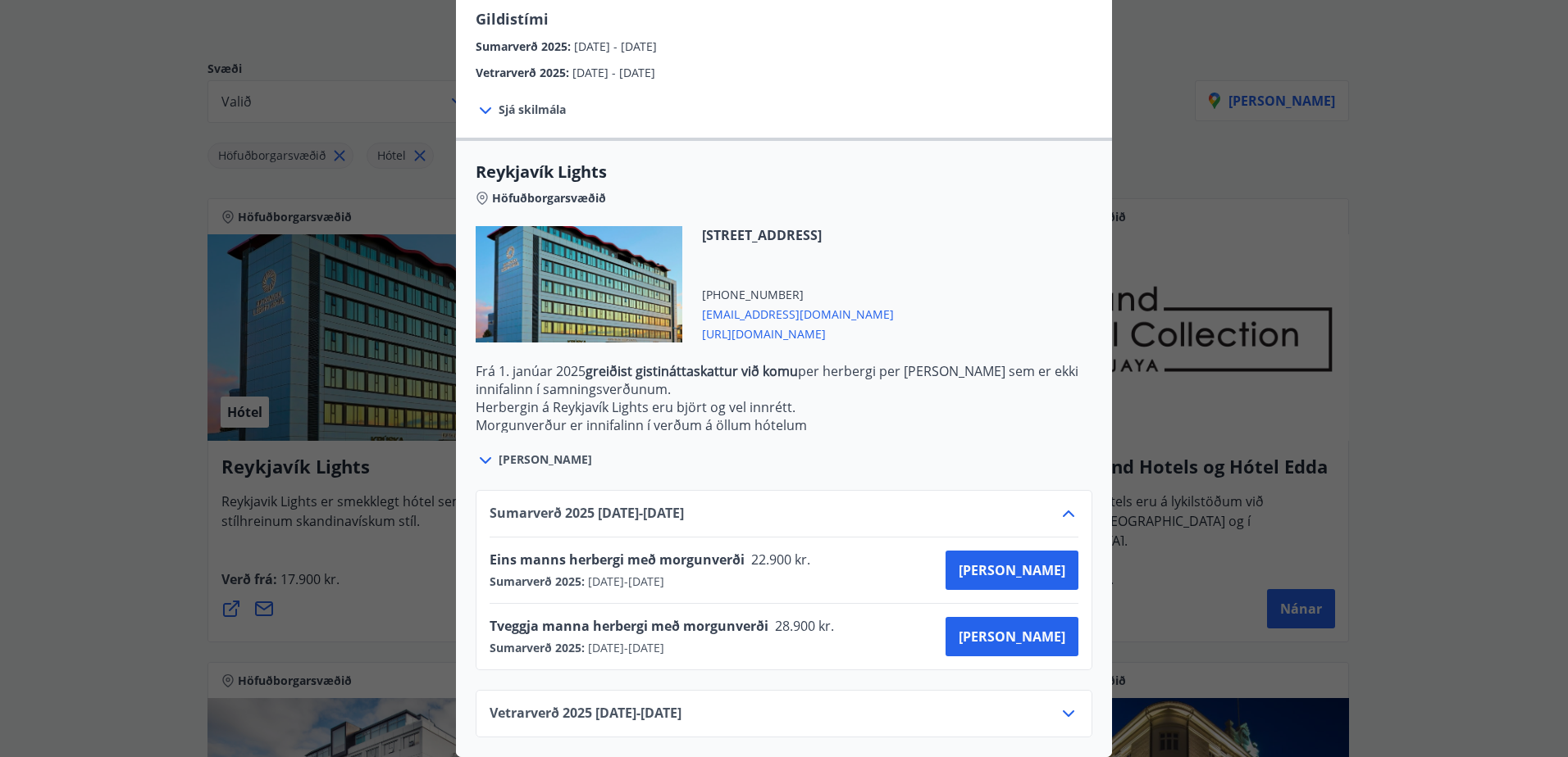
click at [1354, 408] on div "Reykjavík Lights Fyrir bókarnir og frekari upplýsingar vinsamlega senduð póst á…" at bounding box center [784, 378] width 1568 height 757
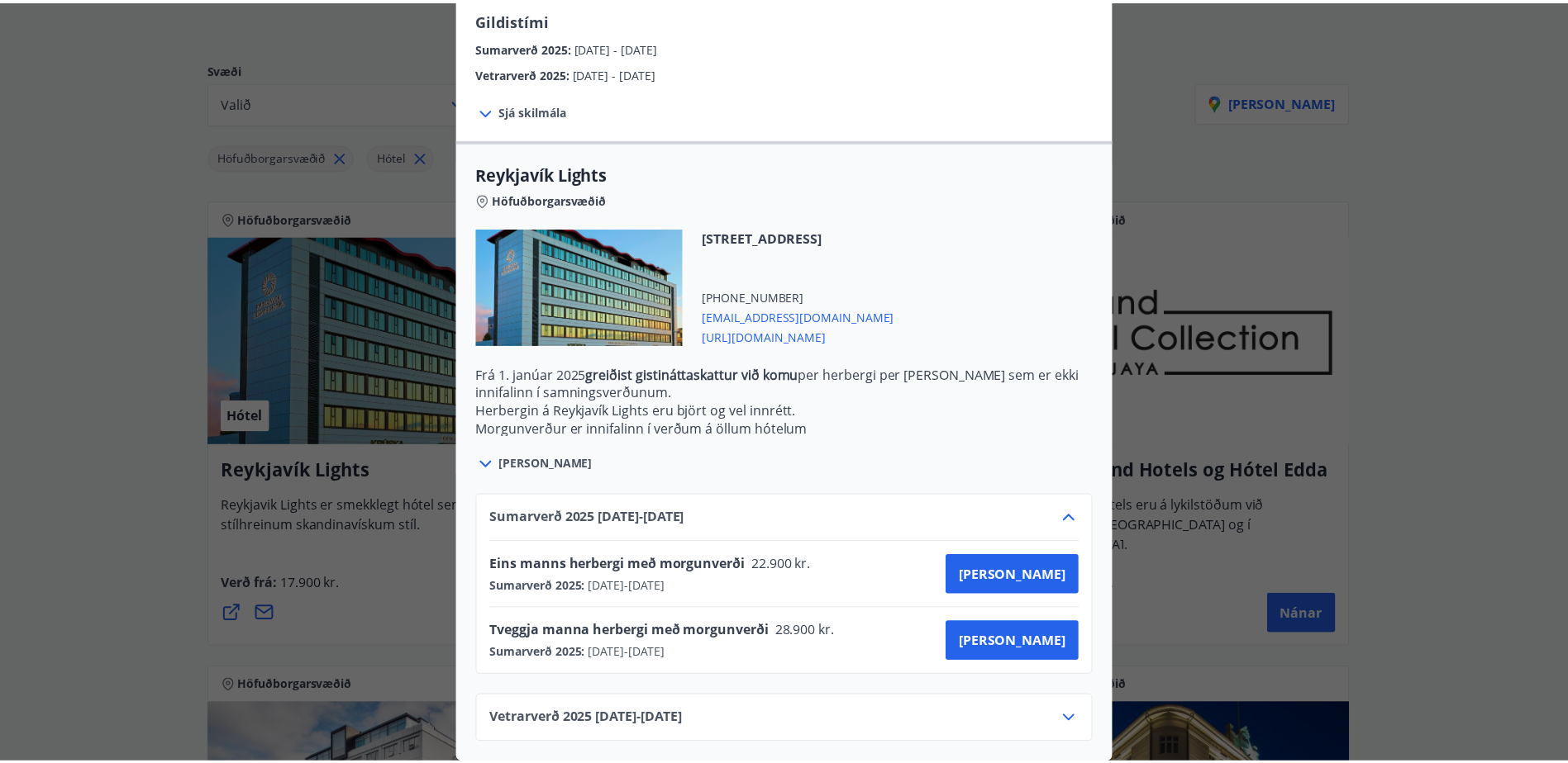
scroll to position [0, 0]
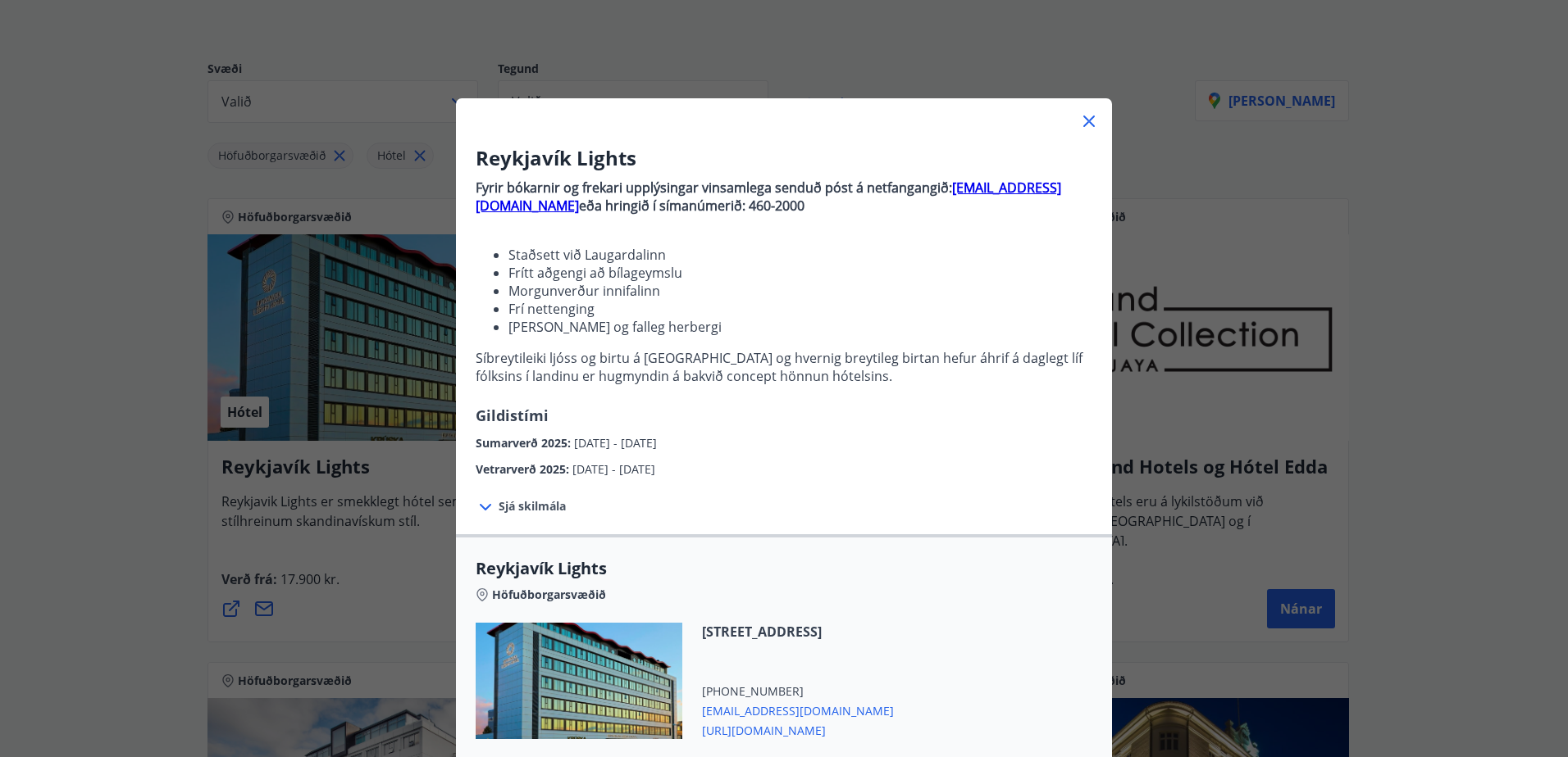
click at [1091, 122] on icon at bounding box center [1089, 121] width 20 height 20
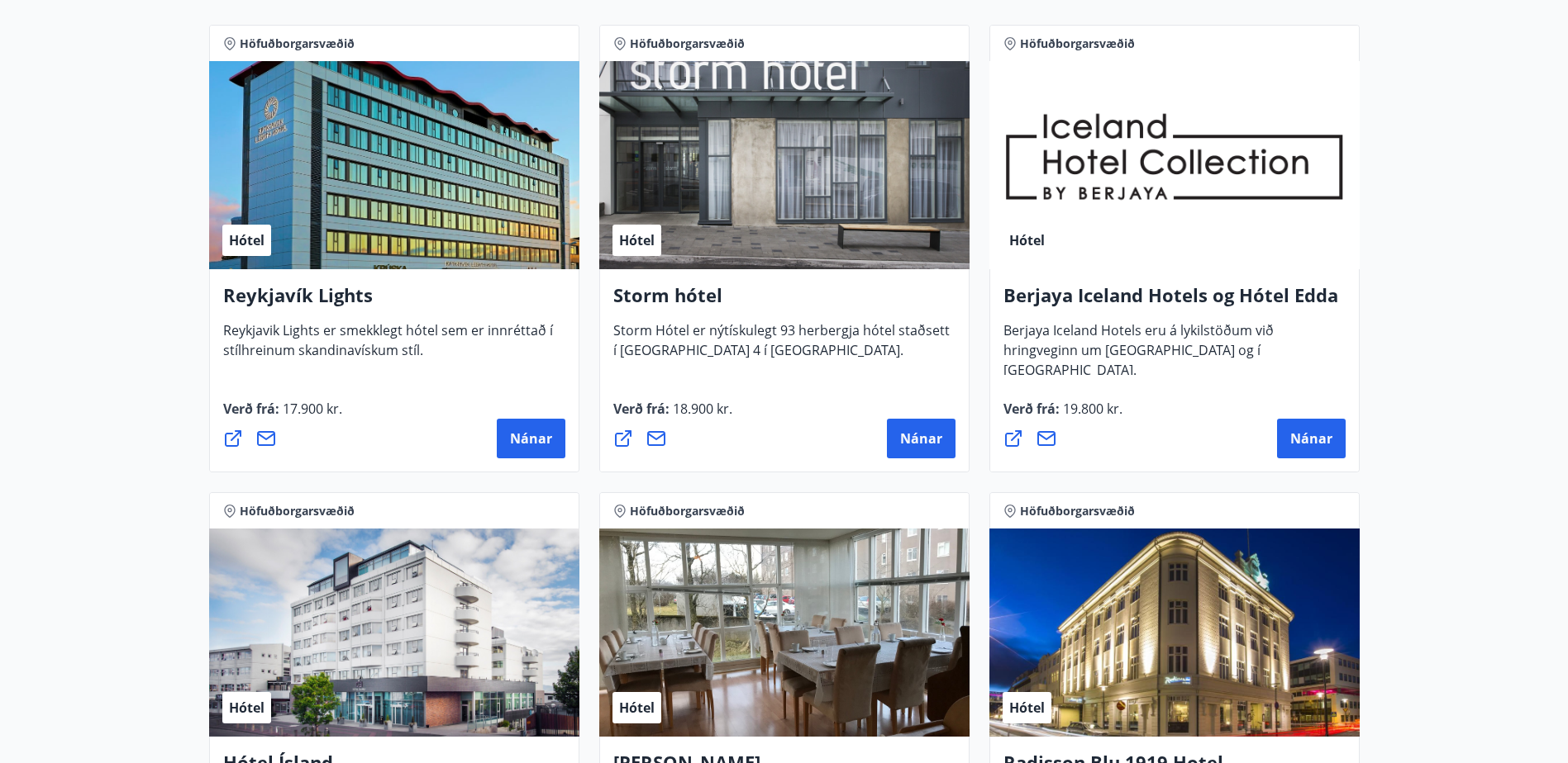
scroll to position [330, 0]
